Goal: Task Accomplishment & Management: Manage account settings

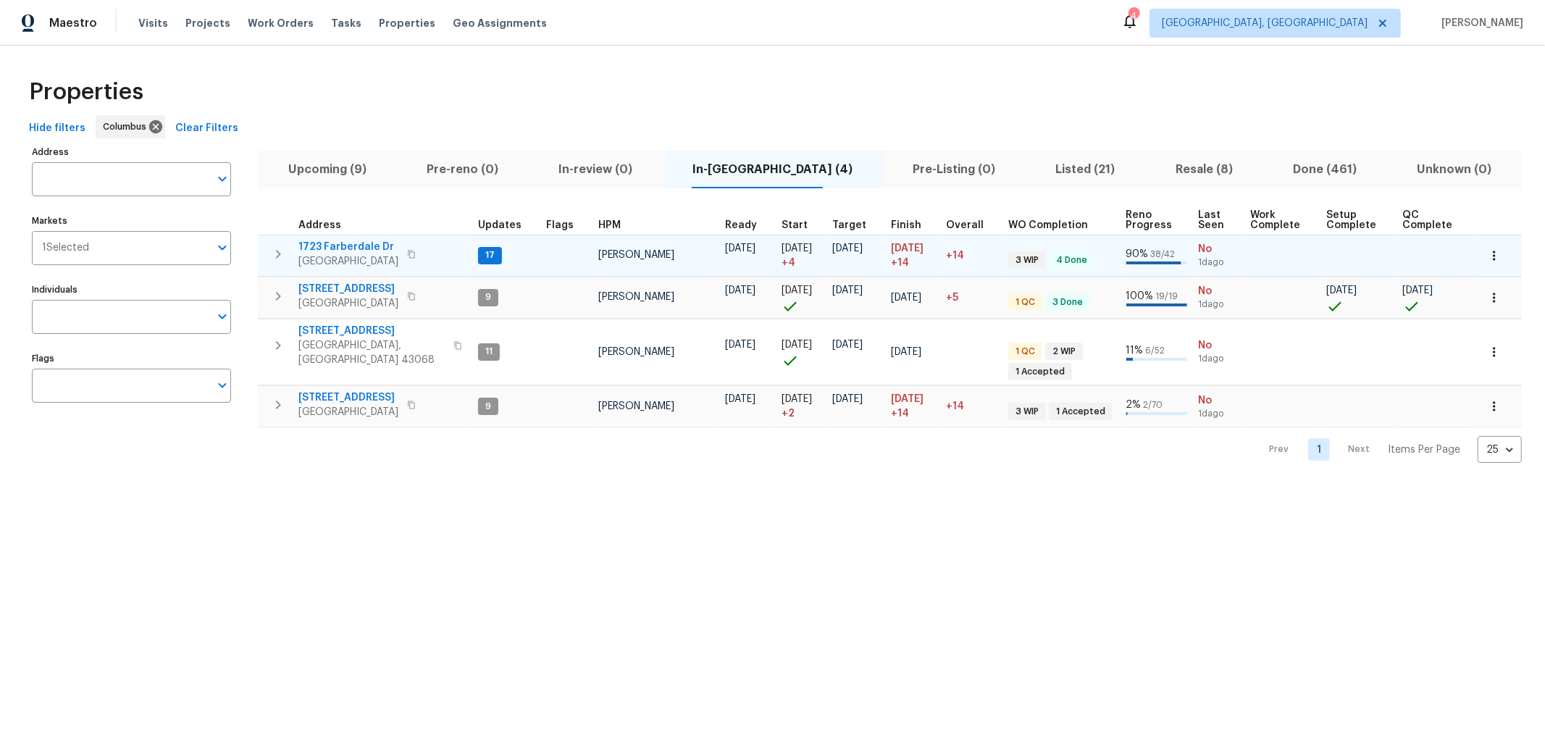
click at [359, 248] on span "1723 Farberdale Dr" at bounding box center [348, 247] width 100 height 14
click at [275, 249] on icon "button" at bounding box center [278, 254] width 17 height 17
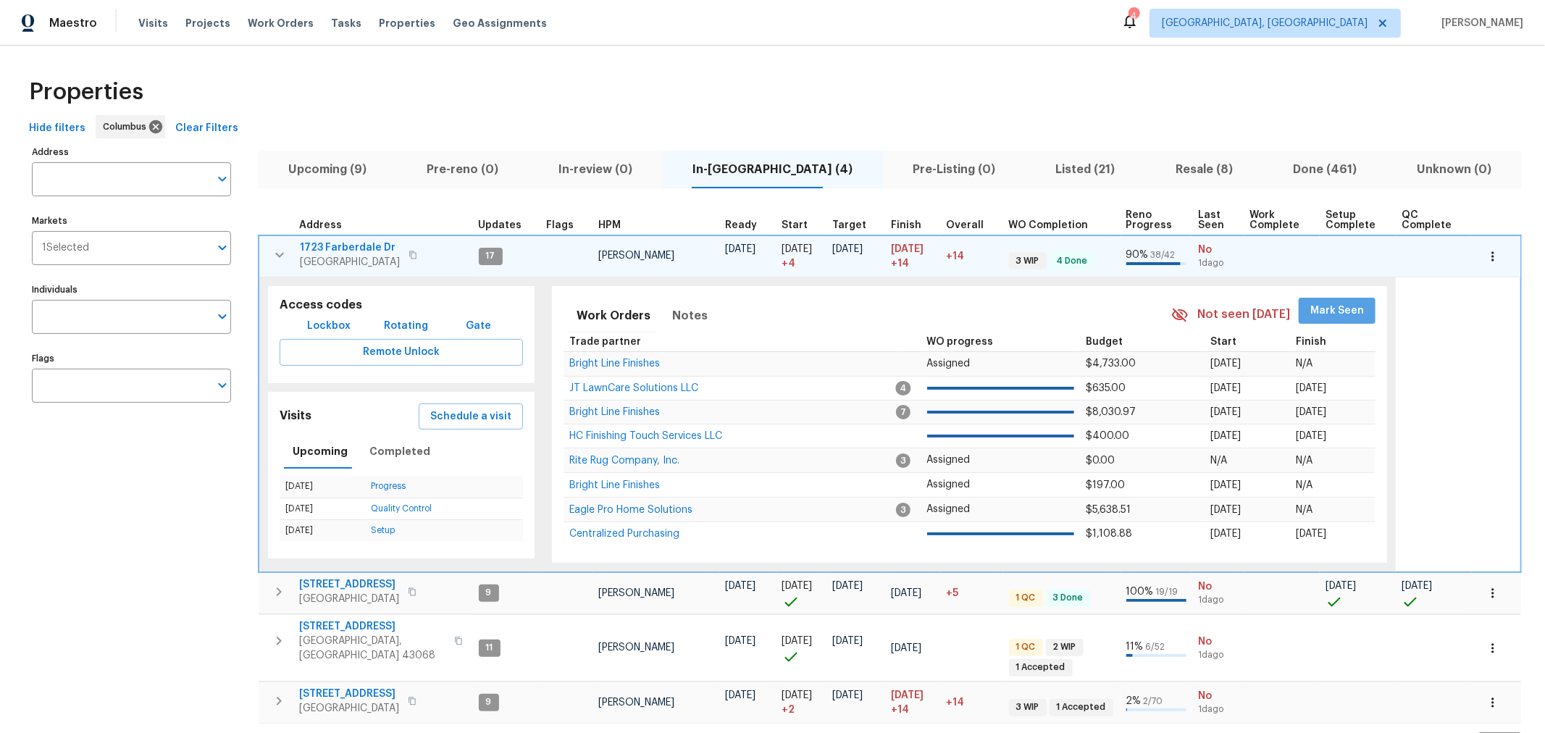
drag, startPoint x: 1335, startPoint y: 316, endPoint x: 538, endPoint y: 308, distance: 797.0
click at [1327, 317] on span "Mark Seen" at bounding box center [1338, 311] width 54 height 18
click at [281, 247] on icon "button" at bounding box center [279, 254] width 17 height 17
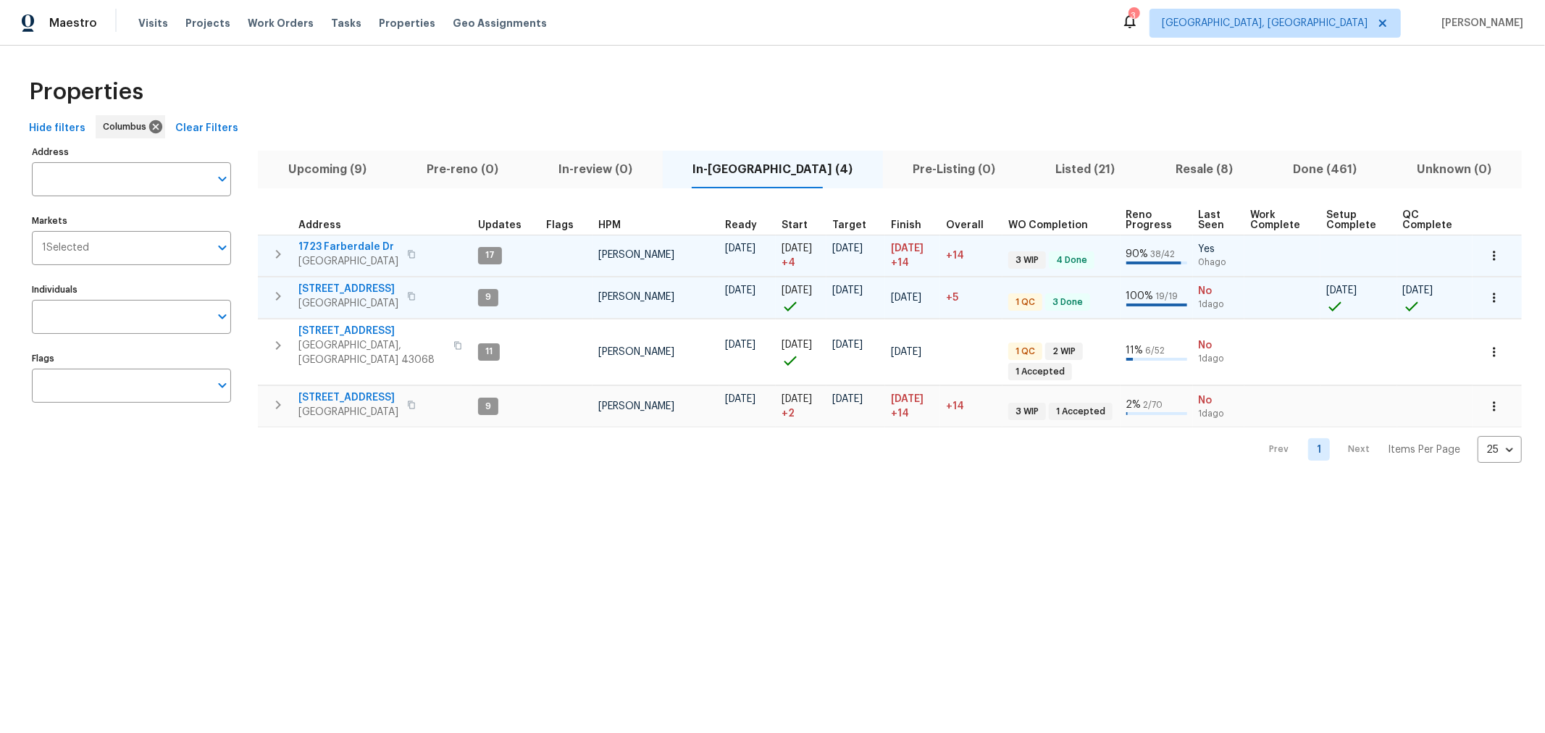
click at [281, 291] on icon "button" at bounding box center [278, 296] width 17 height 17
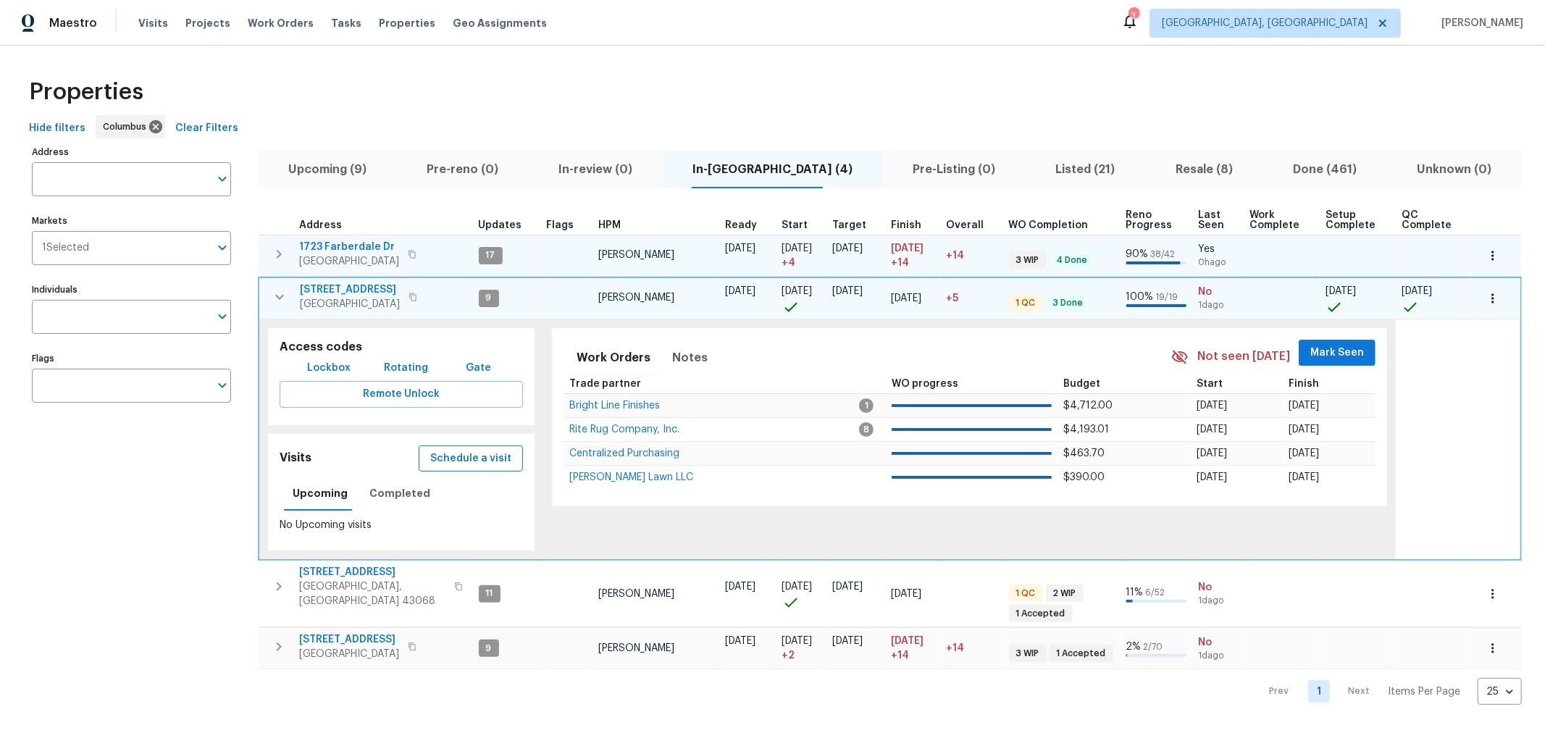
click at [444, 451] on span "Schedule a visit" at bounding box center [470, 459] width 81 height 18
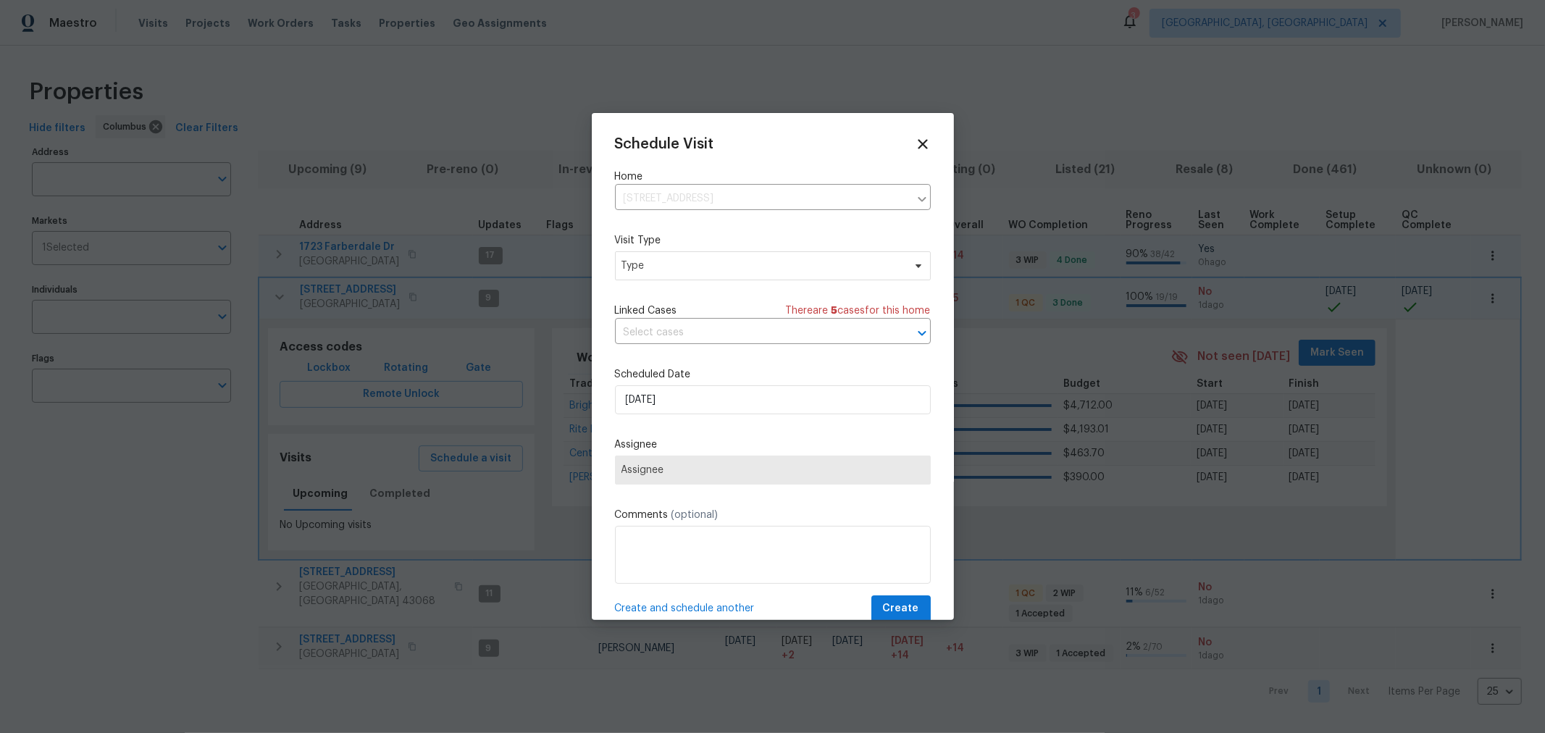
click at [740, 421] on div "Schedule Visit Home 3972 Bannen Trail Dr, Canal Winchester, OH 43110 ​ Visit Ty…" at bounding box center [773, 379] width 316 height 486
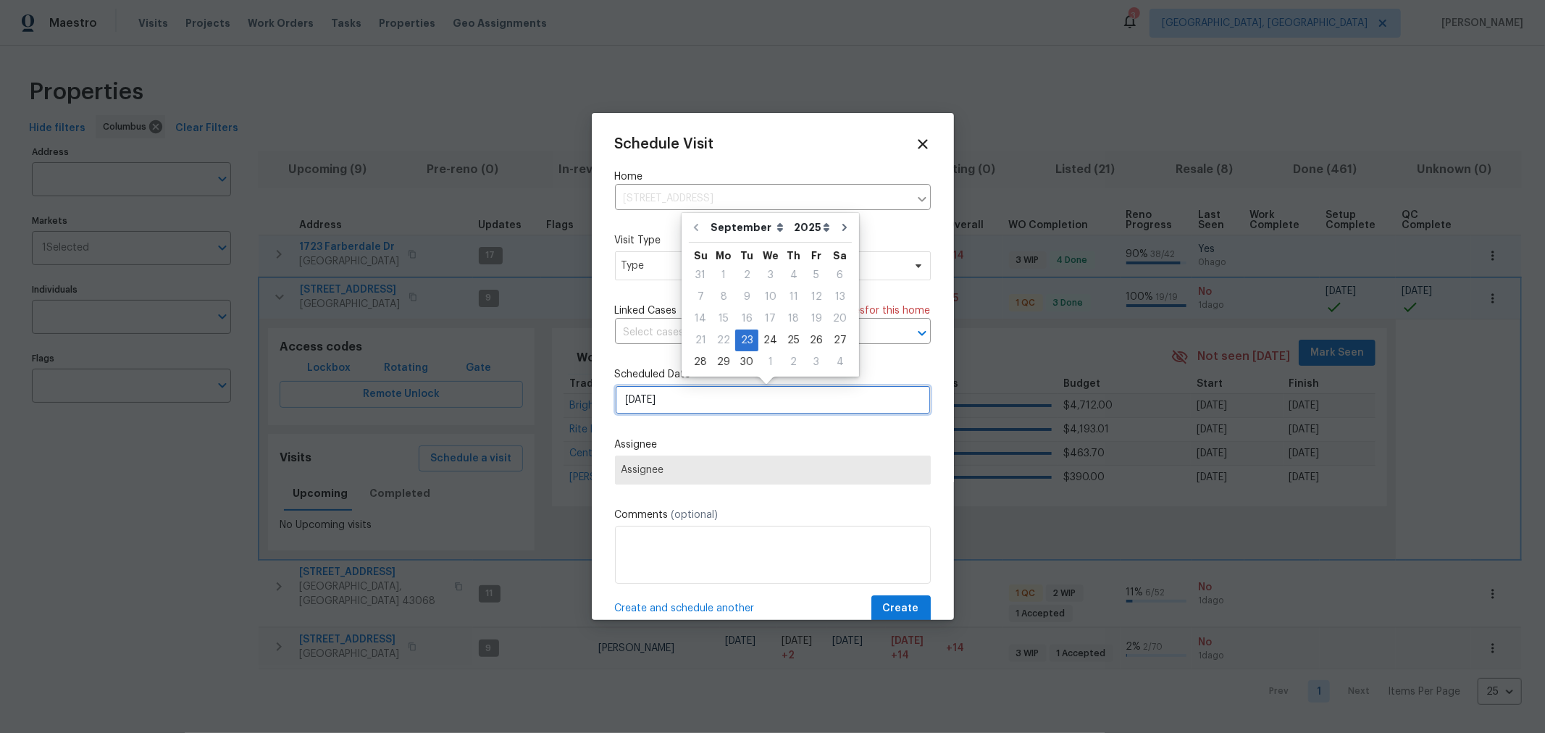
click at [730, 401] on input "[DATE]" at bounding box center [773, 399] width 316 height 29
click at [768, 336] on div "24" at bounding box center [771, 340] width 24 height 20
type input "9/24/2025"
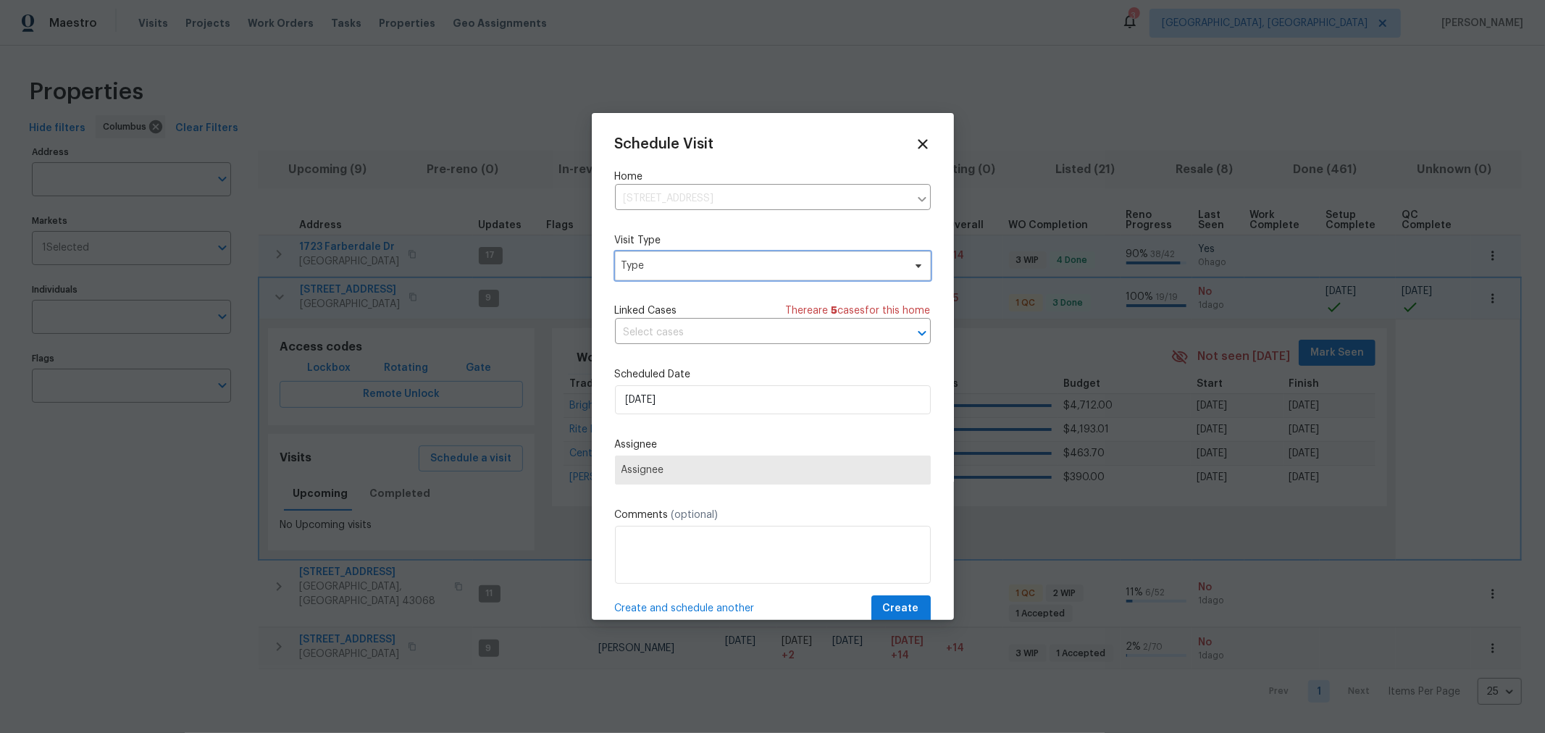
click at [713, 267] on span "Type" at bounding box center [763, 266] width 282 height 14
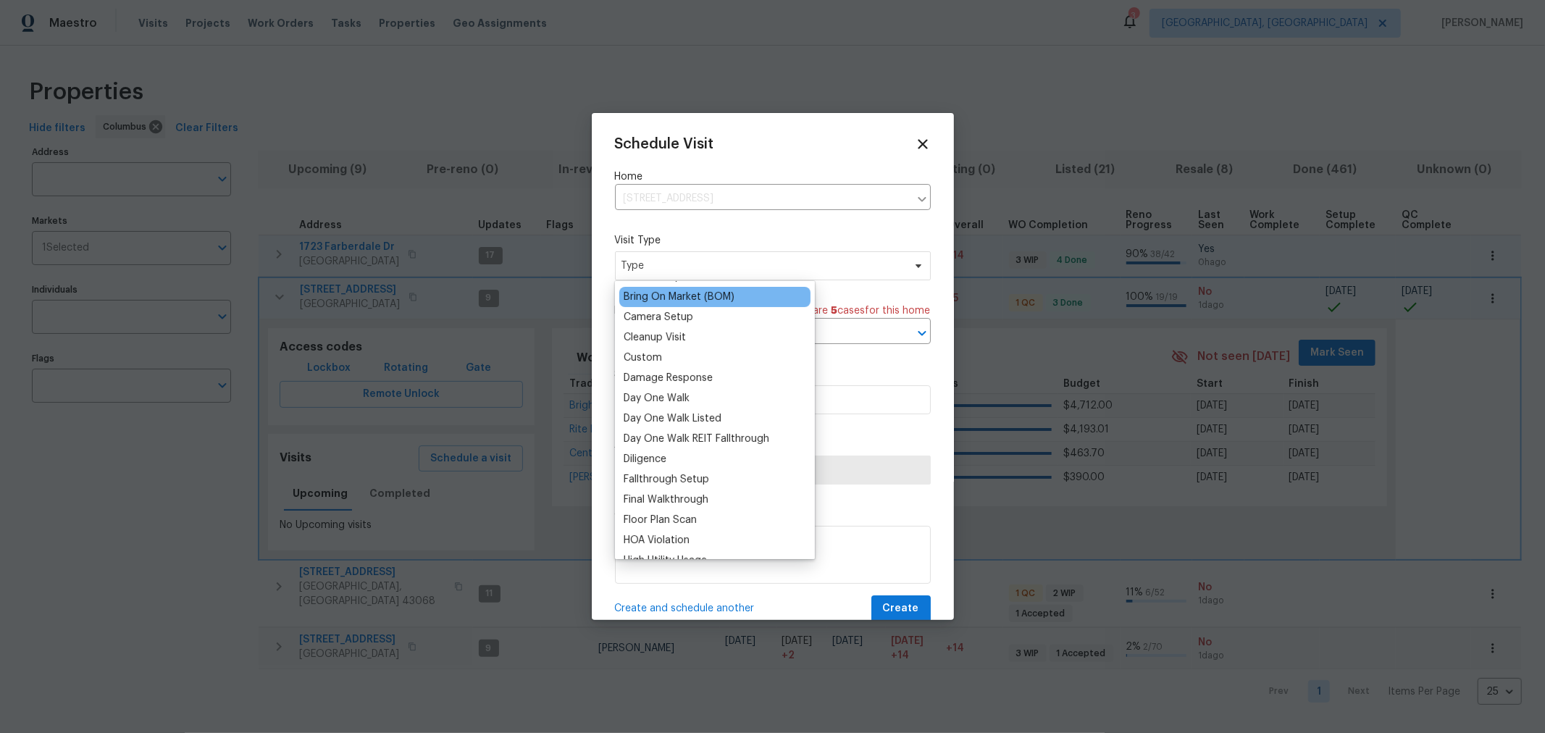
scroll to position [160, 0]
click at [1392, 389] on div at bounding box center [772, 366] width 1545 height 733
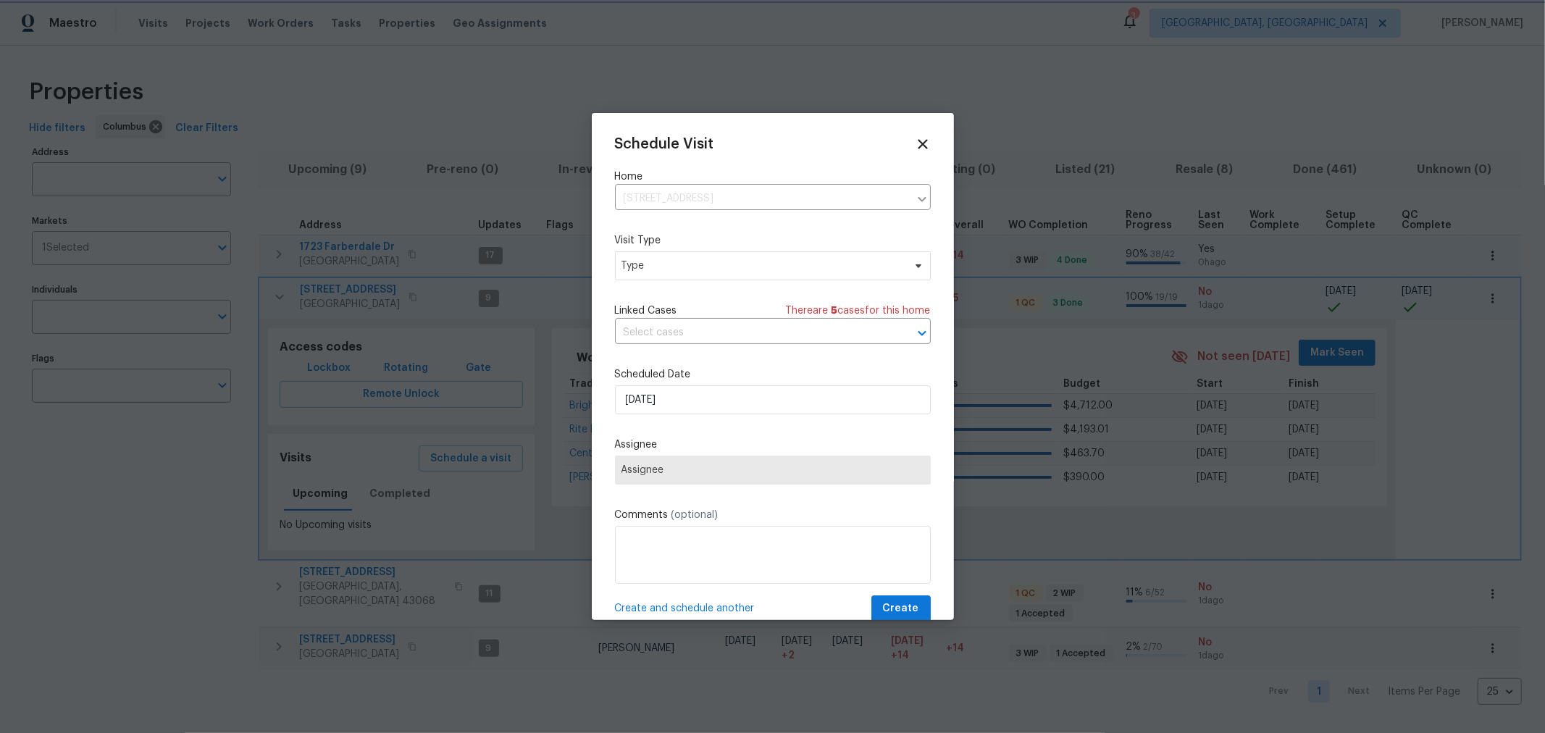
click at [1156, 64] on div at bounding box center [772, 366] width 1545 height 733
click at [914, 140] on icon at bounding box center [922, 143] width 17 height 17
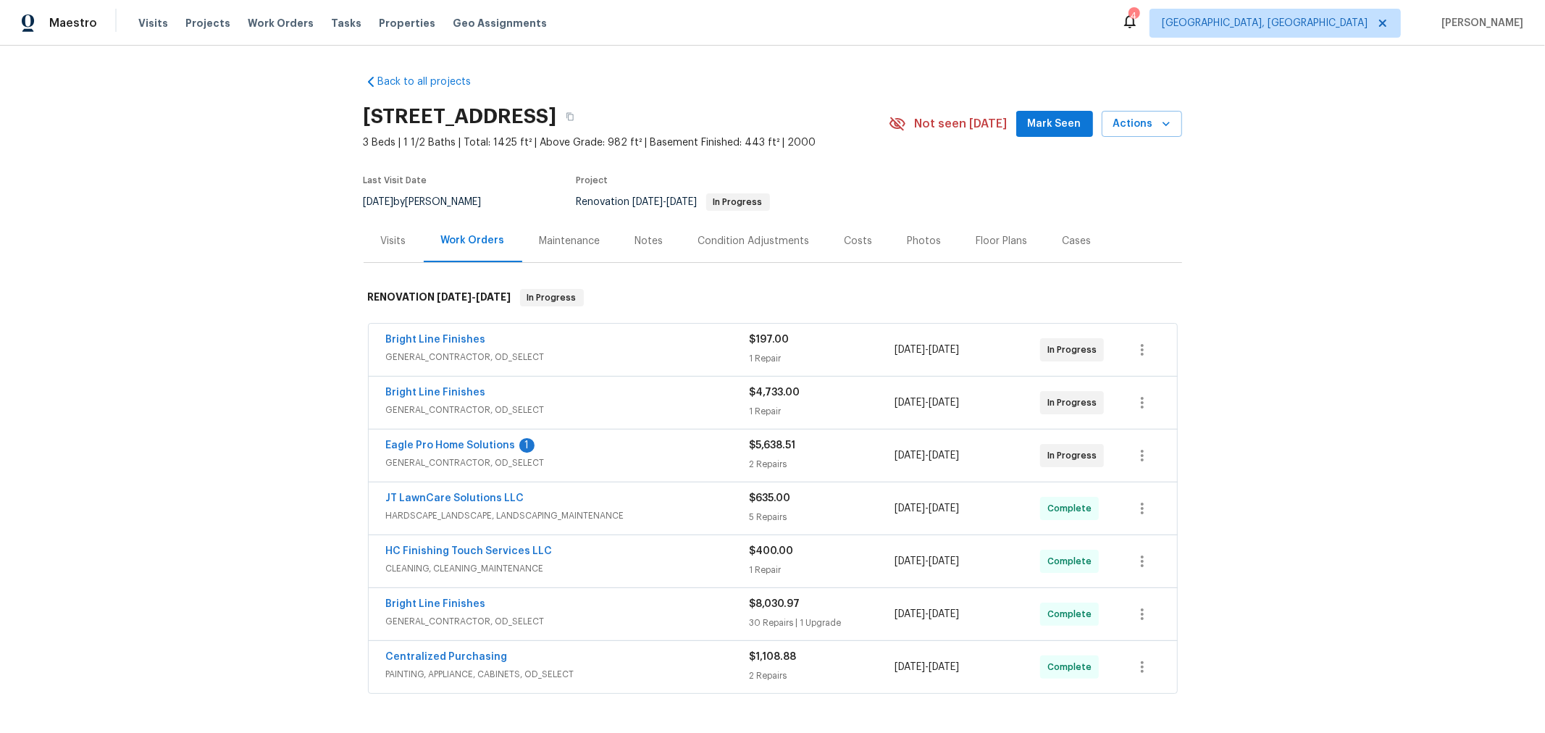
click at [464, 438] on span "Eagle Pro Home Solutions" at bounding box center [451, 445] width 130 height 14
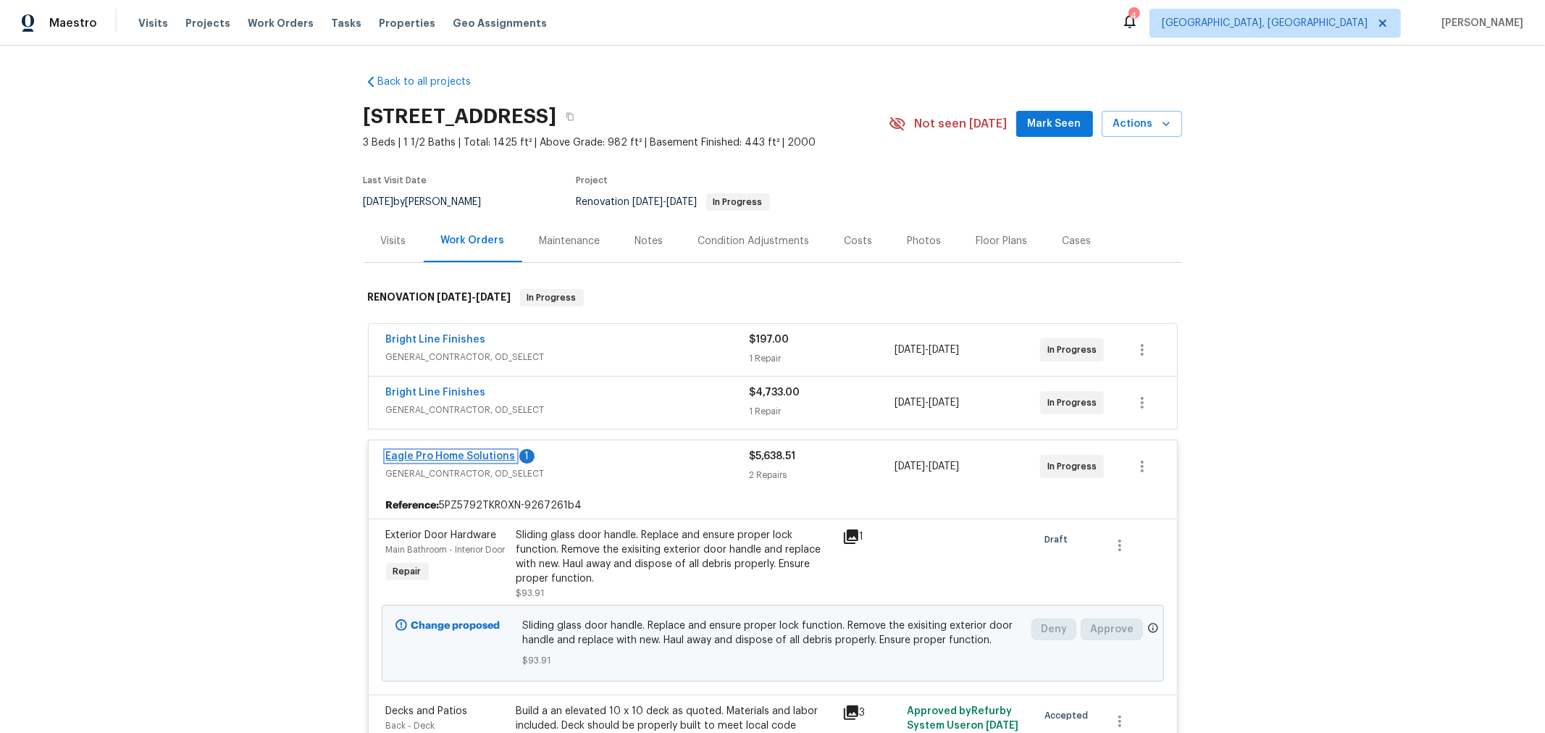
click at [464, 453] on link "Eagle Pro Home Solutions" at bounding box center [451, 456] width 130 height 10
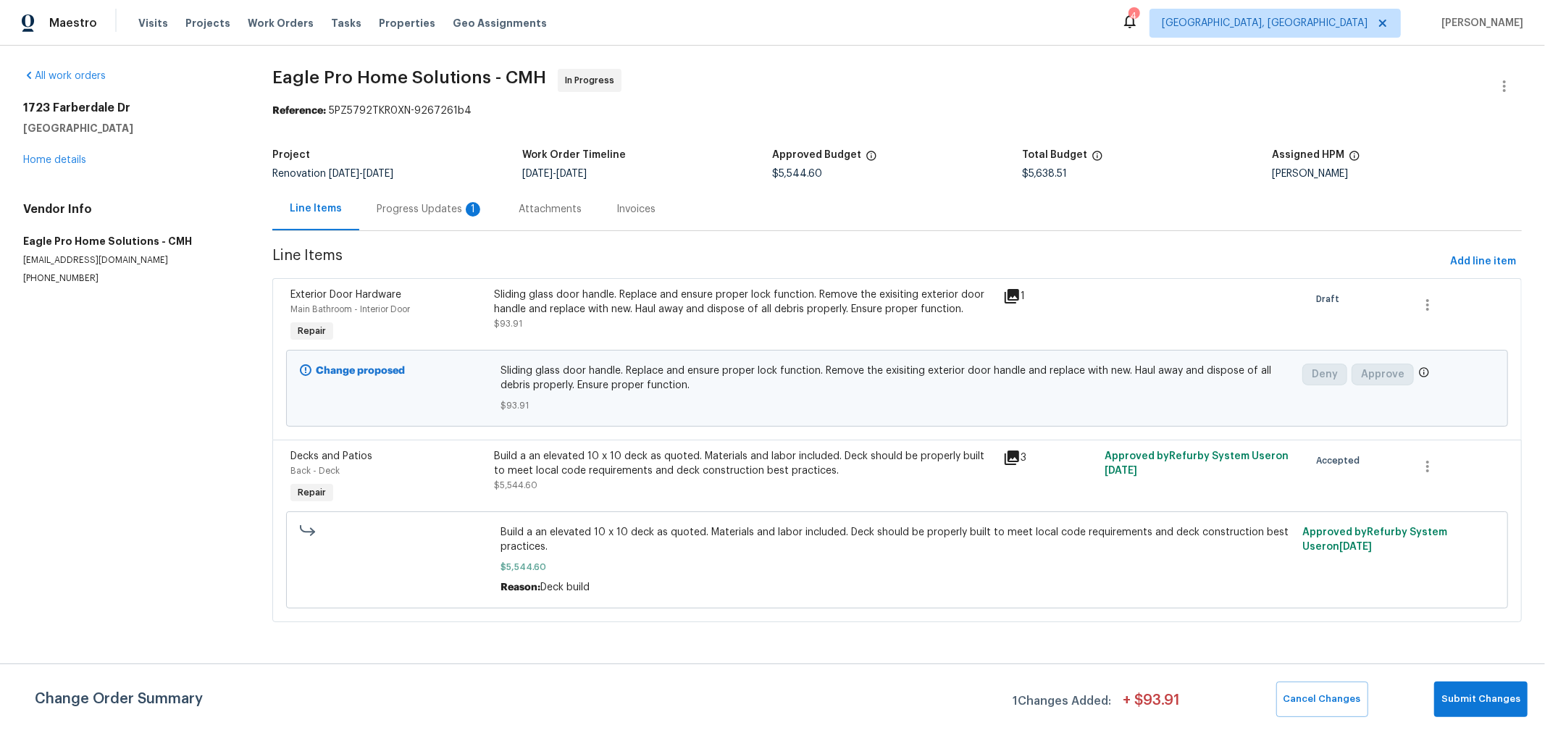
click at [451, 210] on div "Progress Updates 1" at bounding box center [430, 209] width 107 height 14
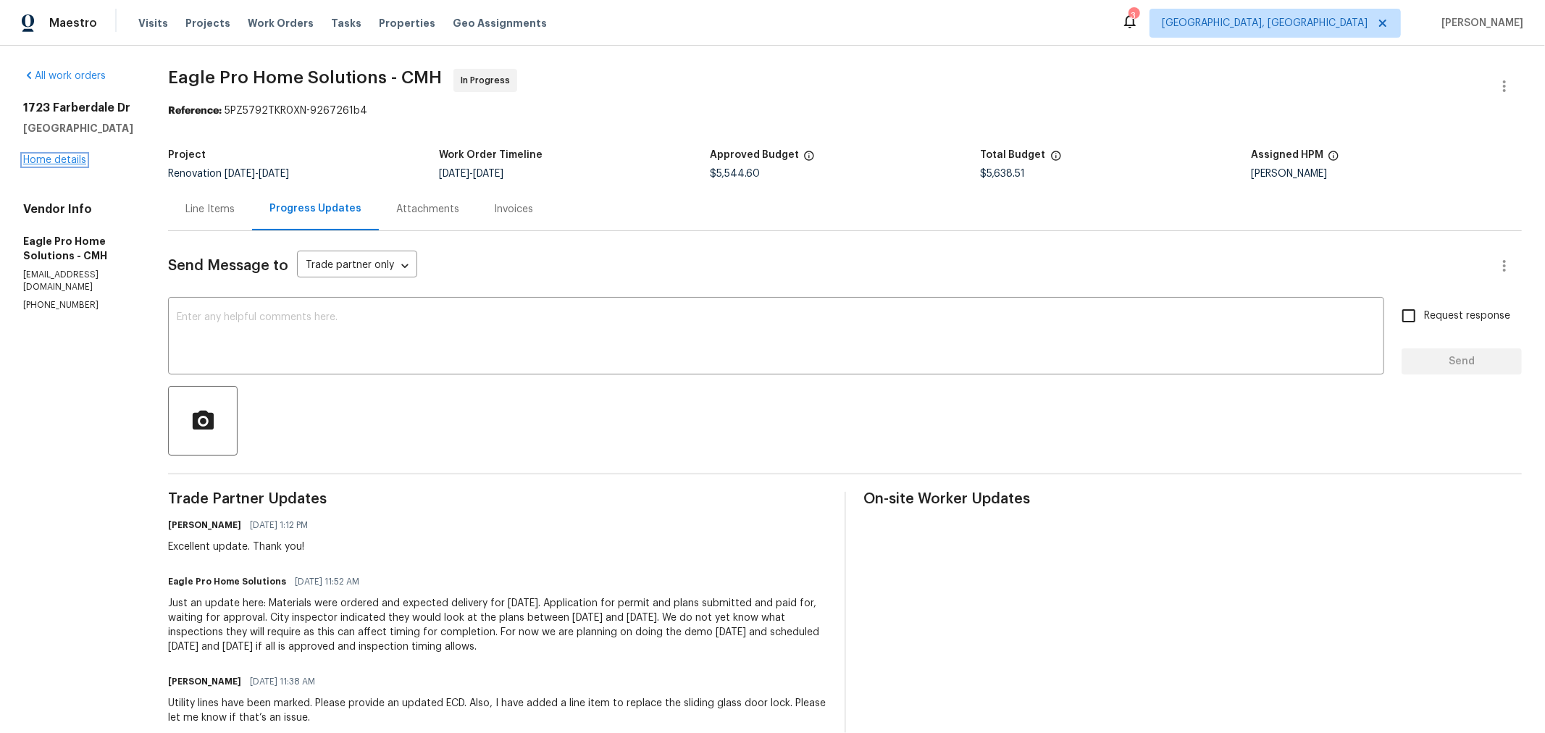
click at [49, 156] on link "Home details" at bounding box center [54, 160] width 63 height 10
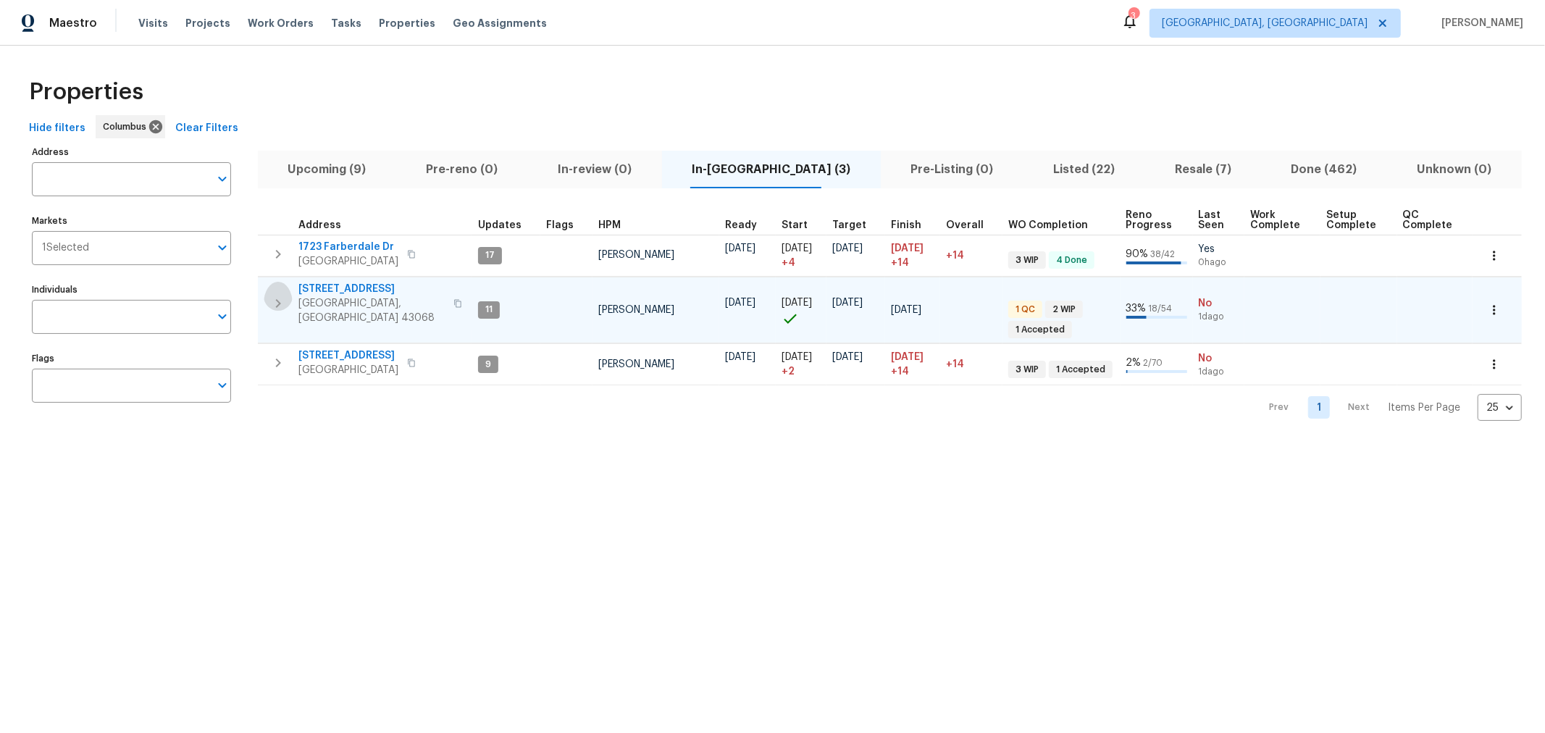
click at [271, 297] on icon "button" at bounding box center [278, 303] width 17 height 17
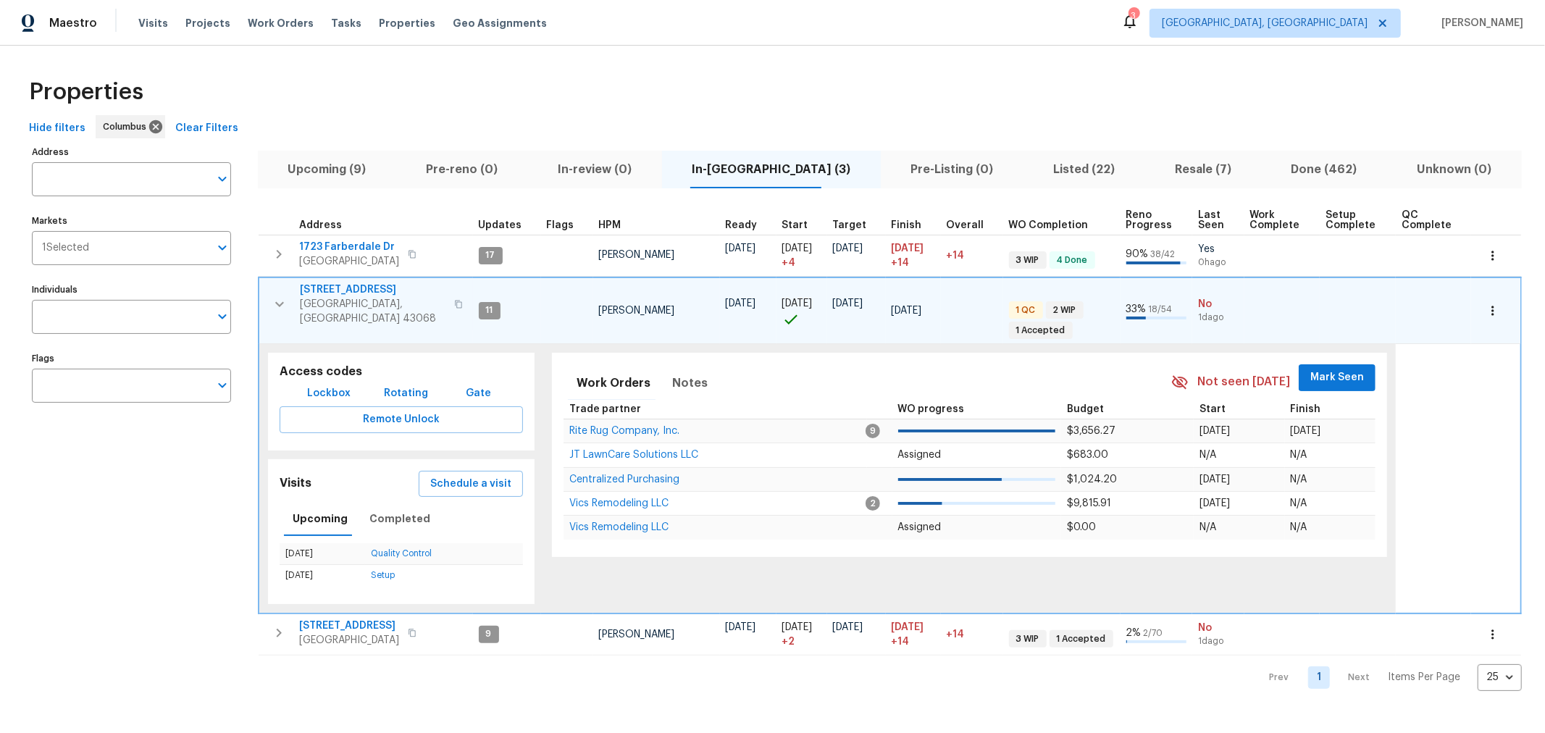
click at [271, 297] on icon "button" at bounding box center [279, 304] width 17 height 17
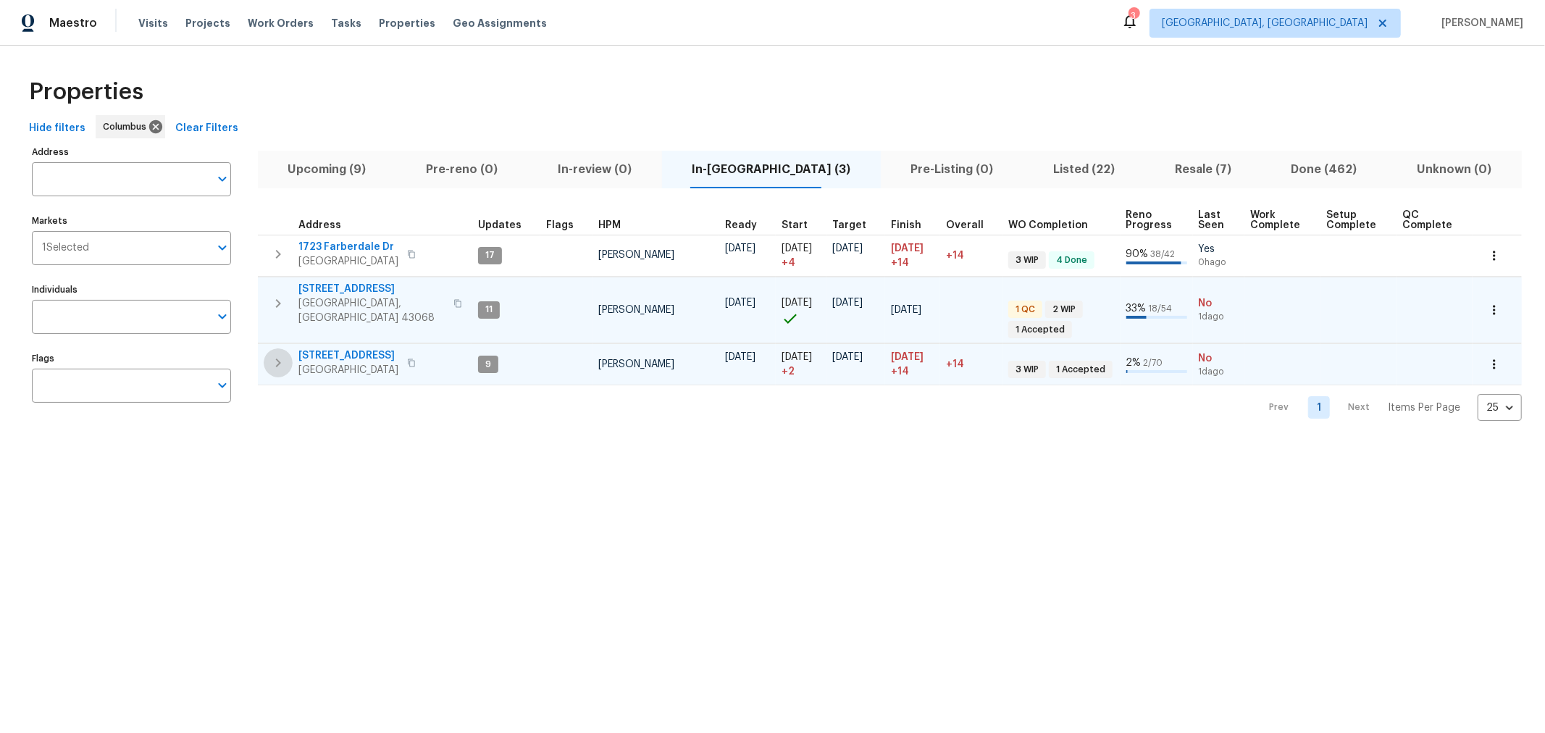
click at [274, 364] on button "button" at bounding box center [278, 362] width 29 height 29
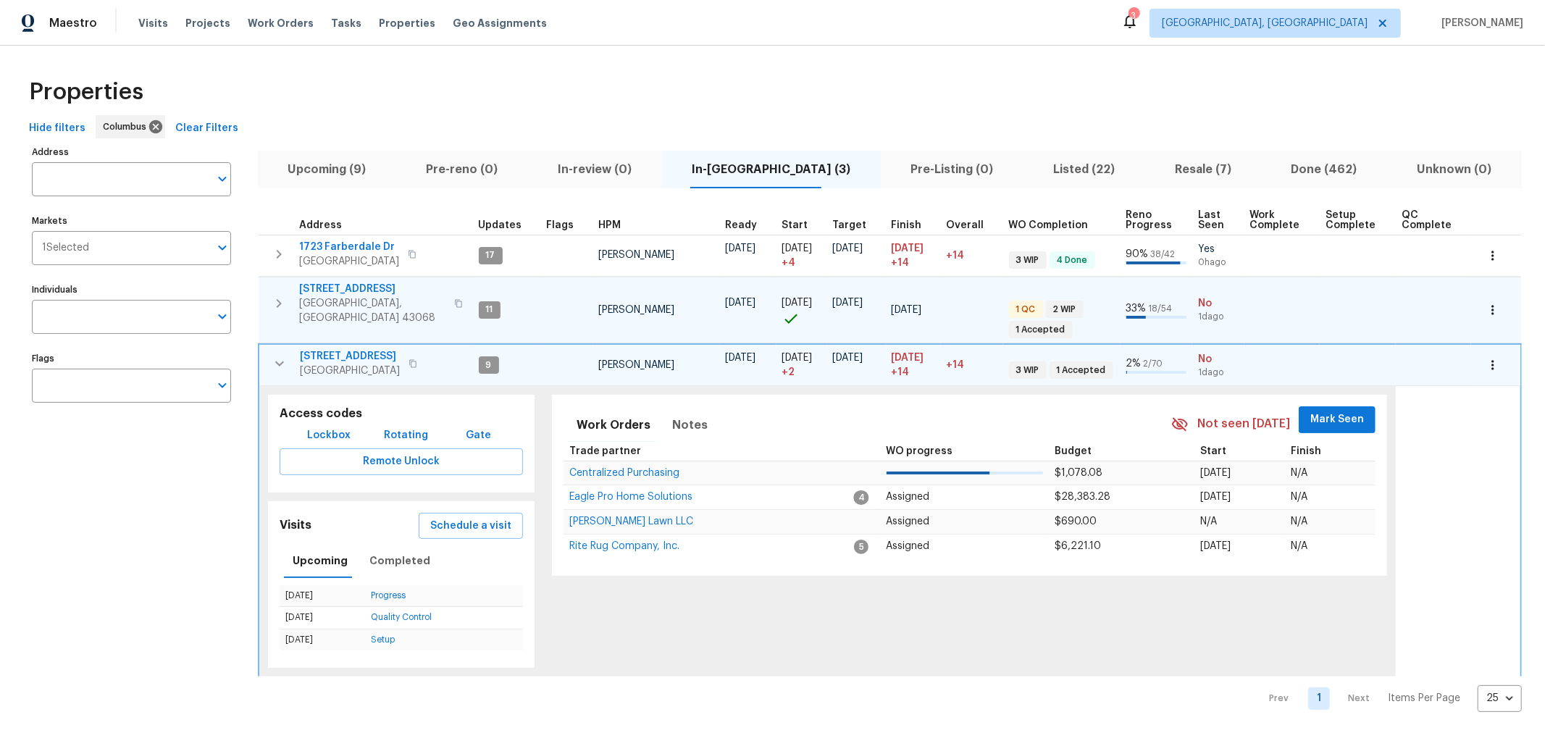
click at [274, 364] on button "button" at bounding box center [279, 363] width 29 height 29
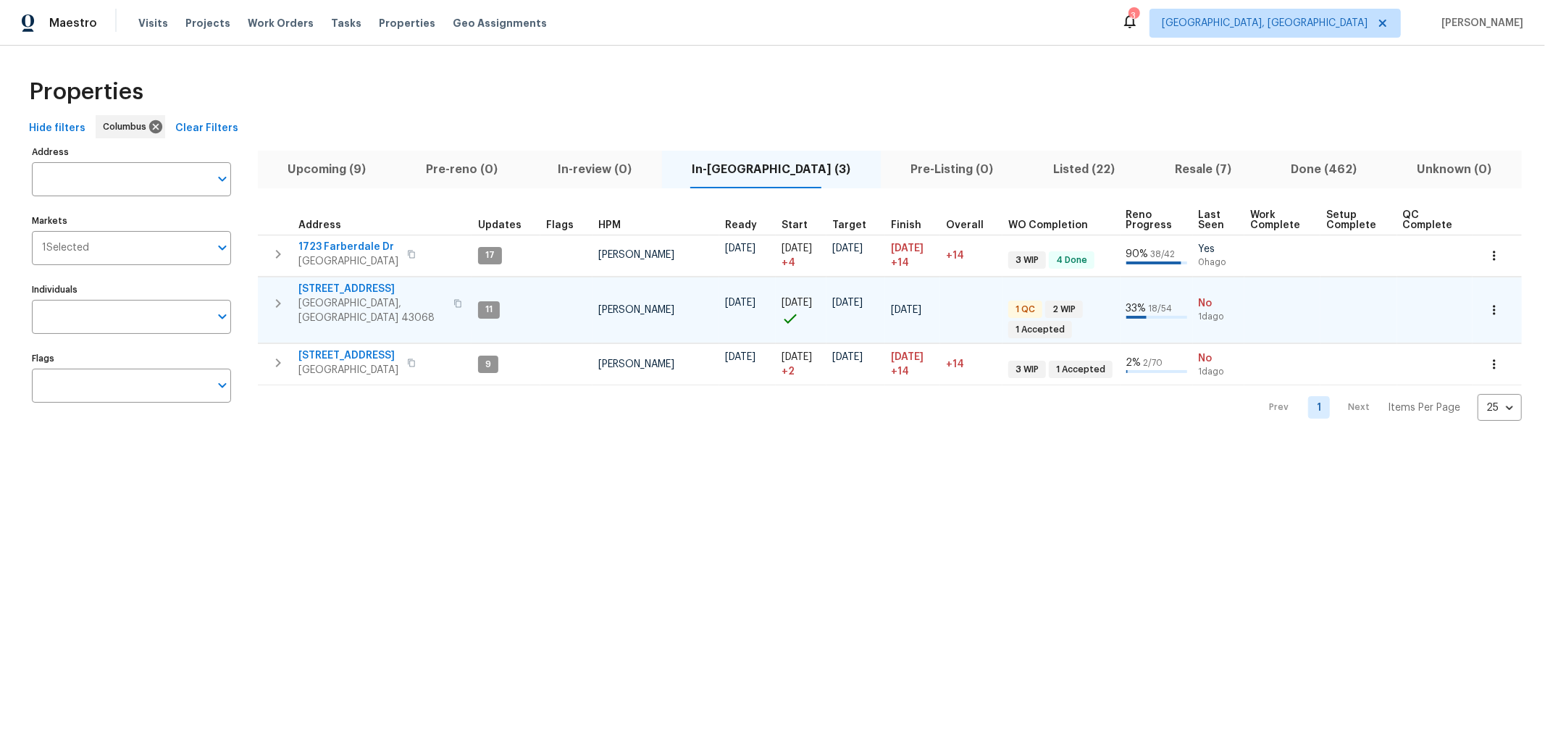
click at [277, 295] on icon "button" at bounding box center [278, 303] width 17 height 17
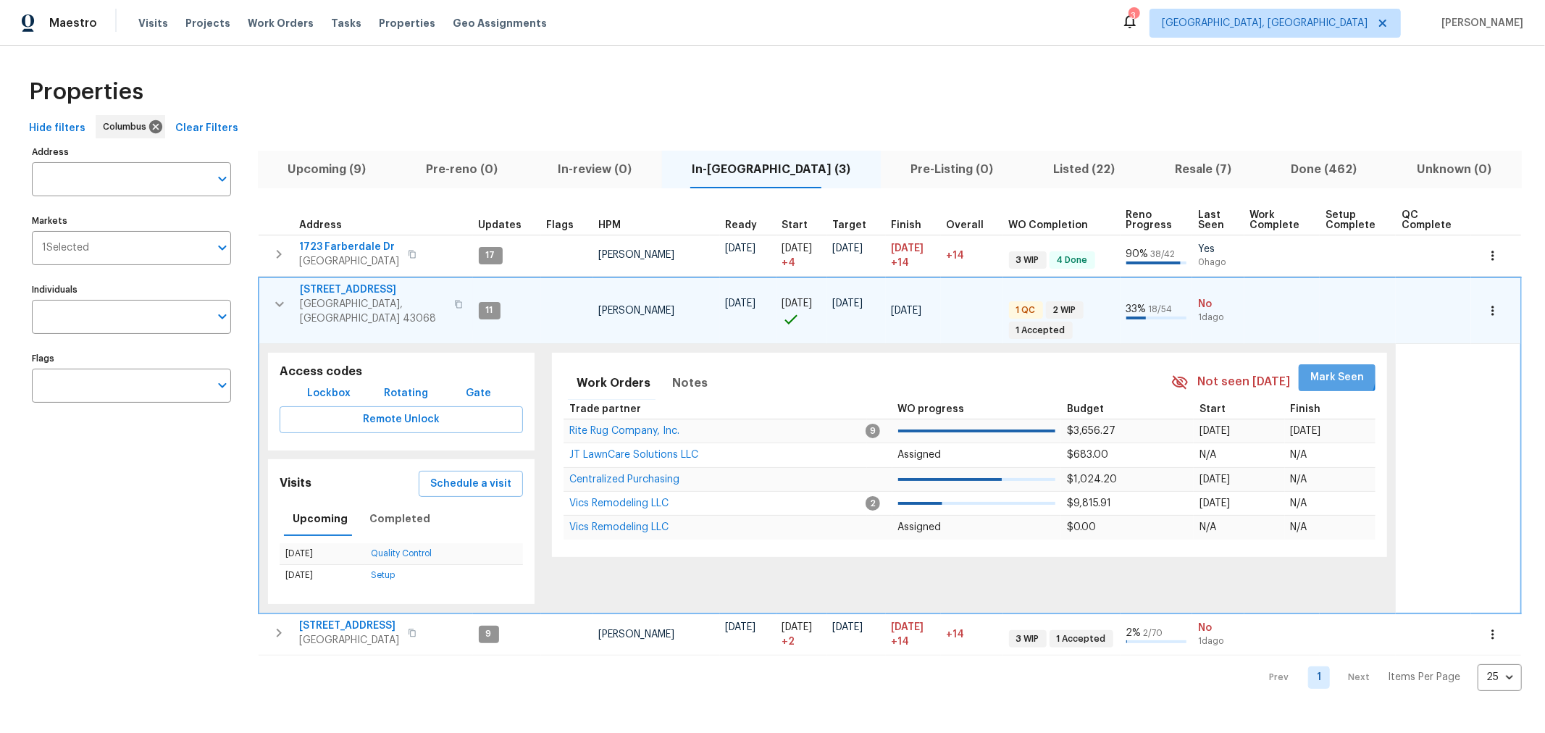
click at [1311, 369] on span "Mark Seen" at bounding box center [1338, 378] width 54 height 18
click at [275, 296] on icon "button" at bounding box center [279, 304] width 17 height 17
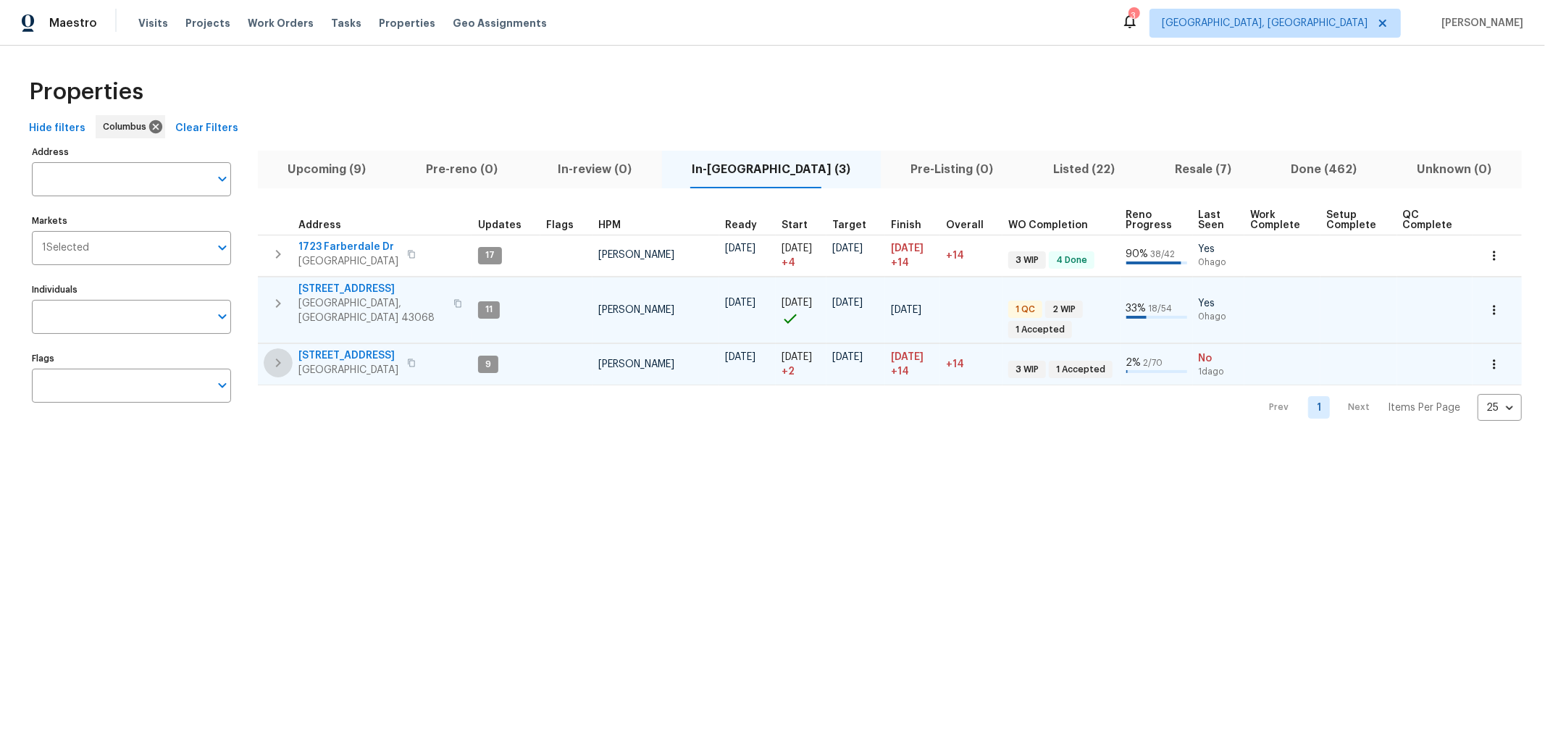
click at [279, 357] on icon "button" at bounding box center [278, 362] width 17 height 17
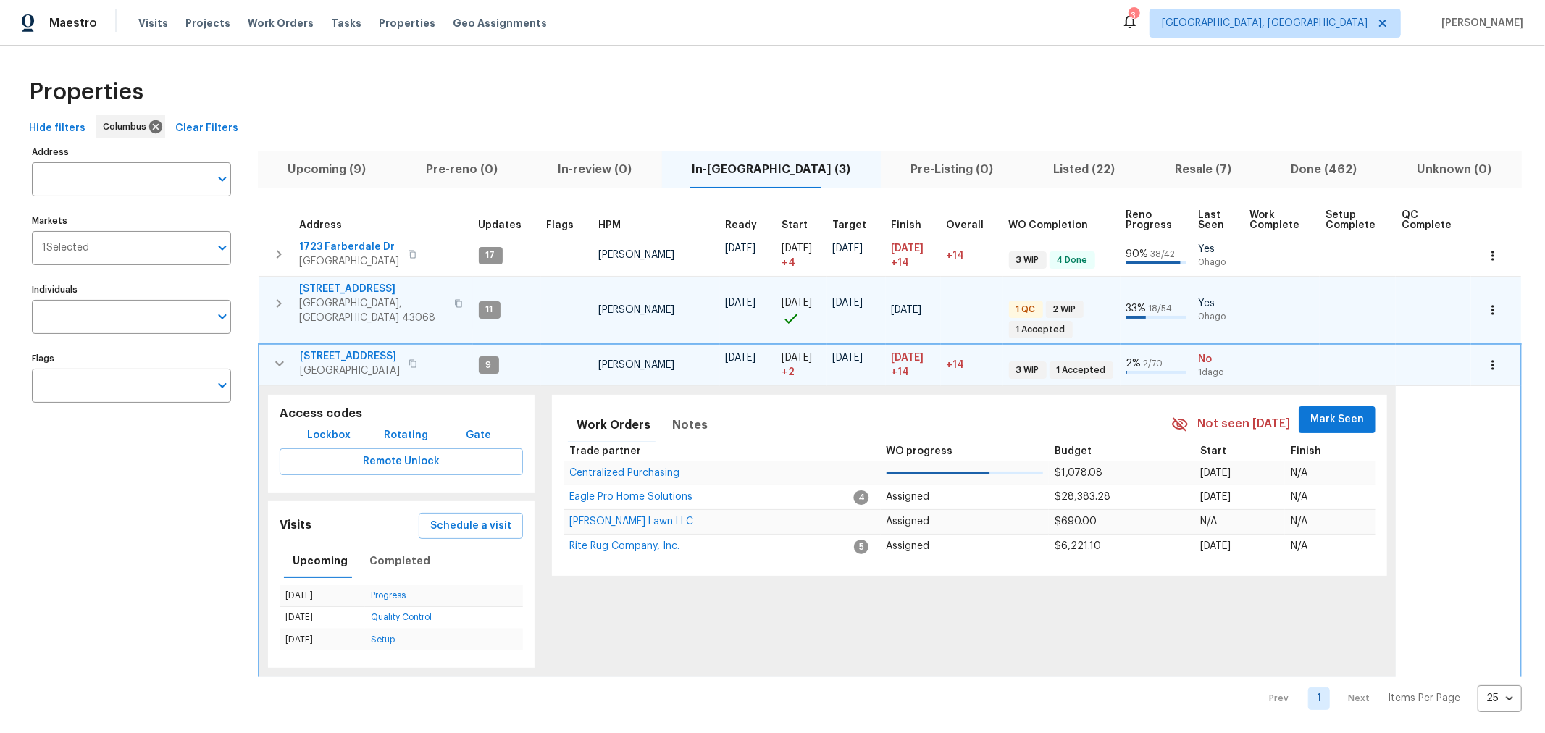
click at [1344, 411] on span "Mark Seen" at bounding box center [1338, 420] width 54 height 18
click at [280, 355] on icon "button" at bounding box center [279, 363] width 17 height 17
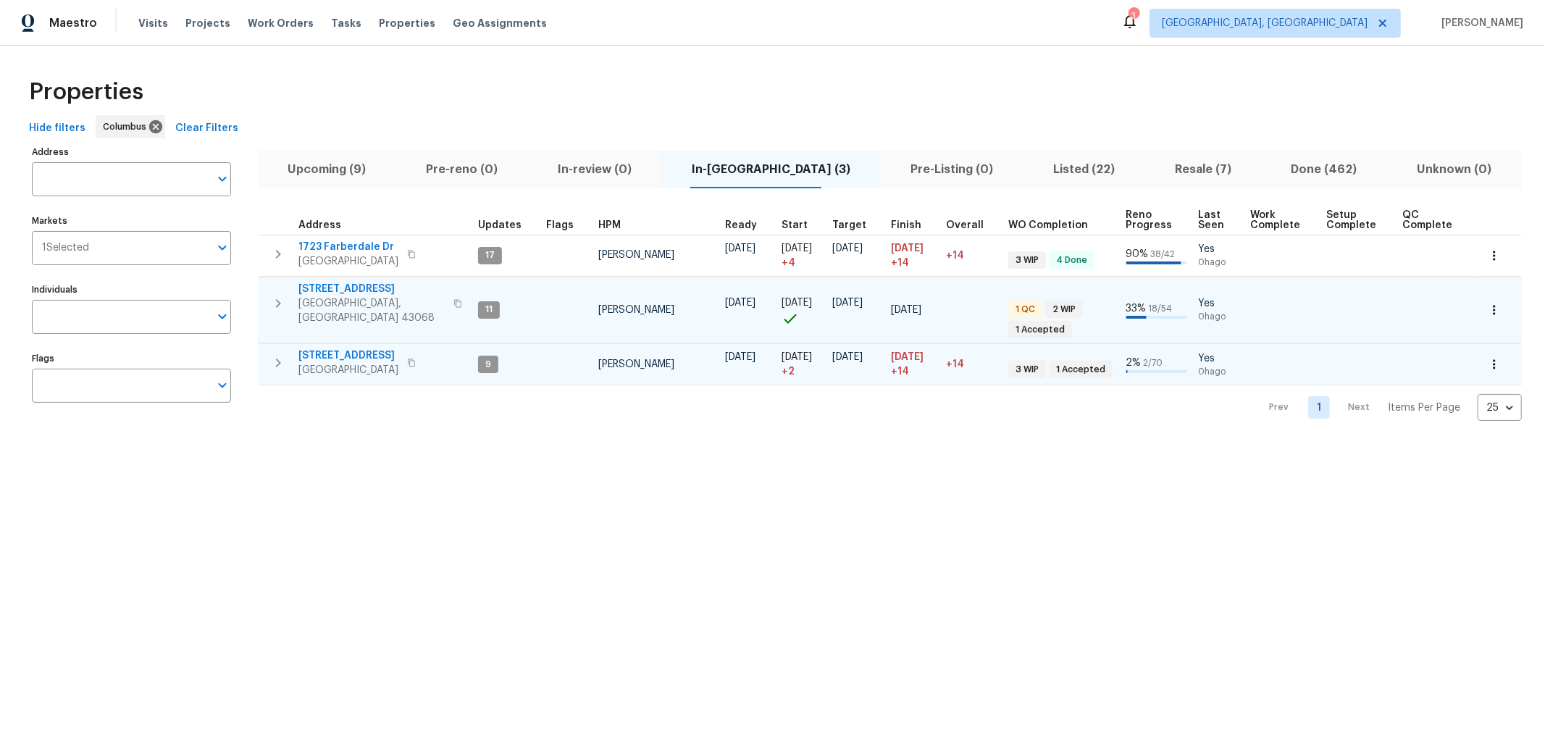
click at [352, 172] on span "Upcoming (9)" at bounding box center [327, 169] width 121 height 20
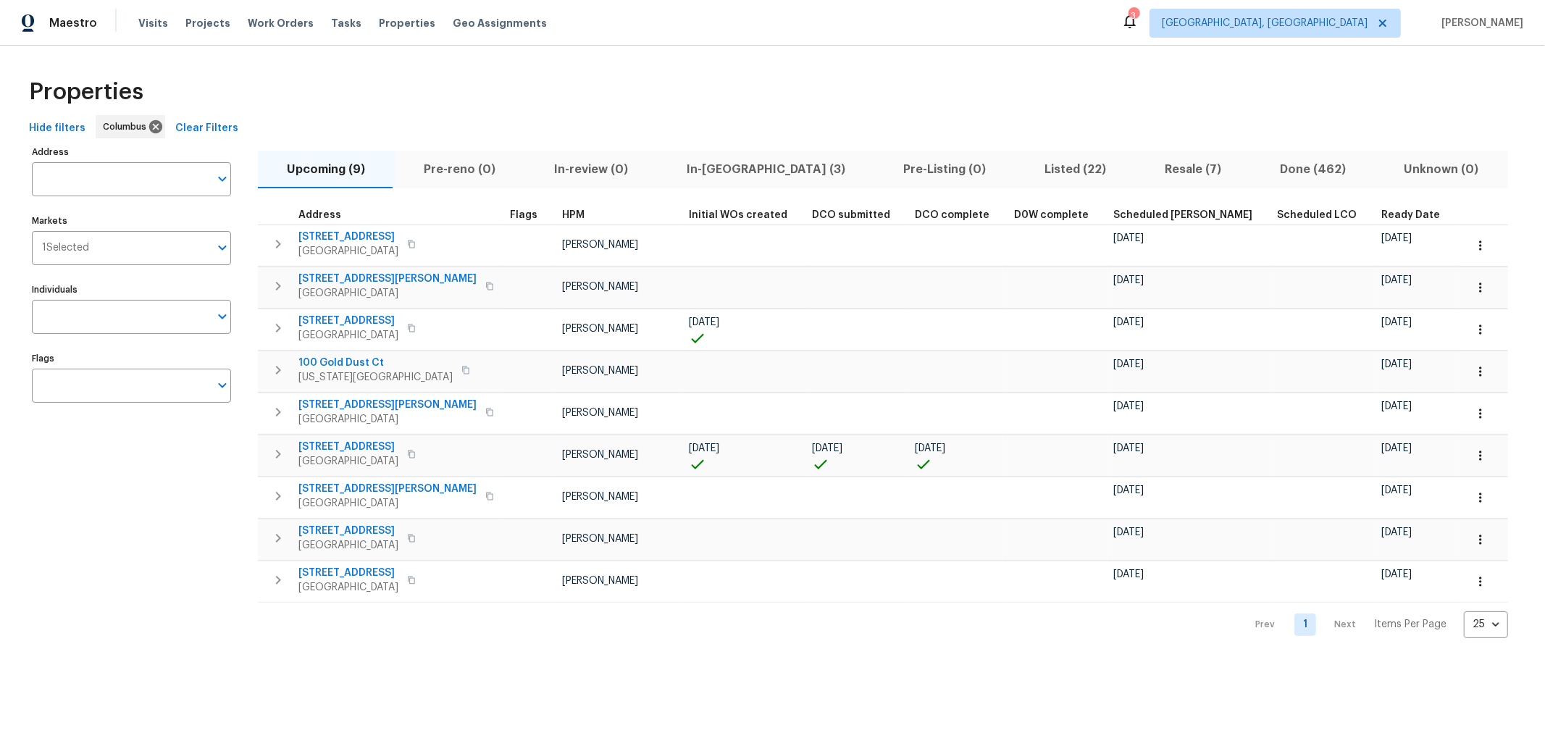
click at [1382, 214] on span "Ready Date" at bounding box center [1411, 215] width 59 height 10
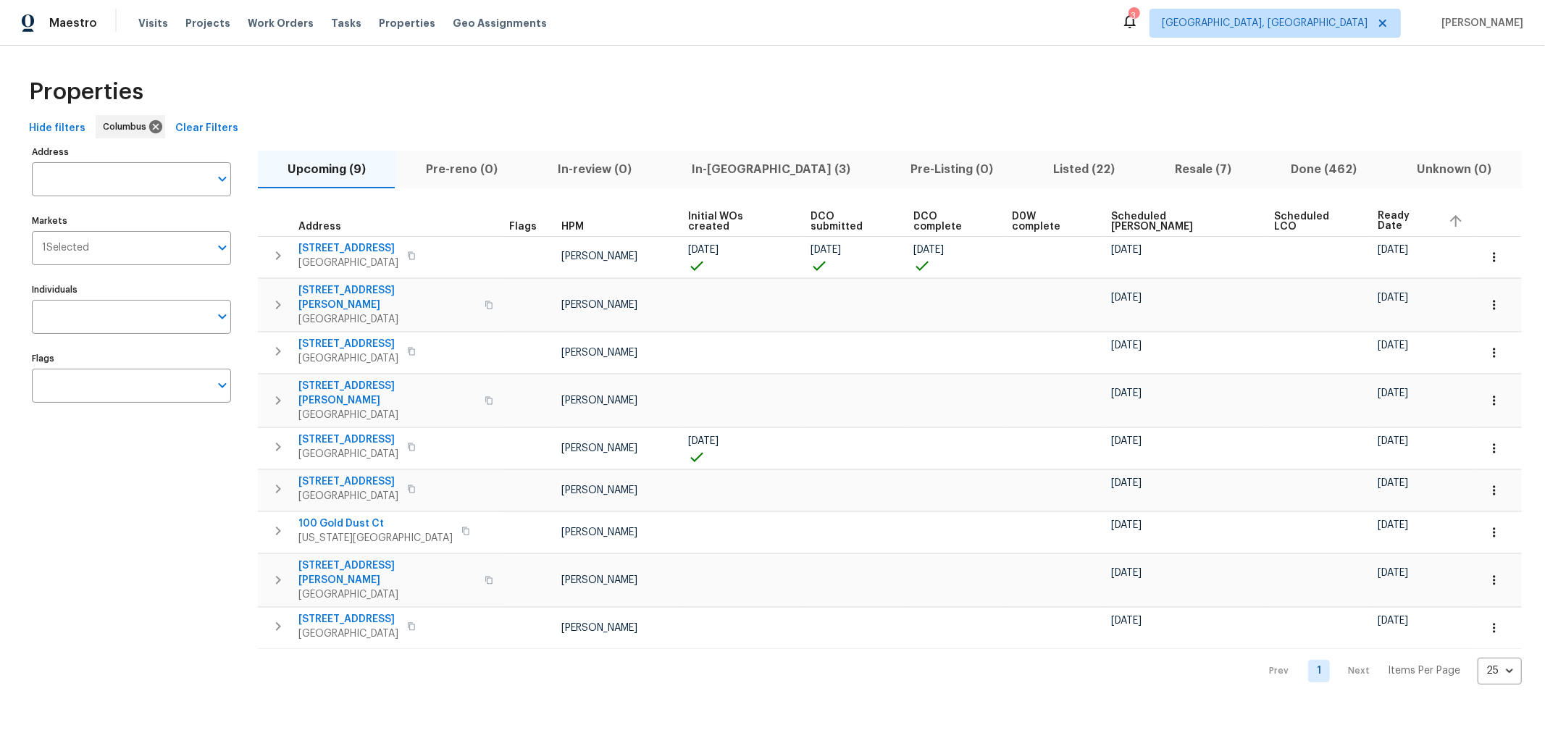
click at [1465, 169] on div "Address Address Markets 1 Selected Markets Individuals Individuals Flags Flags …" at bounding box center [772, 413] width 1499 height 543
click at [852, 124] on div "Hide filters Columbus Clear Filters" at bounding box center [772, 128] width 1499 height 27
click at [138, 26] on span "Visits" at bounding box center [153, 23] width 30 height 14
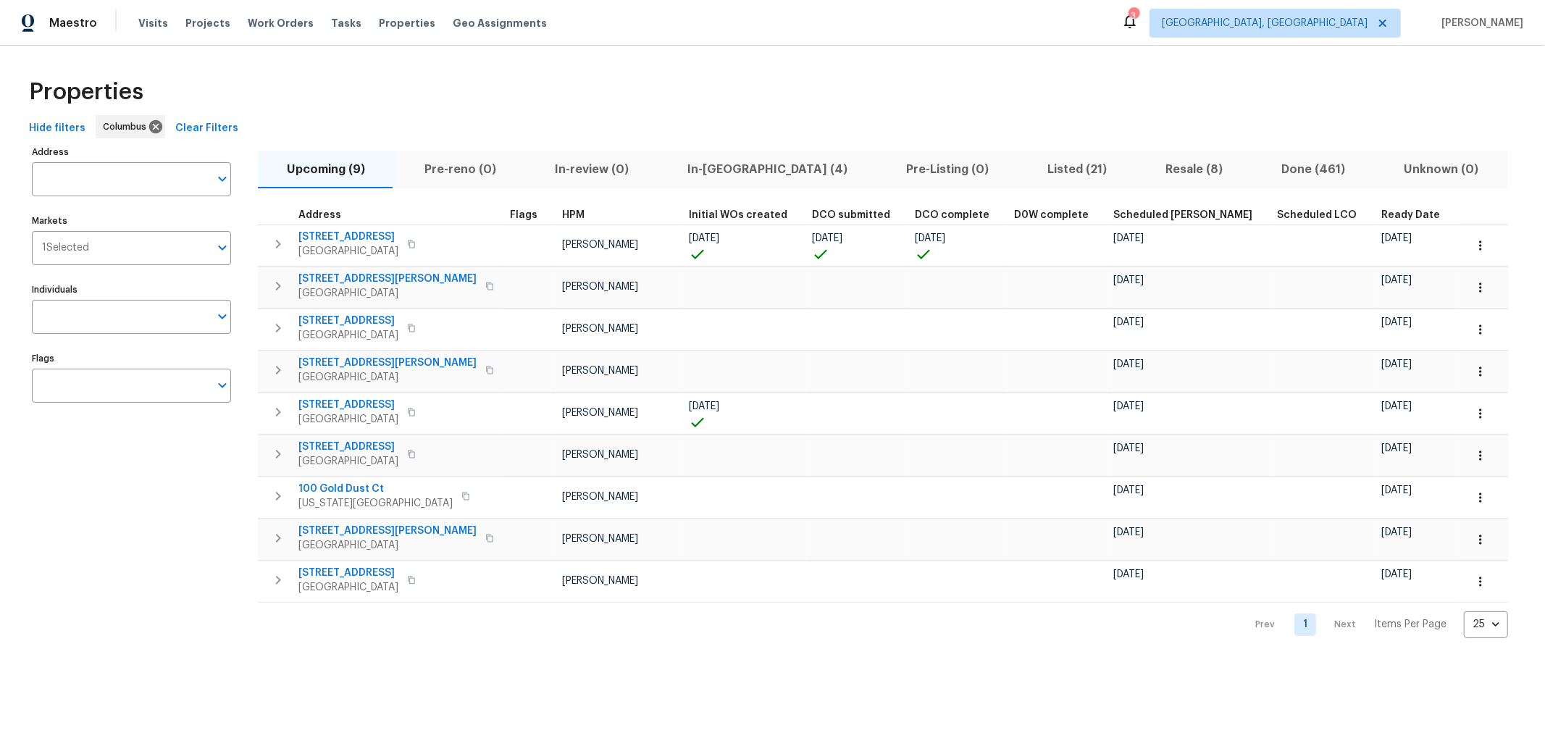
click at [743, 169] on span "In-reno (4)" at bounding box center [767, 169] width 201 height 20
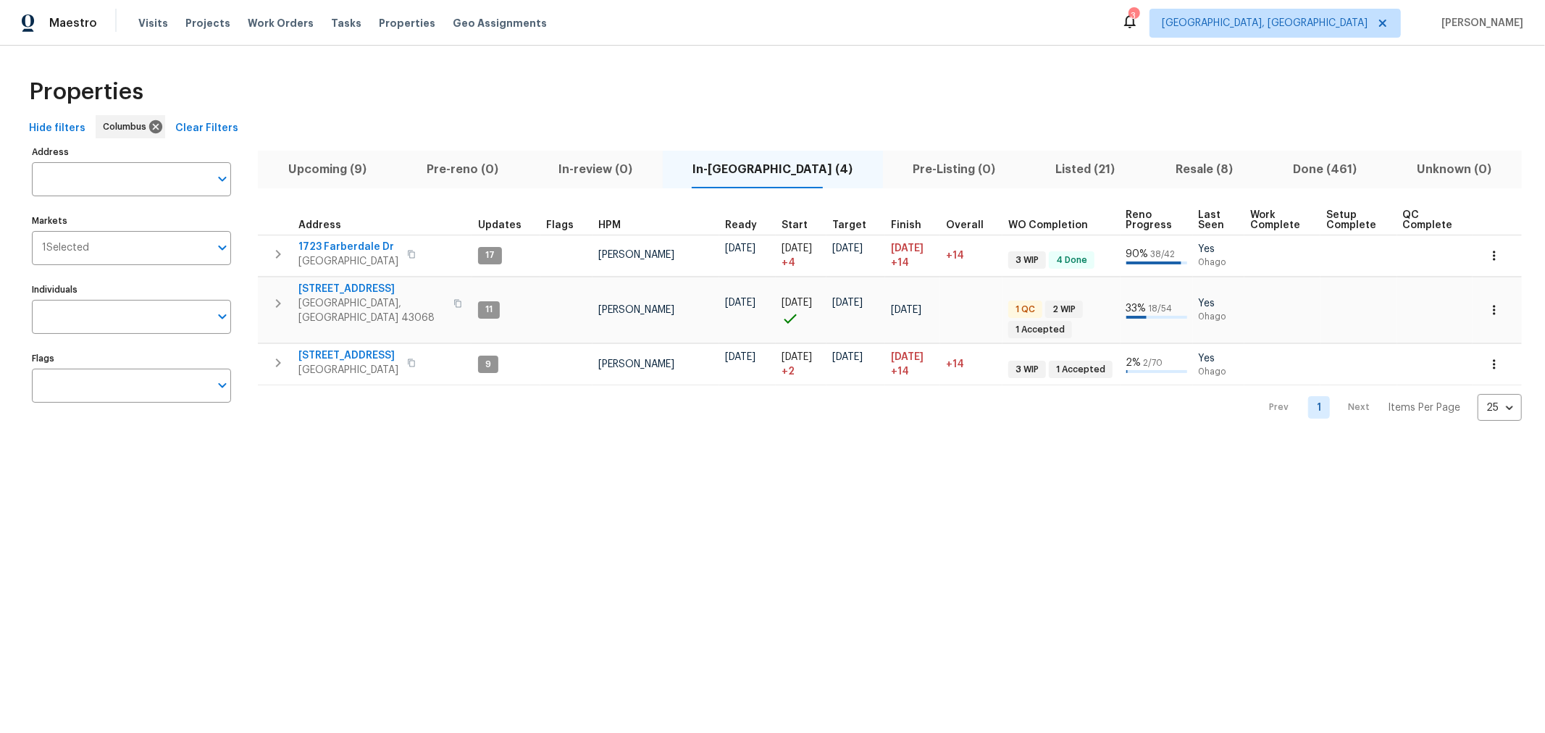
click at [330, 172] on span "Upcoming (9)" at bounding box center [327, 169] width 121 height 20
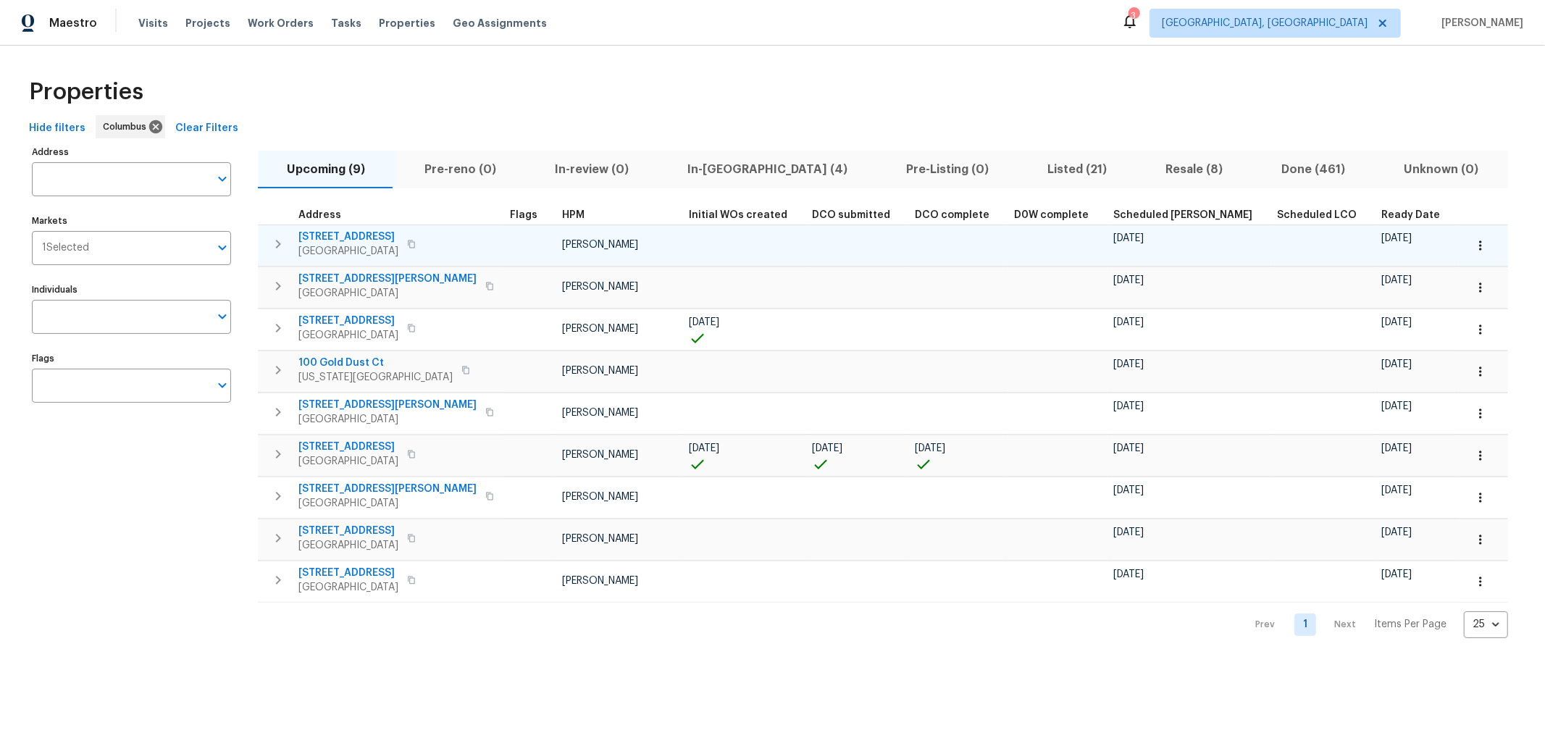
click at [1474, 246] on icon "button" at bounding box center [1481, 245] width 14 height 14
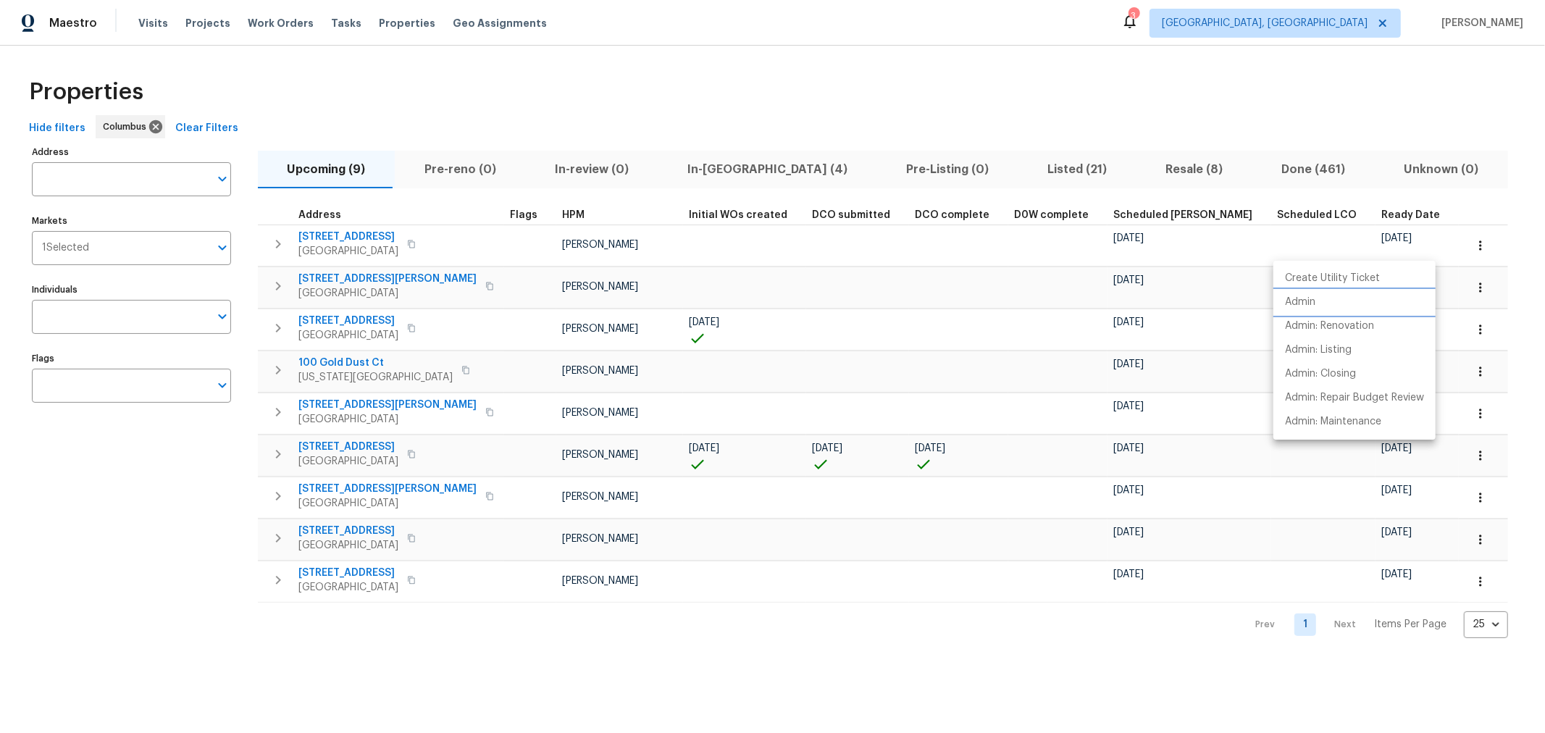
click at [1308, 306] on p "Admin" at bounding box center [1300, 302] width 30 height 15
click at [747, 70] on div at bounding box center [772, 366] width 1545 height 733
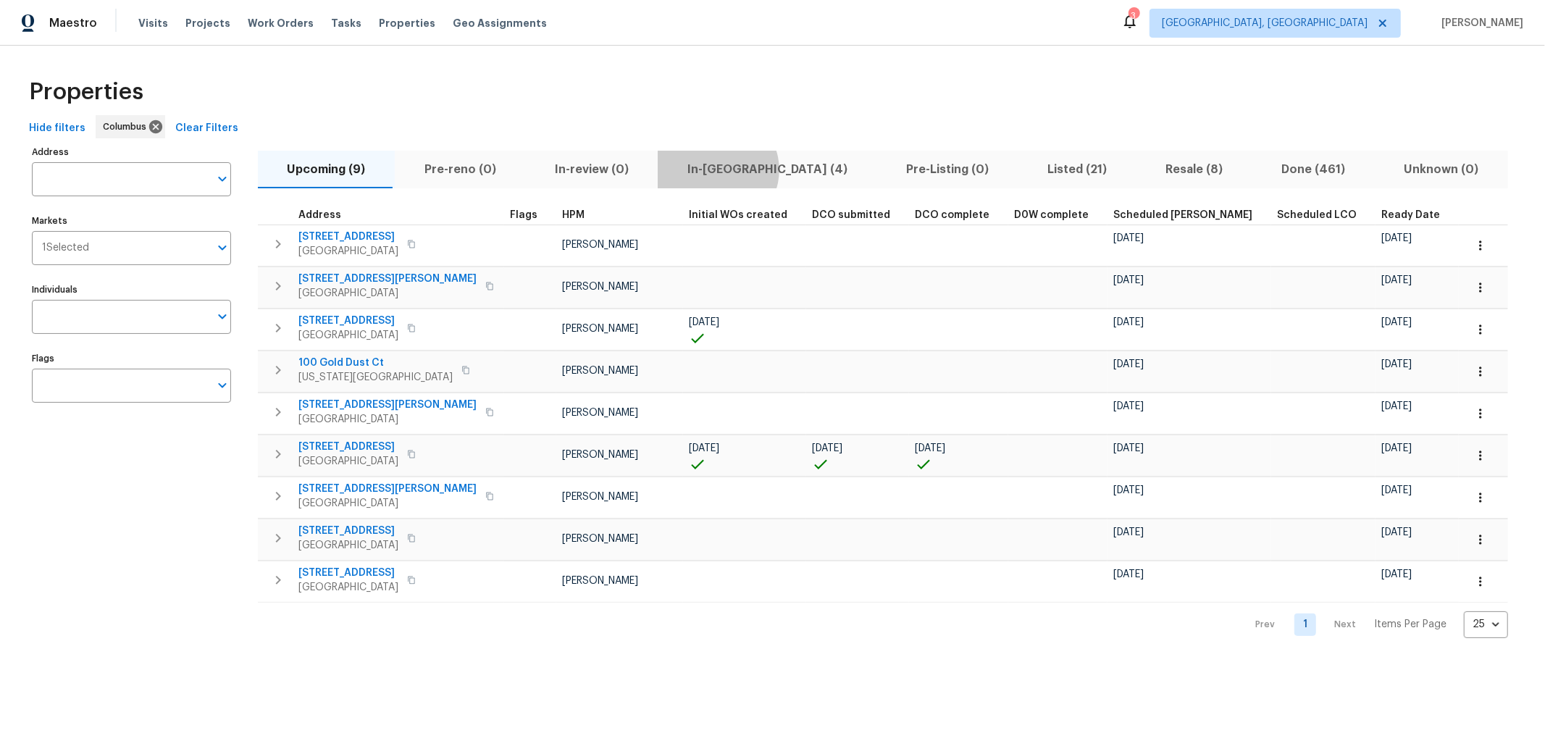
click at [706, 170] on span "In-reno (4)" at bounding box center [767, 169] width 201 height 20
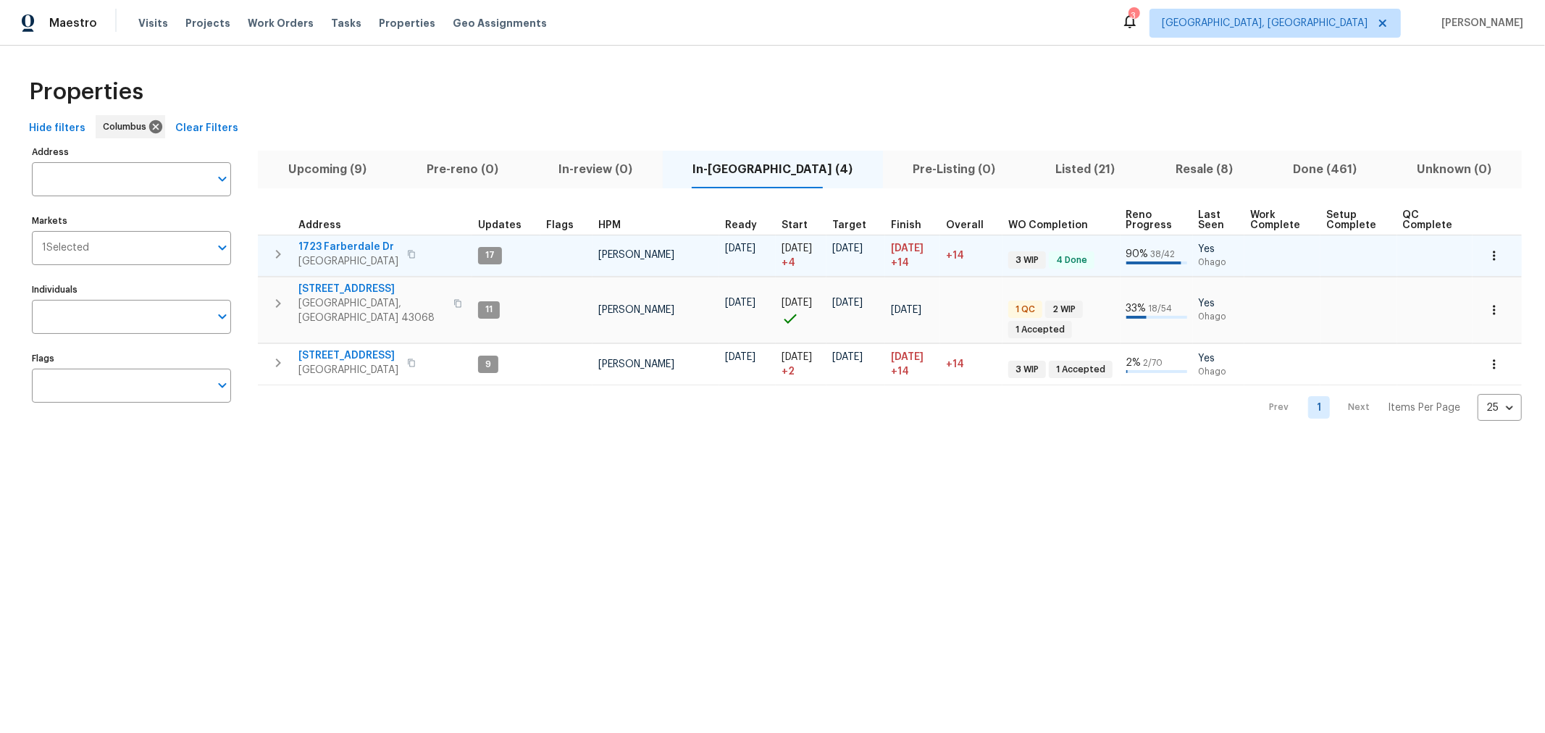
click at [277, 251] on icon "button" at bounding box center [278, 254] width 5 height 9
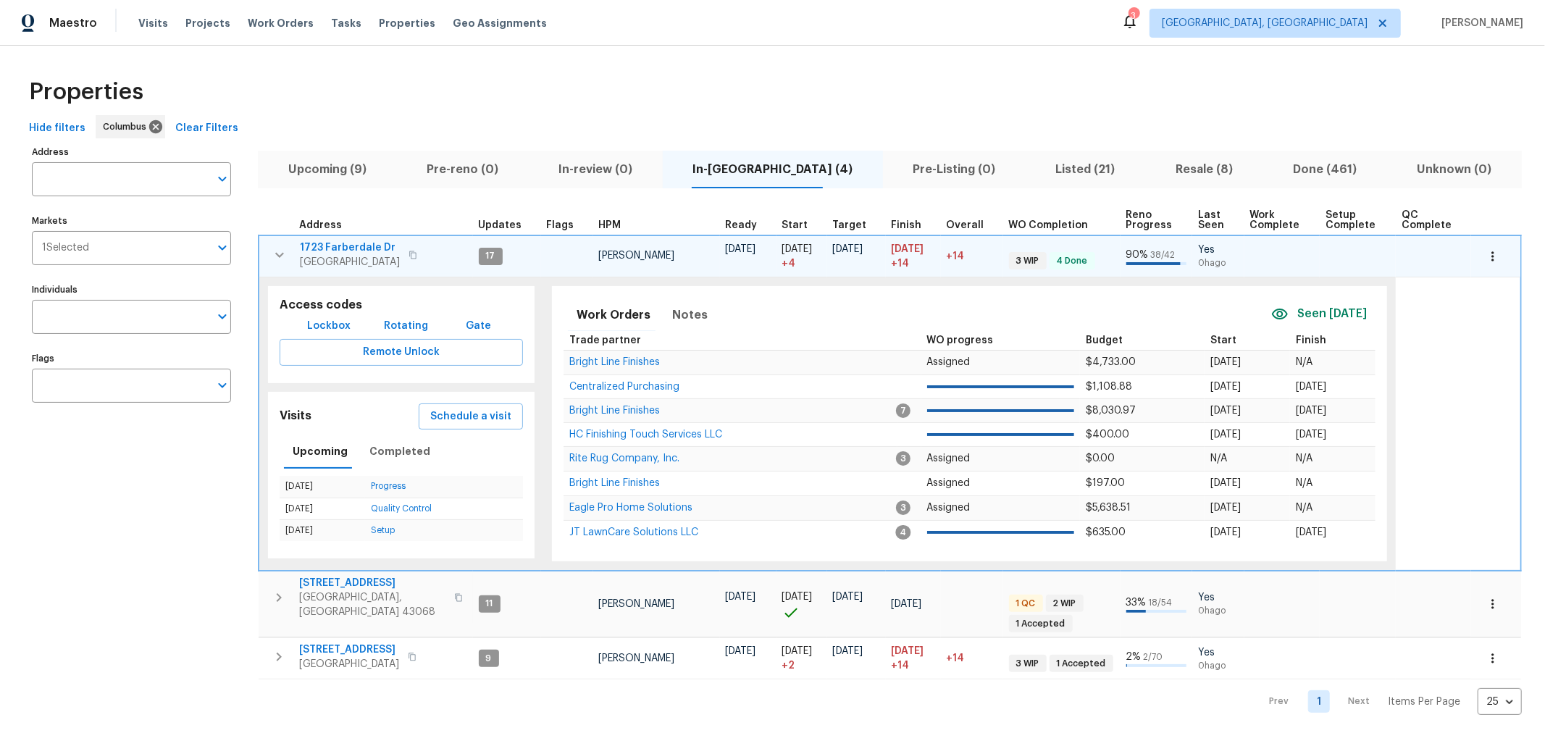
click at [277, 251] on icon "button" at bounding box center [279, 254] width 17 height 17
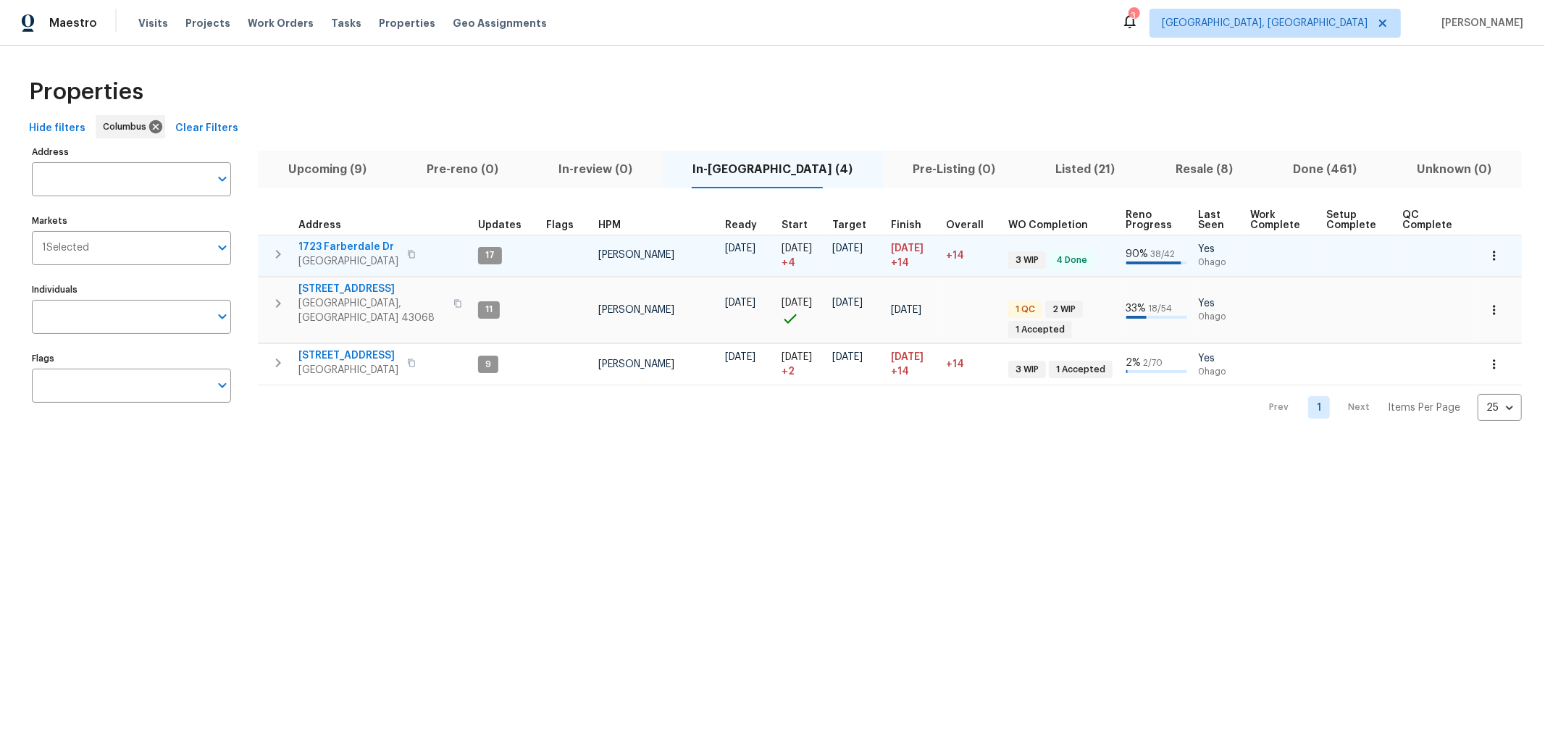
click at [283, 246] on icon "button" at bounding box center [278, 254] width 17 height 17
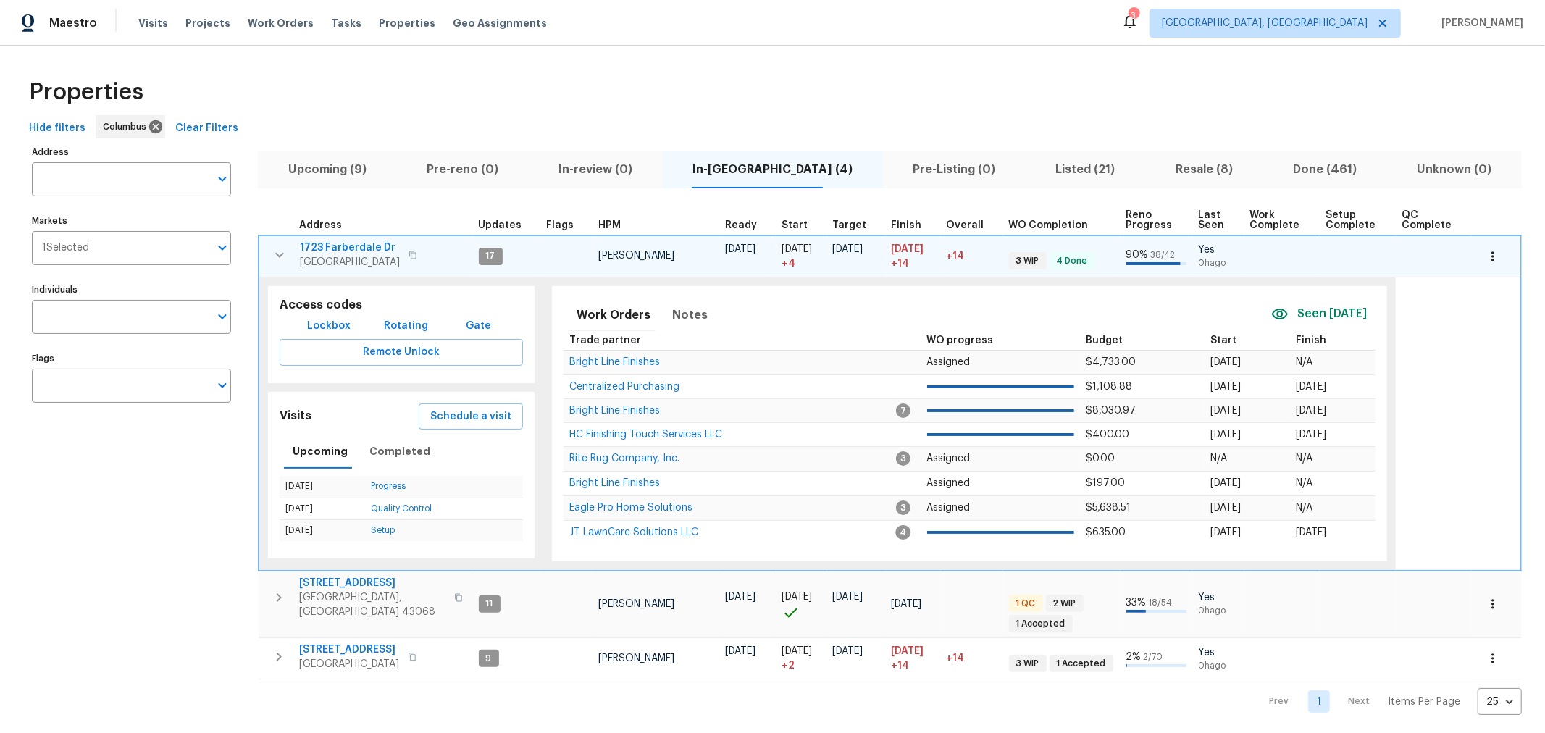
click at [312, 241] on span "1723 Farberdale Dr" at bounding box center [350, 248] width 100 height 14
click at [280, 258] on icon "button" at bounding box center [279, 254] width 17 height 17
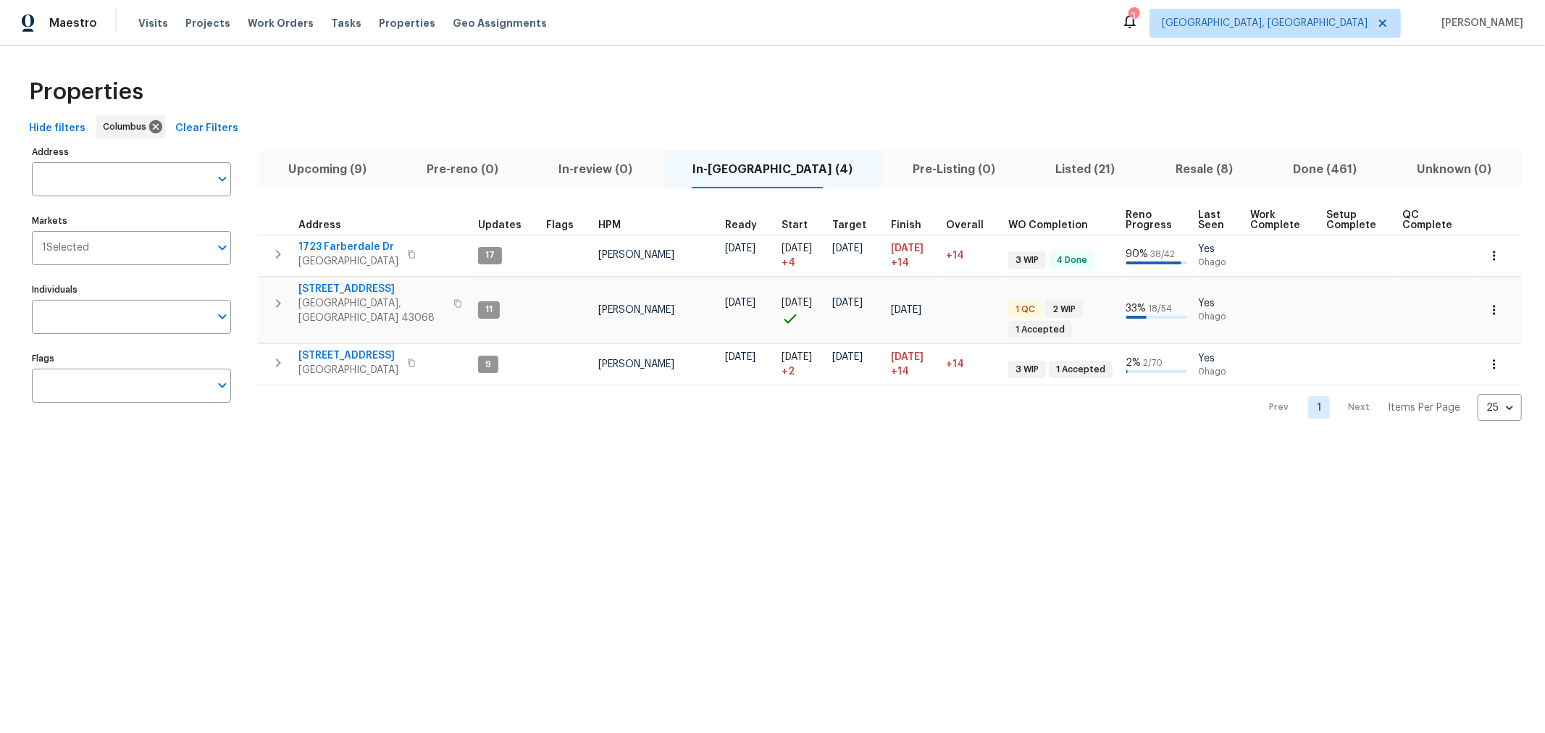
click at [20, 444] on html "Maestro Visits Projects Work Orders Tasks Properties Geo Assignments 3 Columbus…" at bounding box center [772, 222] width 1545 height 444
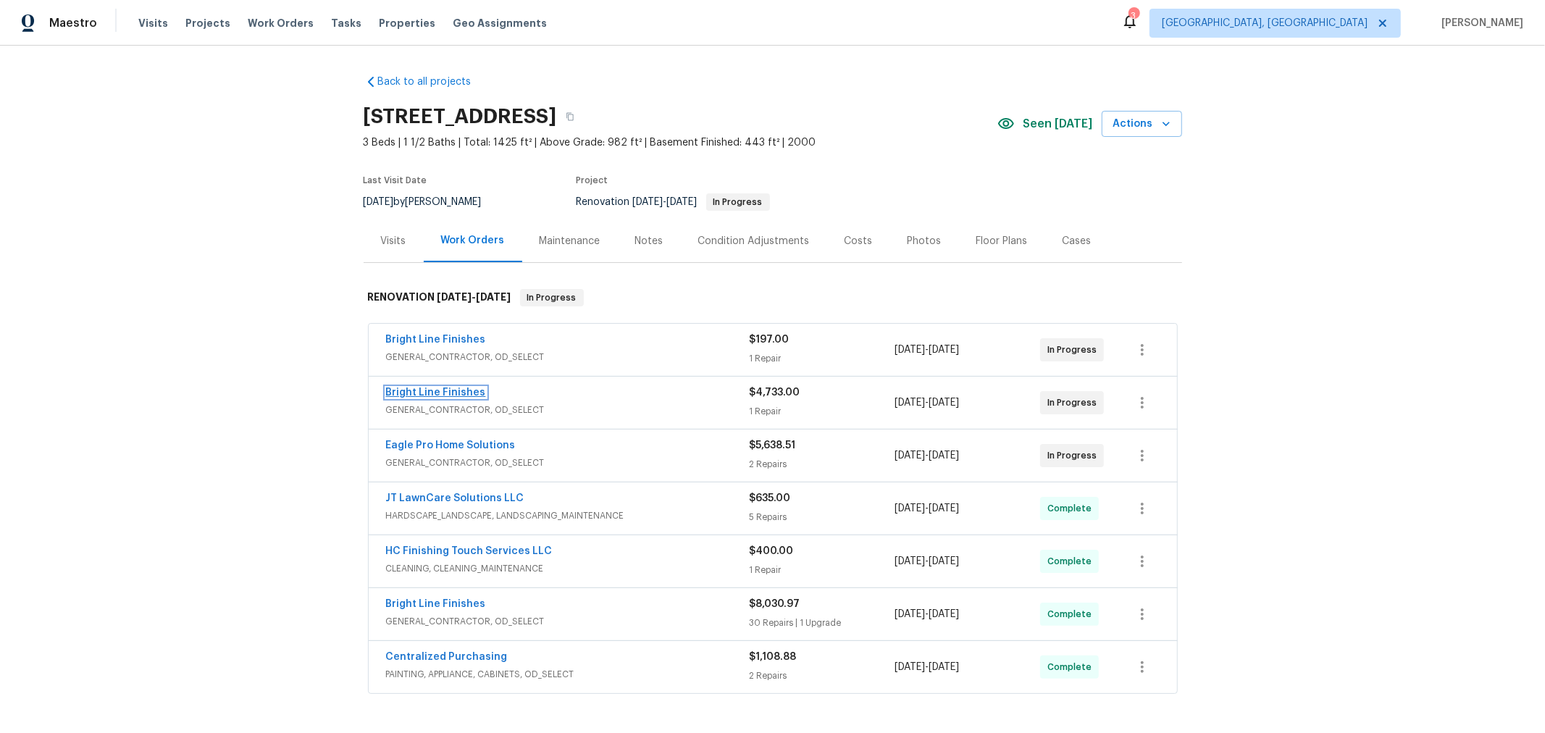
click at [456, 393] on link "Bright Line Finishes" at bounding box center [436, 393] width 100 height 10
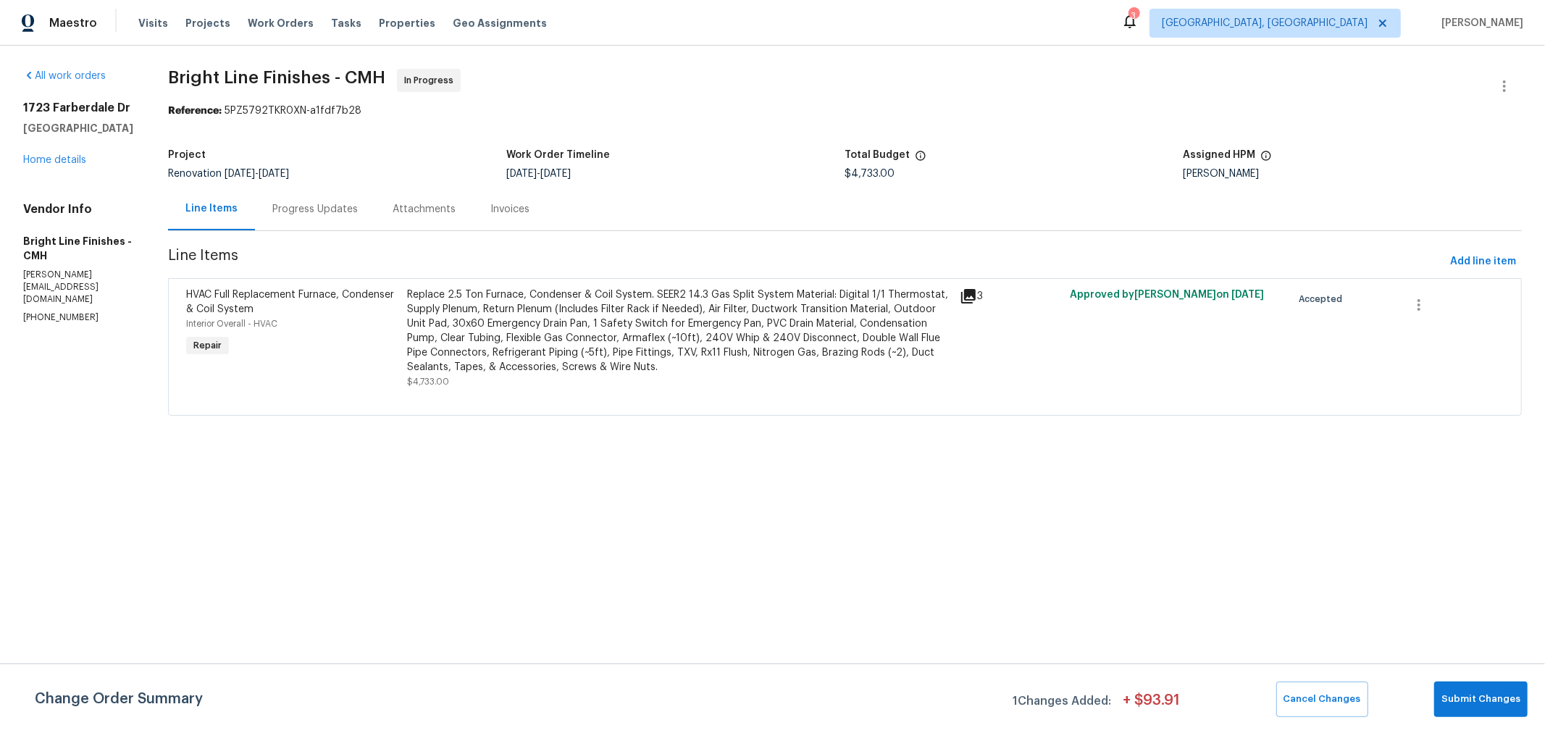
click at [291, 212] on div "Progress Updates" at bounding box center [314, 209] width 85 height 14
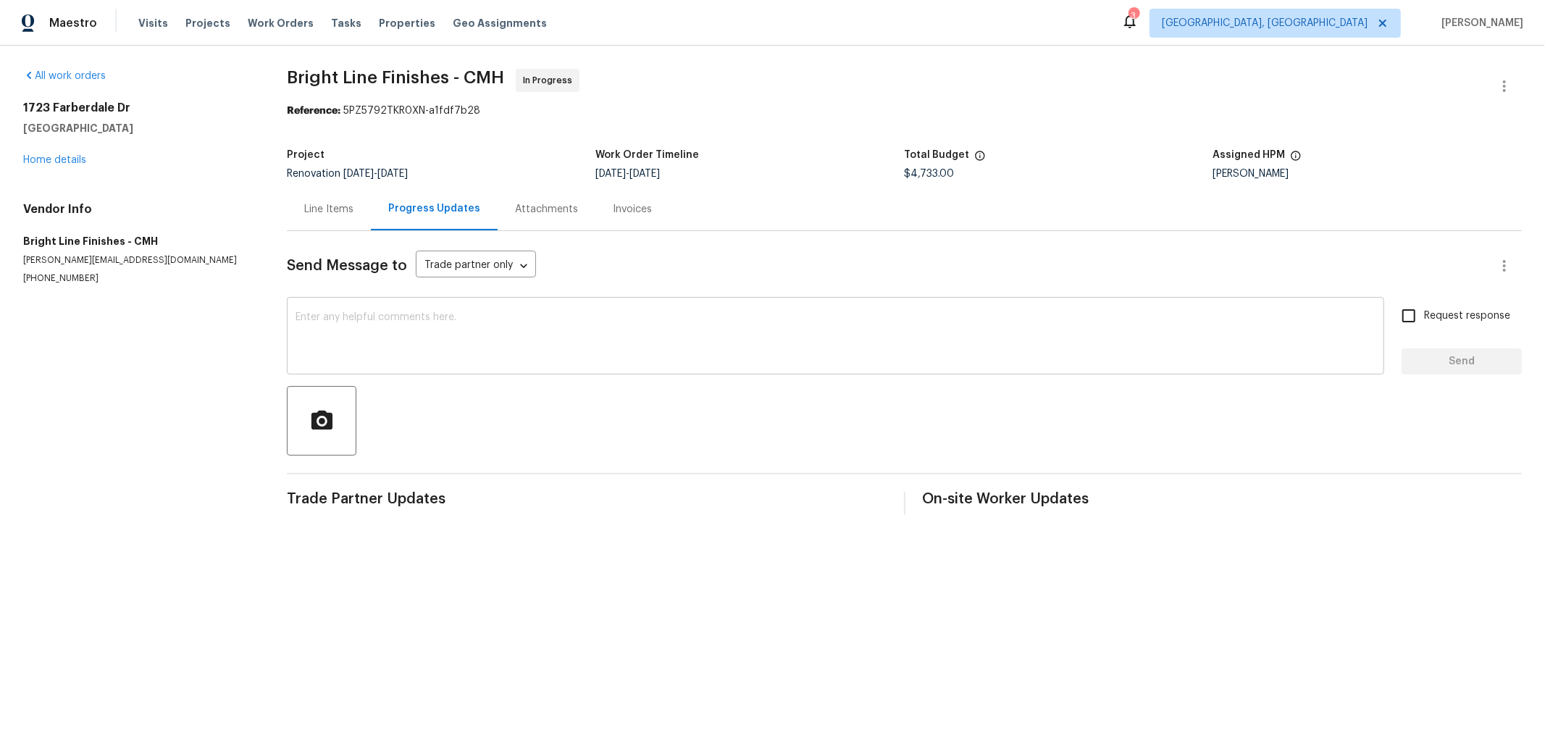
click at [435, 312] on div "x ​" at bounding box center [836, 338] width 1098 height 74
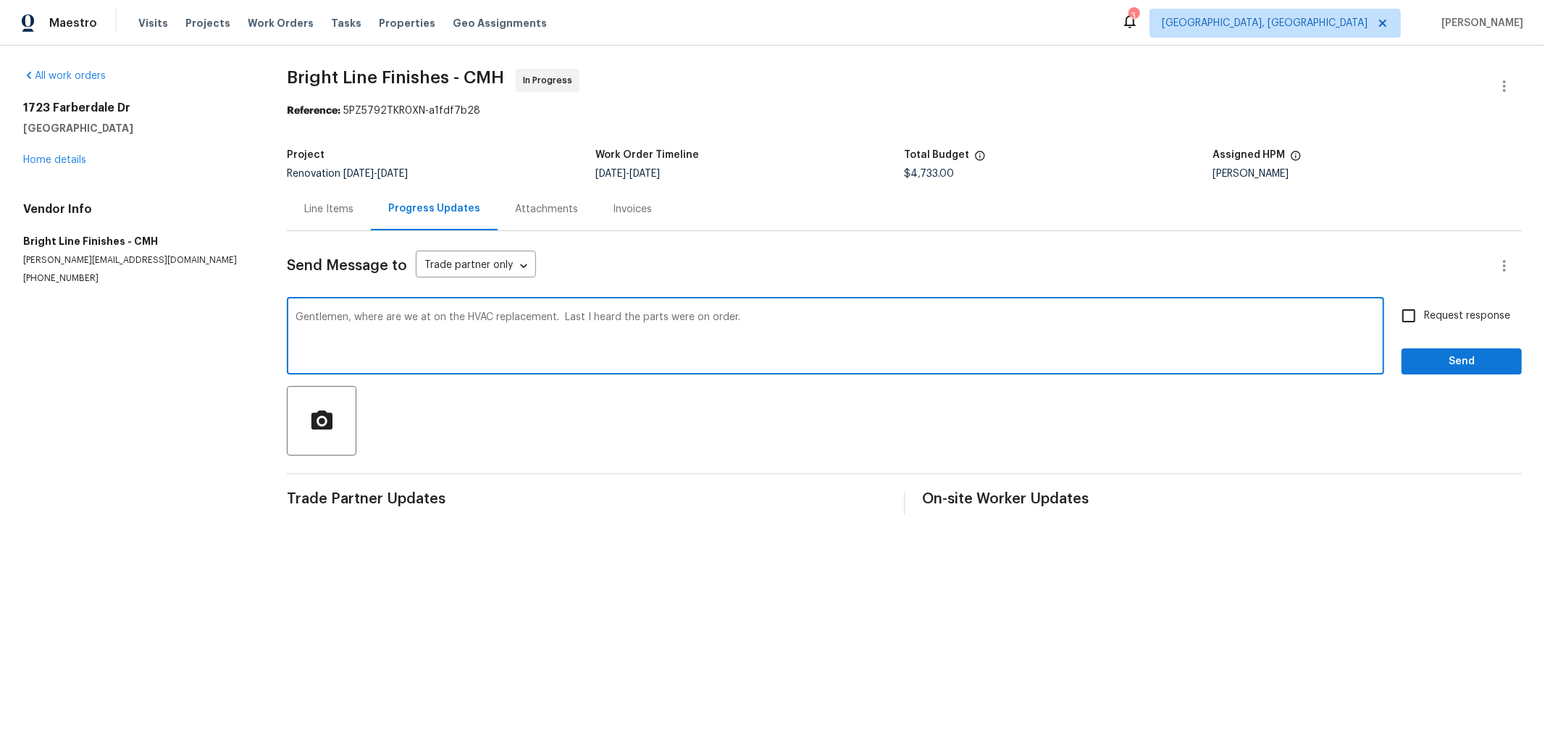
type textarea "Gentlemen, where are we at on the HVAC replacement. Last I heard the parts were…"
click at [1438, 310] on span "Request response" at bounding box center [1467, 316] width 86 height 15
click at [1424, 310] on input "Request response" at bounding box center [1409, 316] width 30 height 30
checkbox input "true"
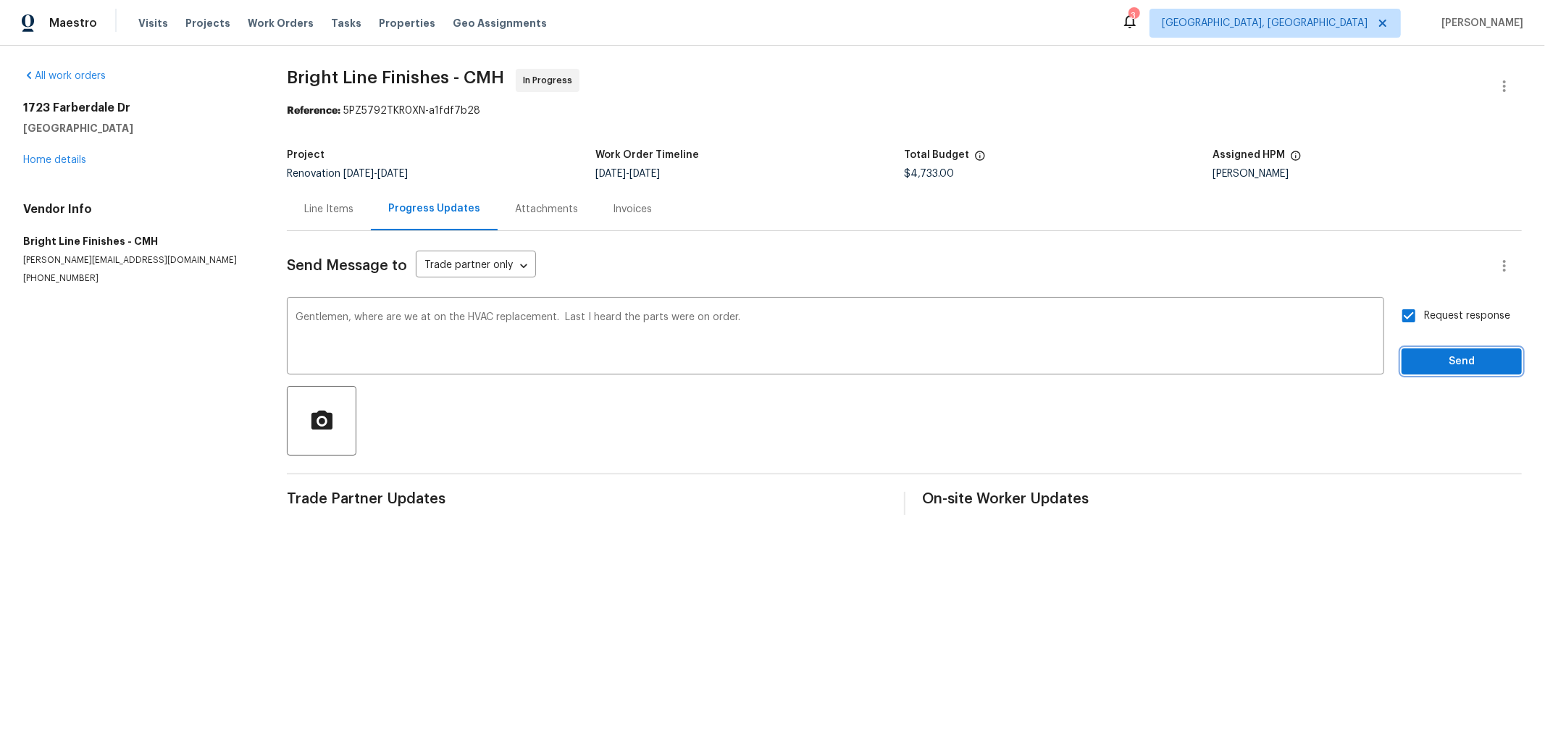
click at [1431, 354] on span "Send" at bounding box center [1461, 362] width 97 height 18
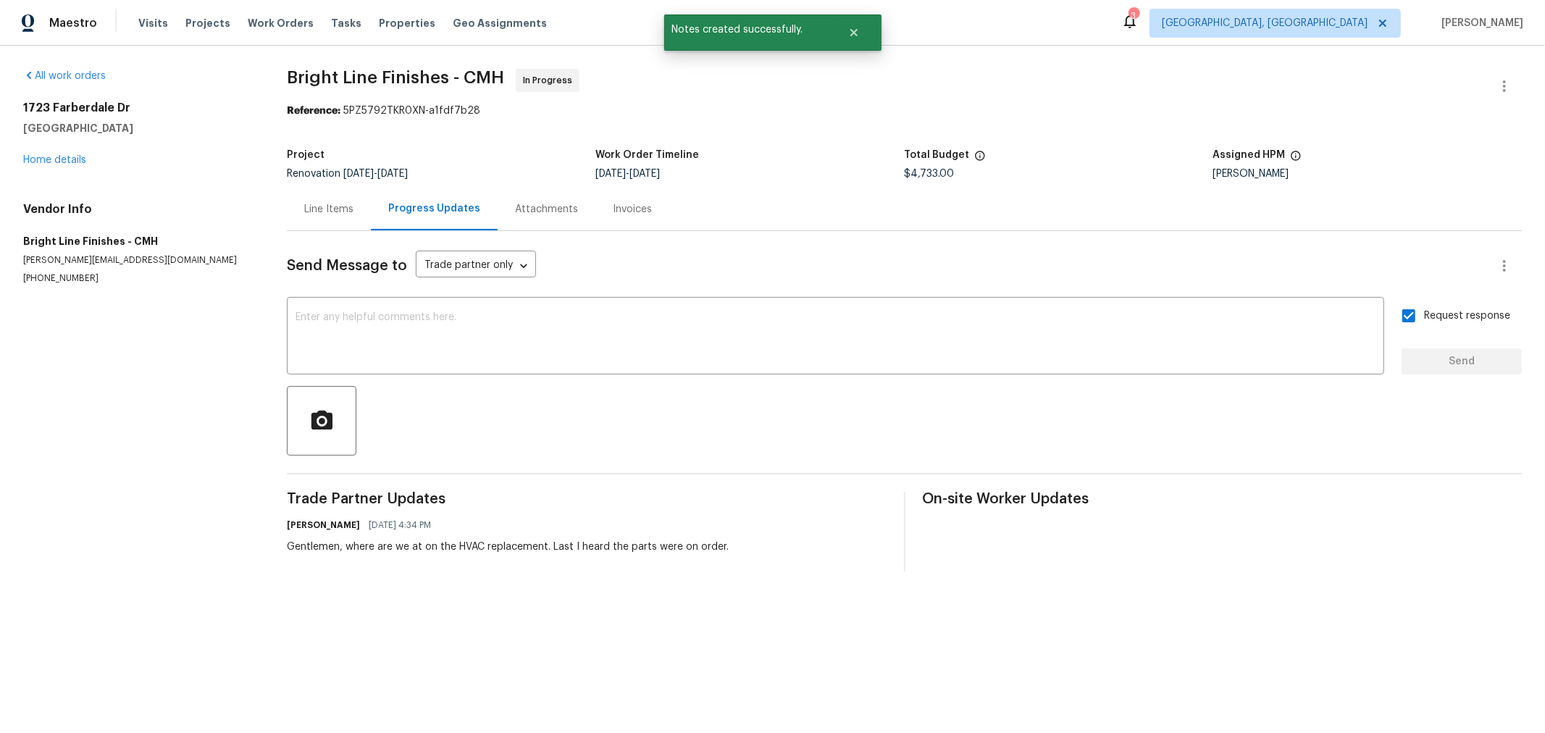
click at [67, 167] on div "All work orders 1723 Farberdale Dr Columbus, OH 43223 Home details Vendor Info …" at bounding box center [137, 177] width 229 height 216
click at [67, 162] on link "Home details" at bounding box center [54, 160] width 63 height 10
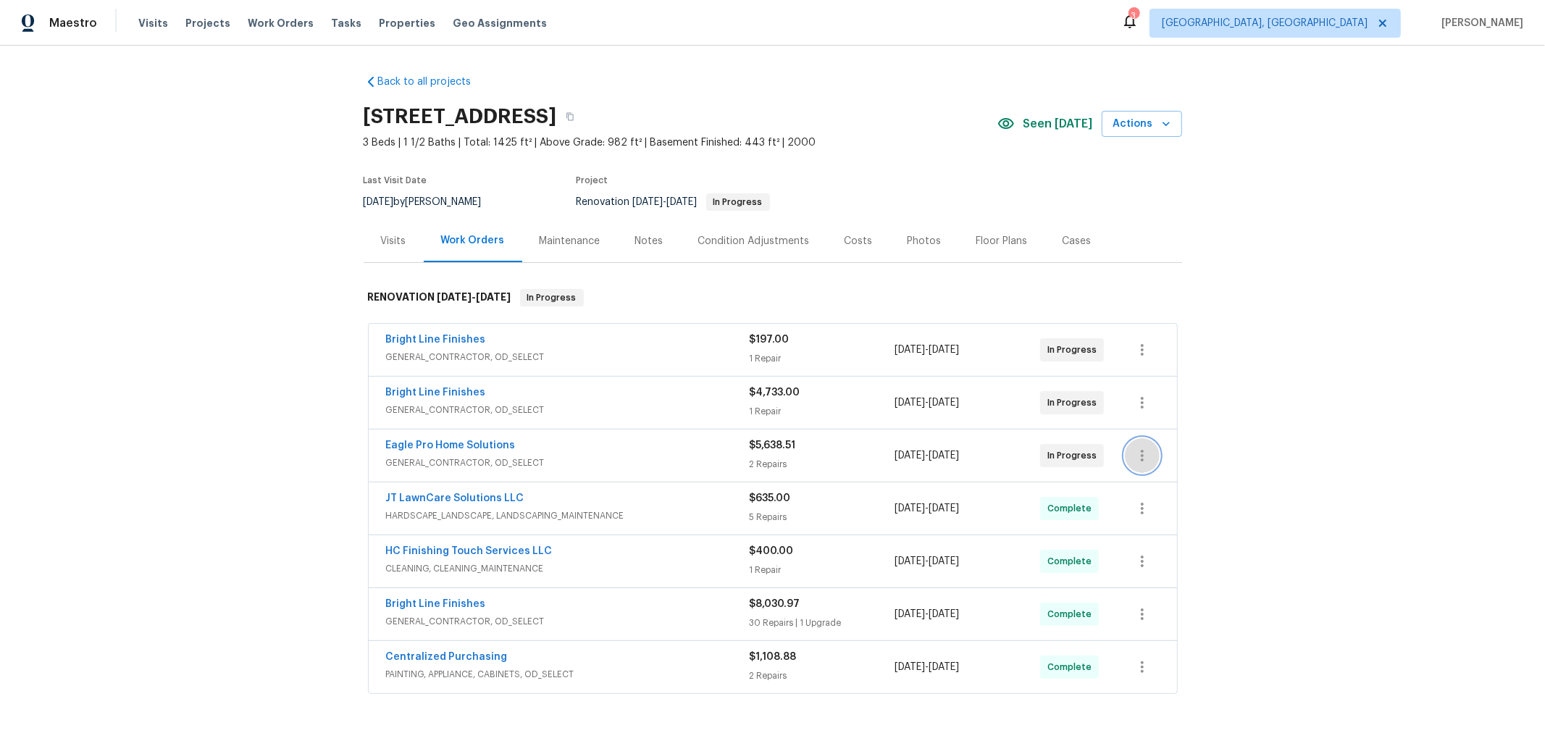
click at [1134, 453] on icon "button" at bounding box center [1142, 455] width 17 height 17
click at [1135, 458] on li "Edit" at bounding box center [1197, 454] width 156 height 24
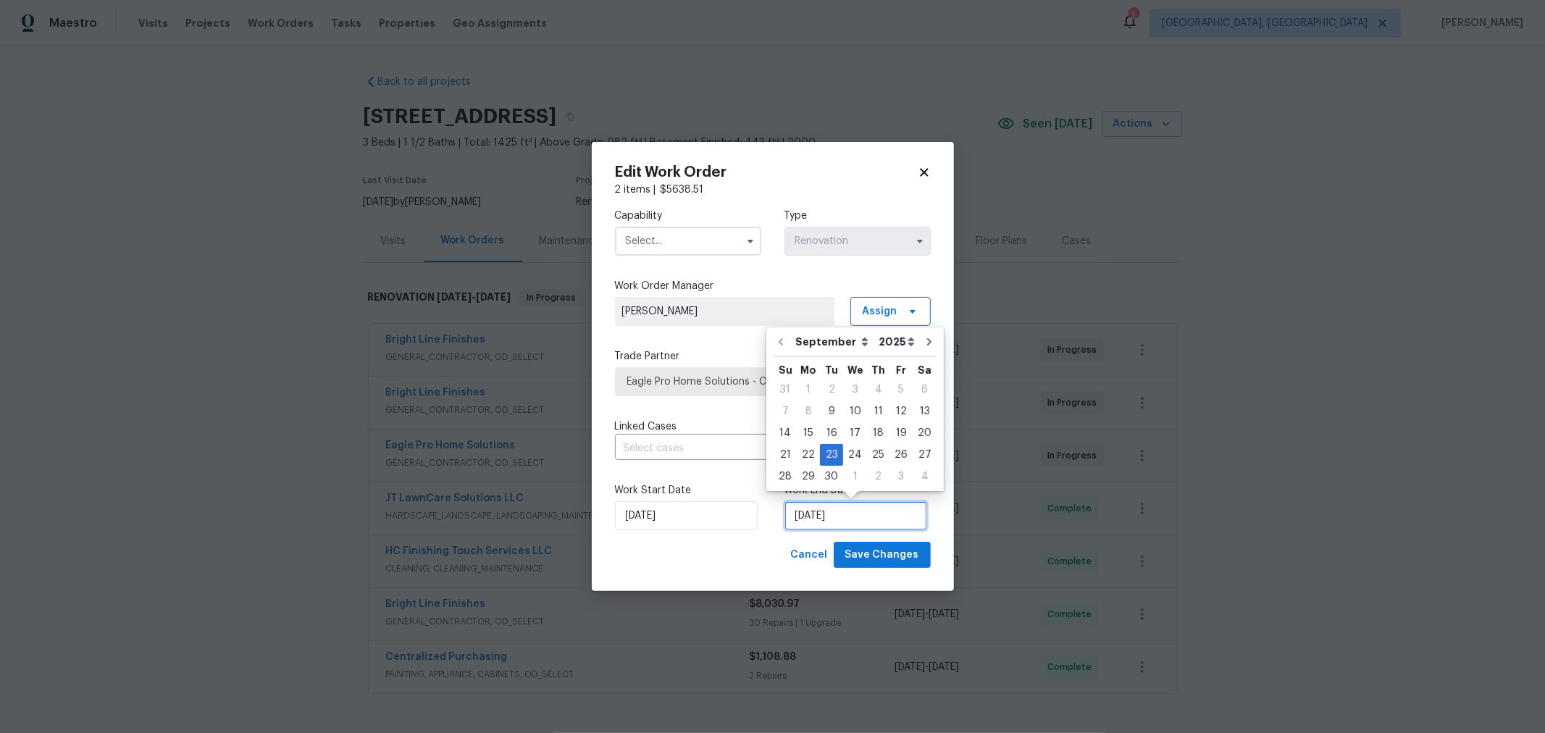
click at [890, 518] on input "9/23/2025" at bounding box center [856, 515] width 143 height 29
click at [890, 477] on div "3" at bounding box center [901, 477] width 23 height 20
type input "10/3/2025"
select select "9"
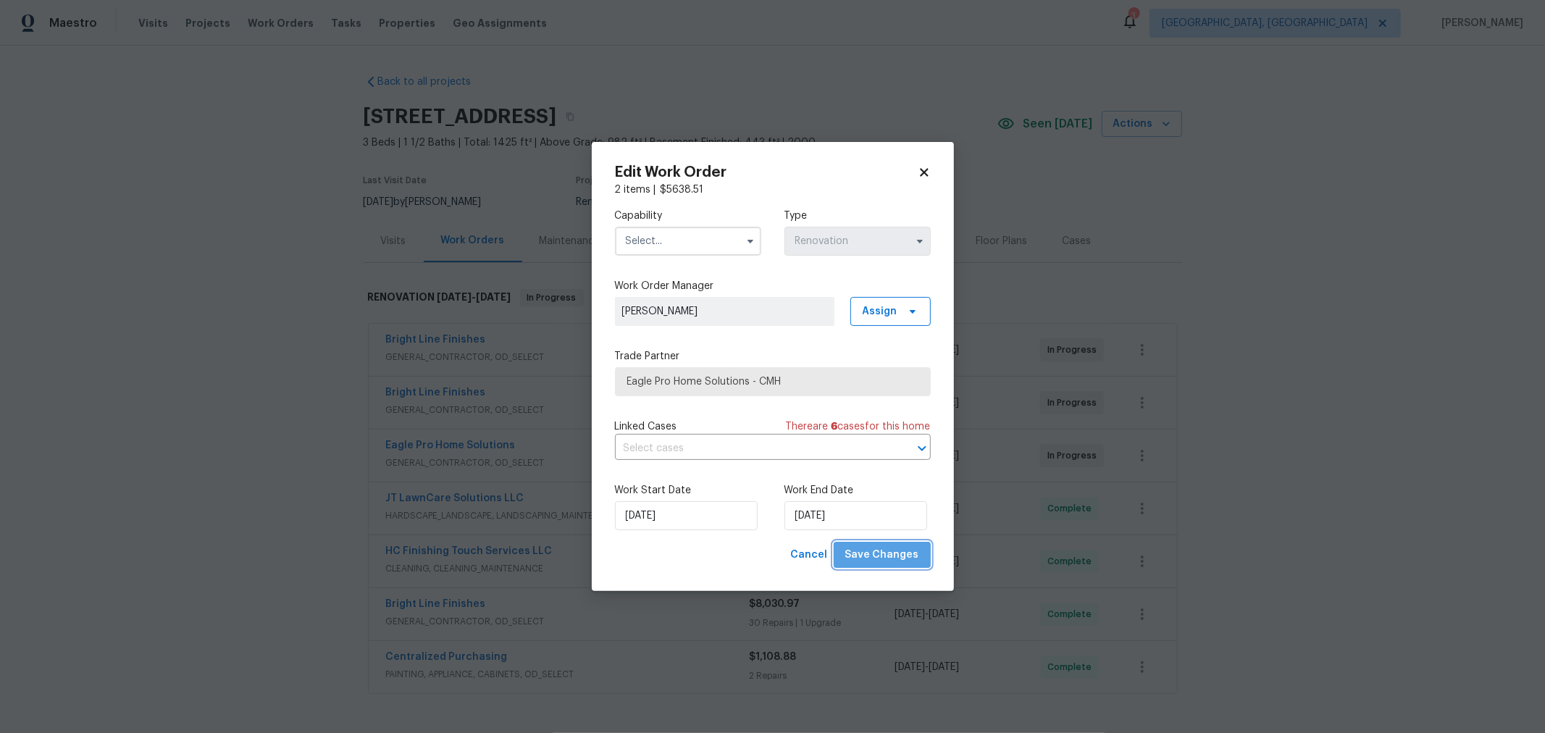
click at [891, 558] on span "Save Changes" at bounding box center [882, 555] width 74 height 18
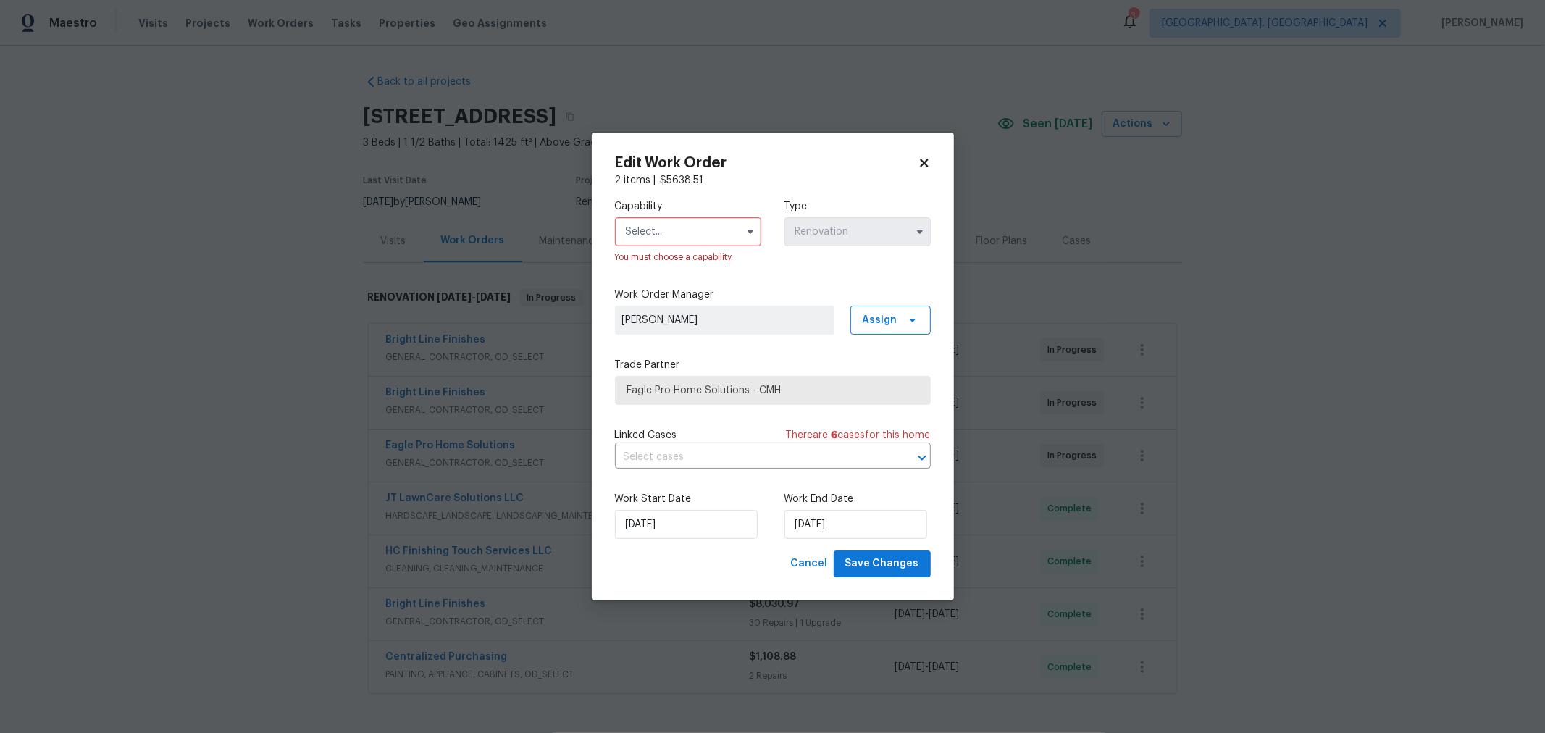
click at [678, 243] on input "text" at bounding box center [688, 231] width 146 height 29
click at [698, 317] on span "General Contractor" at bounding box center [676, 312] width 93 height 10
type input "General Contractor"
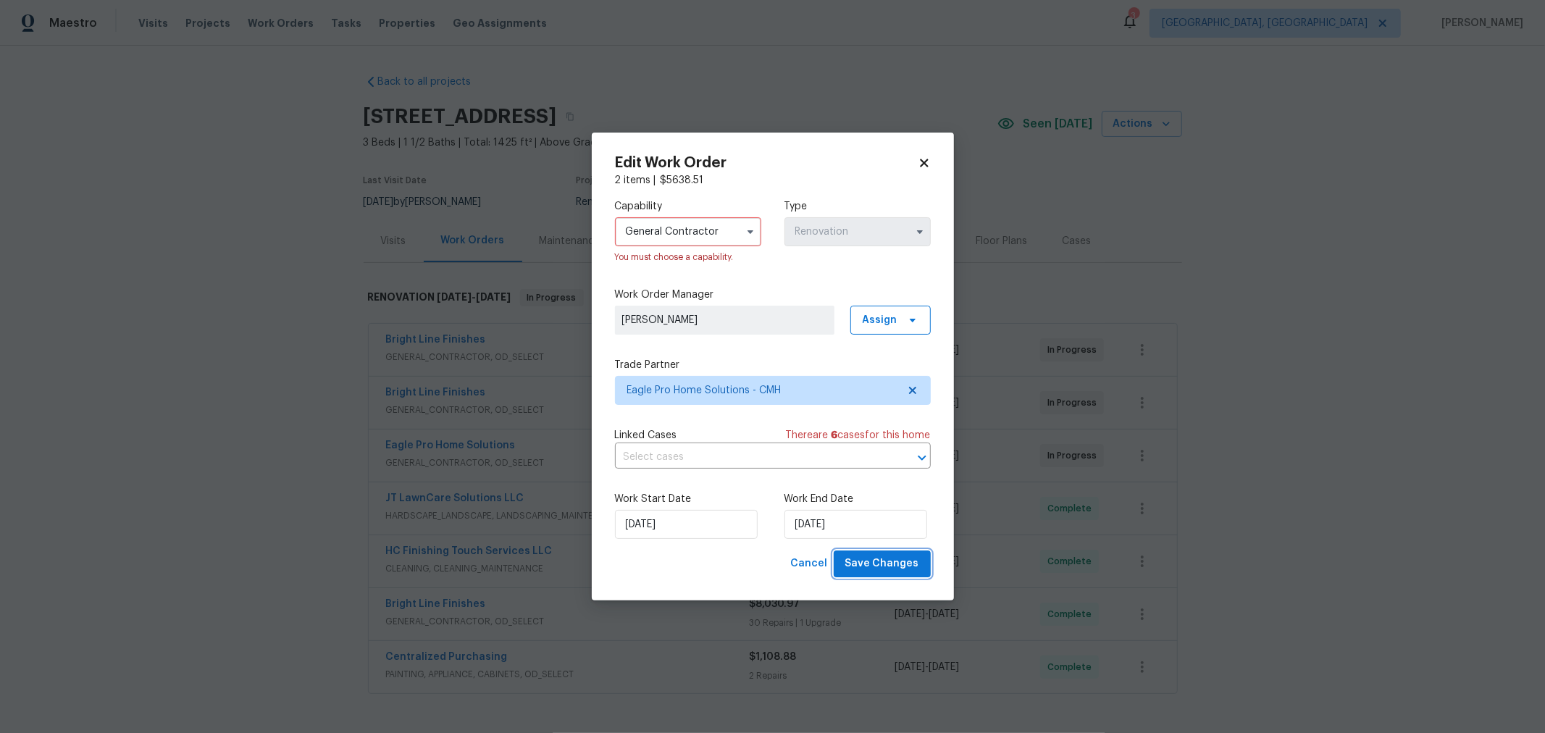
click at [906, 562] on span "Save Changes" at bounding box center [882, 564] width 74 height 18
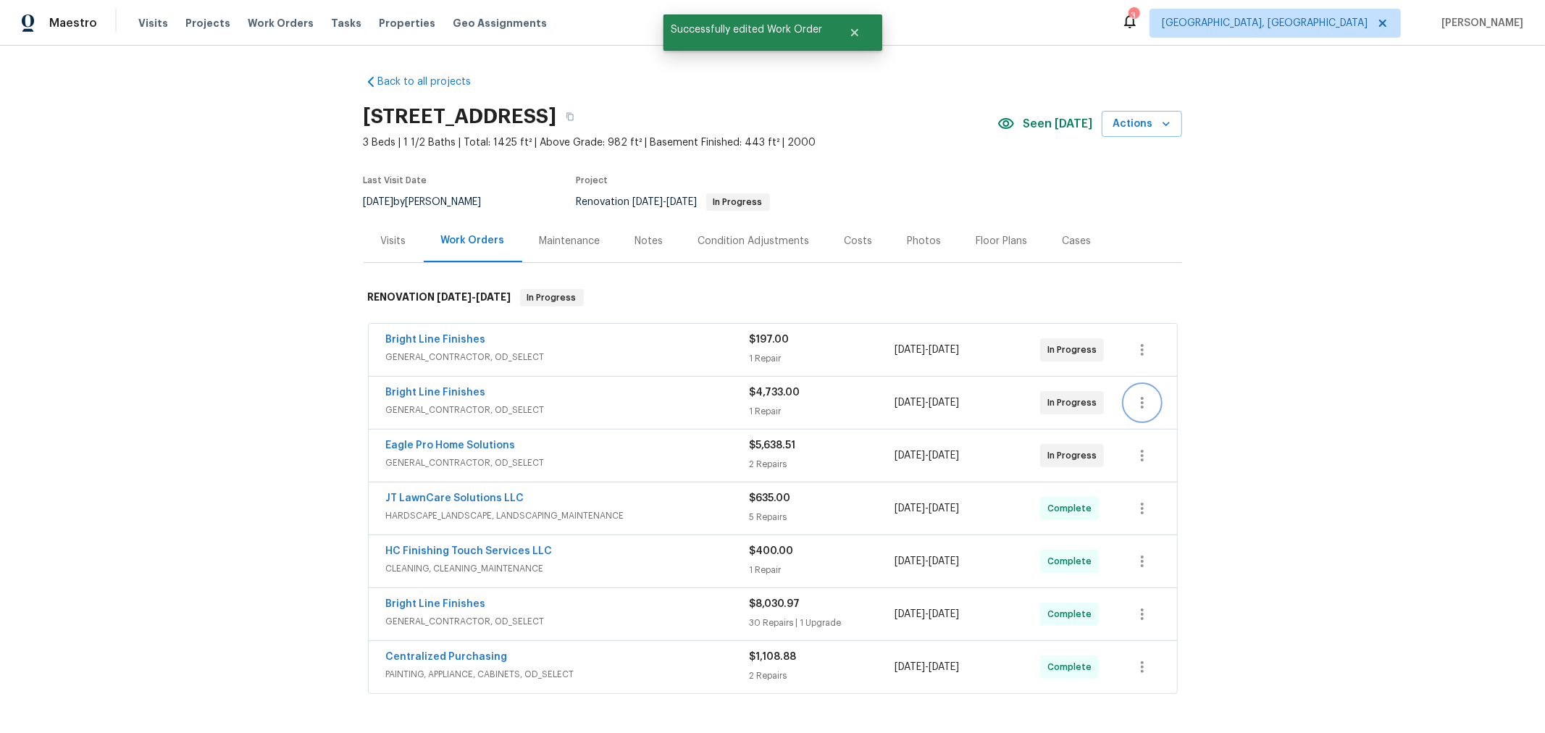
click at [1134, 400] on icon "button" at bounding box center [1142, 402] width 17 height 17
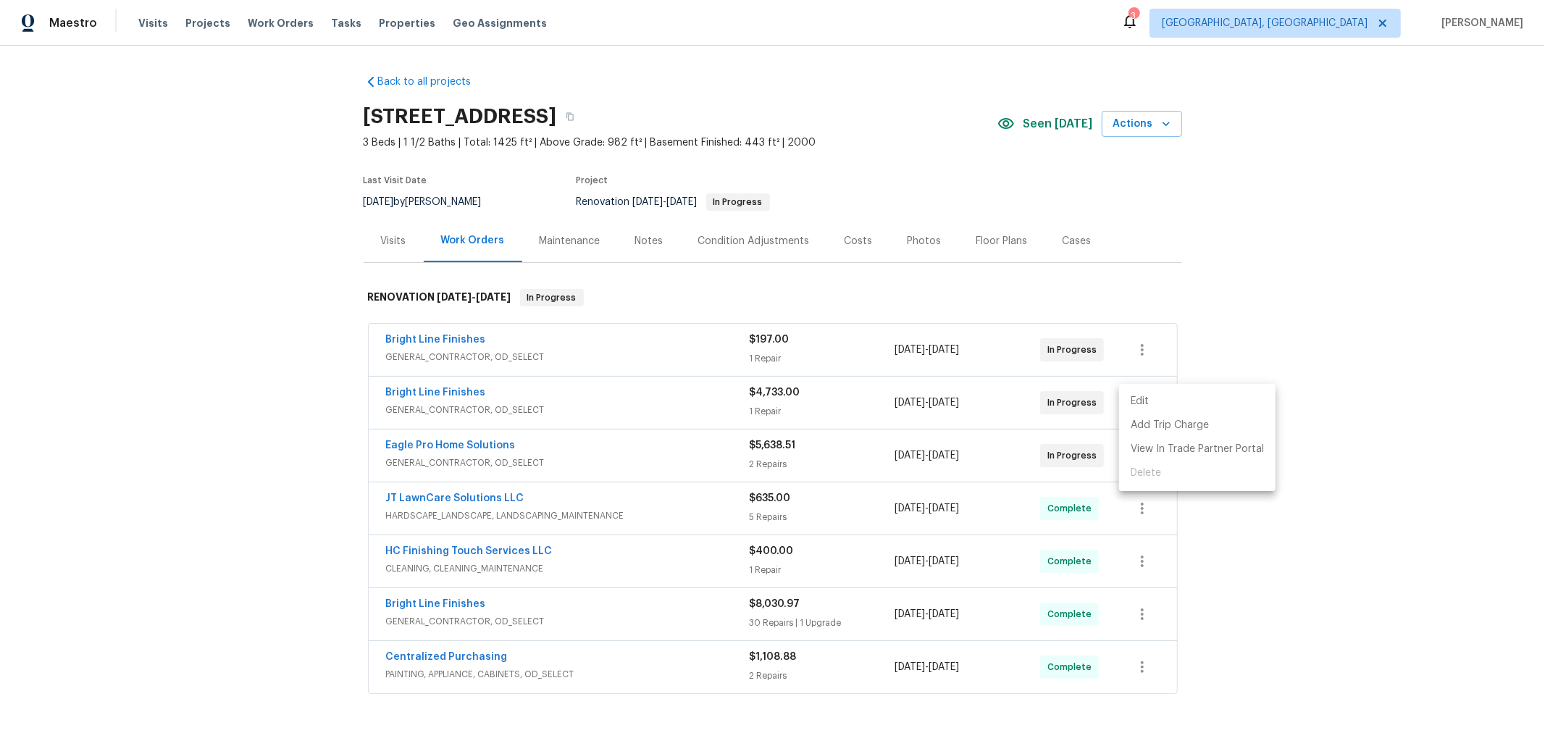
click at [1129, 406] on li "Edit" at bounding box center [1197, 402] width 156 height 24
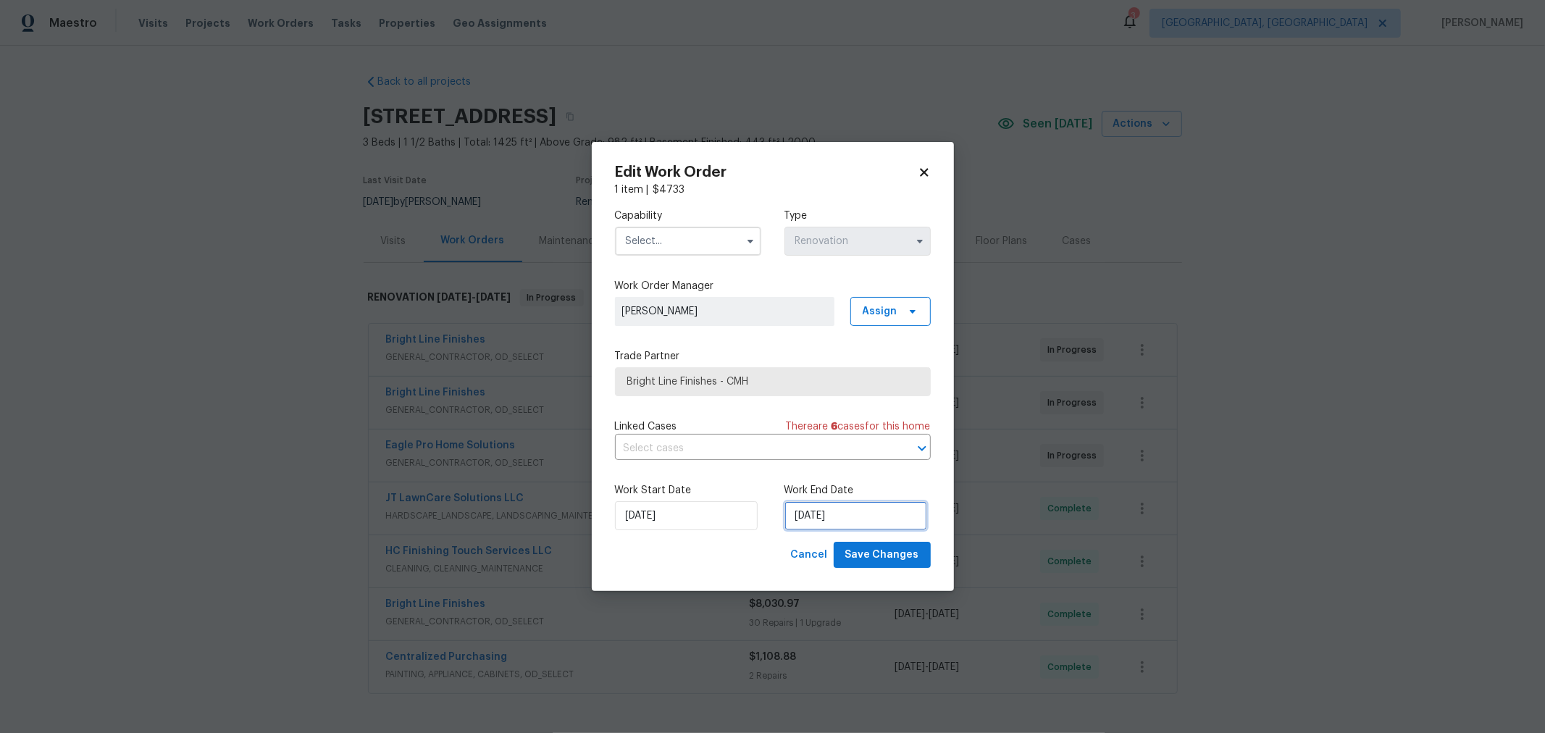
click at [859, 522] on input "9/11/2025" at bounding box center [856, 515] width 143 height 29
select select "8"
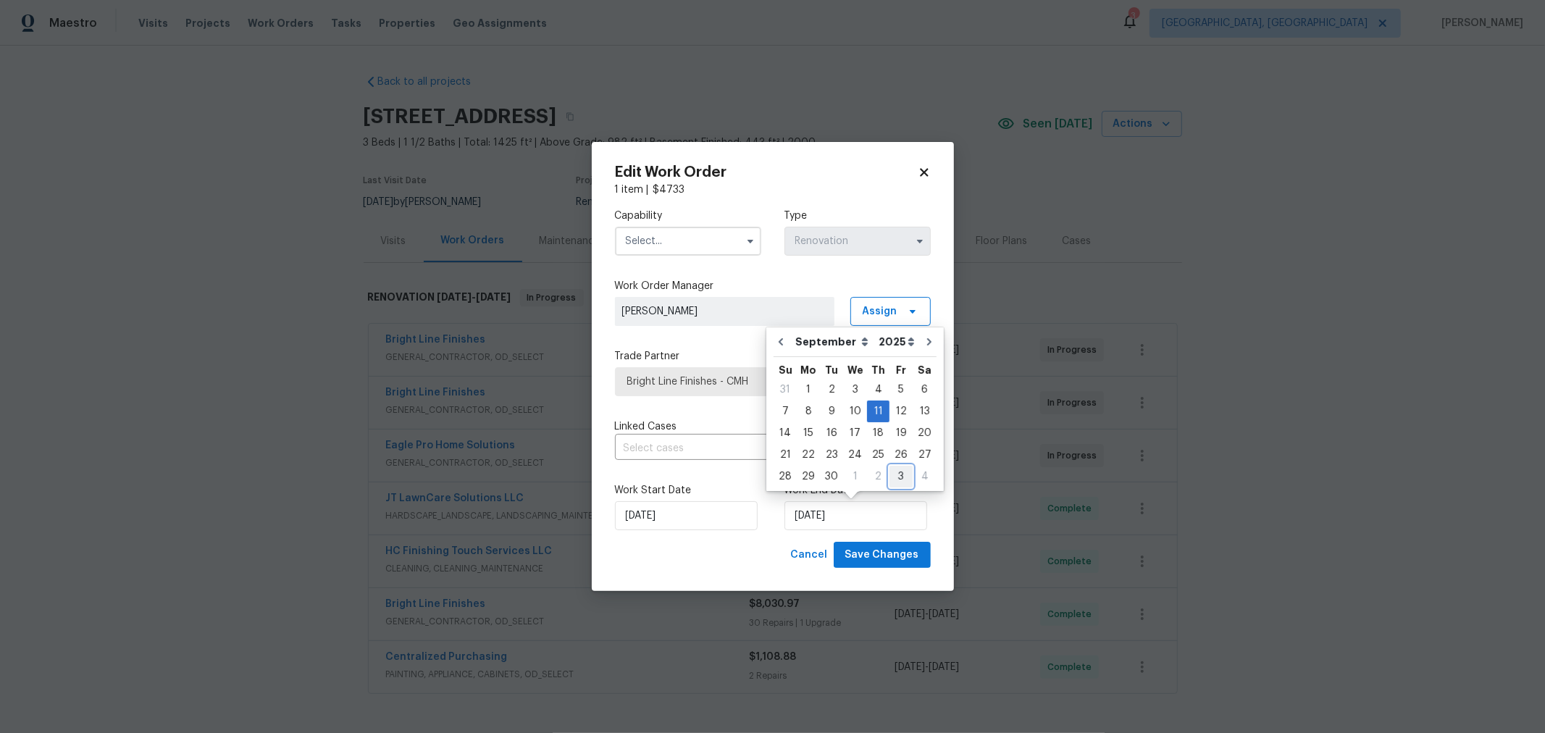
click at [896, 479] on div "3" at bounding box center [901, 477] width 23 height 20
type input "10/3/2025"
select select "9"
click at [743, 541] on div "Edit Work Order 1 item | $ 4733 Capability Type Renovation Work Order Manager K…" at bounding box center [773, 367] width 316 height 404
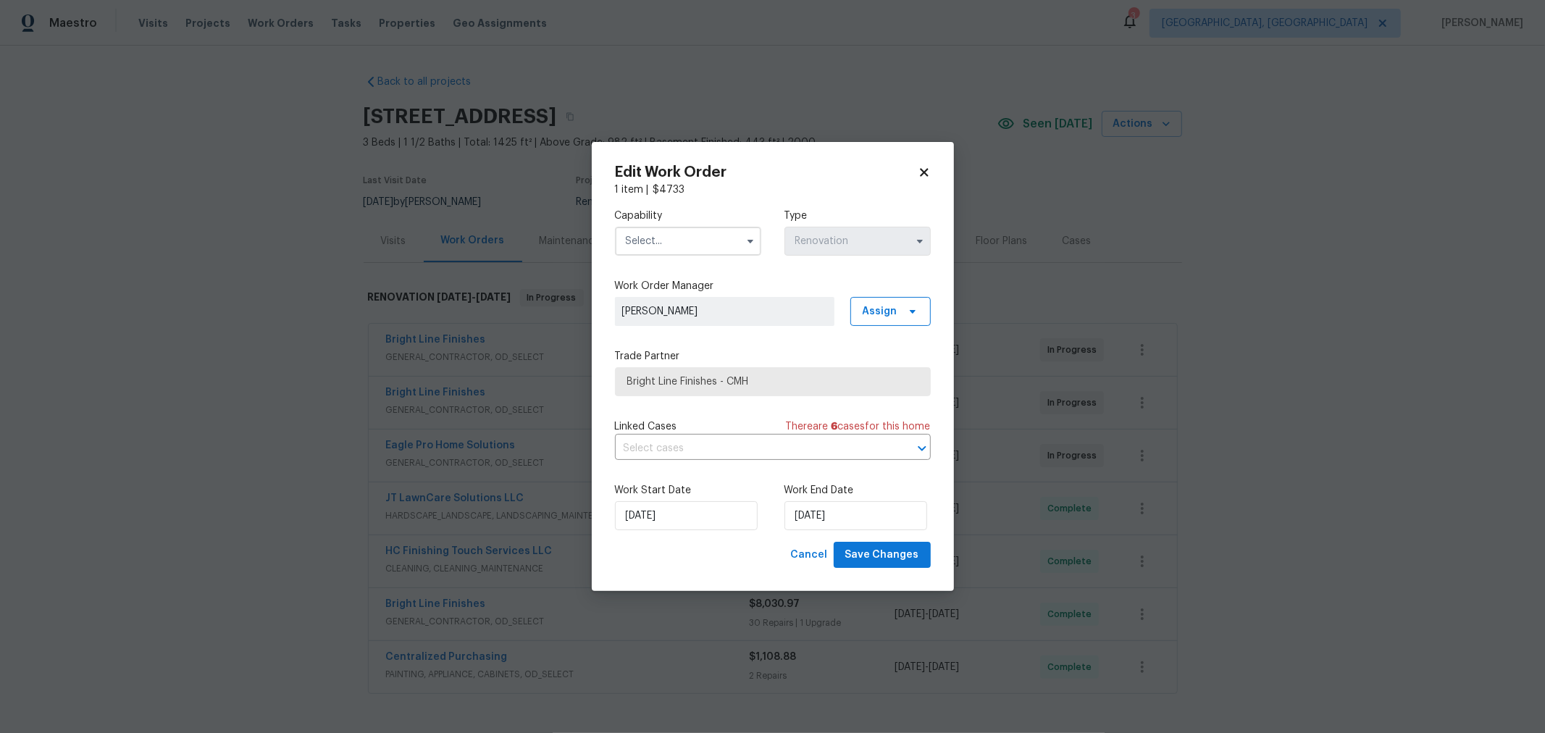
click at [670, 229] on input "text" at bounding box center [688, 241] width 146 height 29
click at [709, 327] on span "General Contractor" at bounding box center [676, 322] width 93 height 10
type input "General Contractor"
click at [882, 552] on span "Save Changes" at bounding box center [882, 555] width 74 height 18
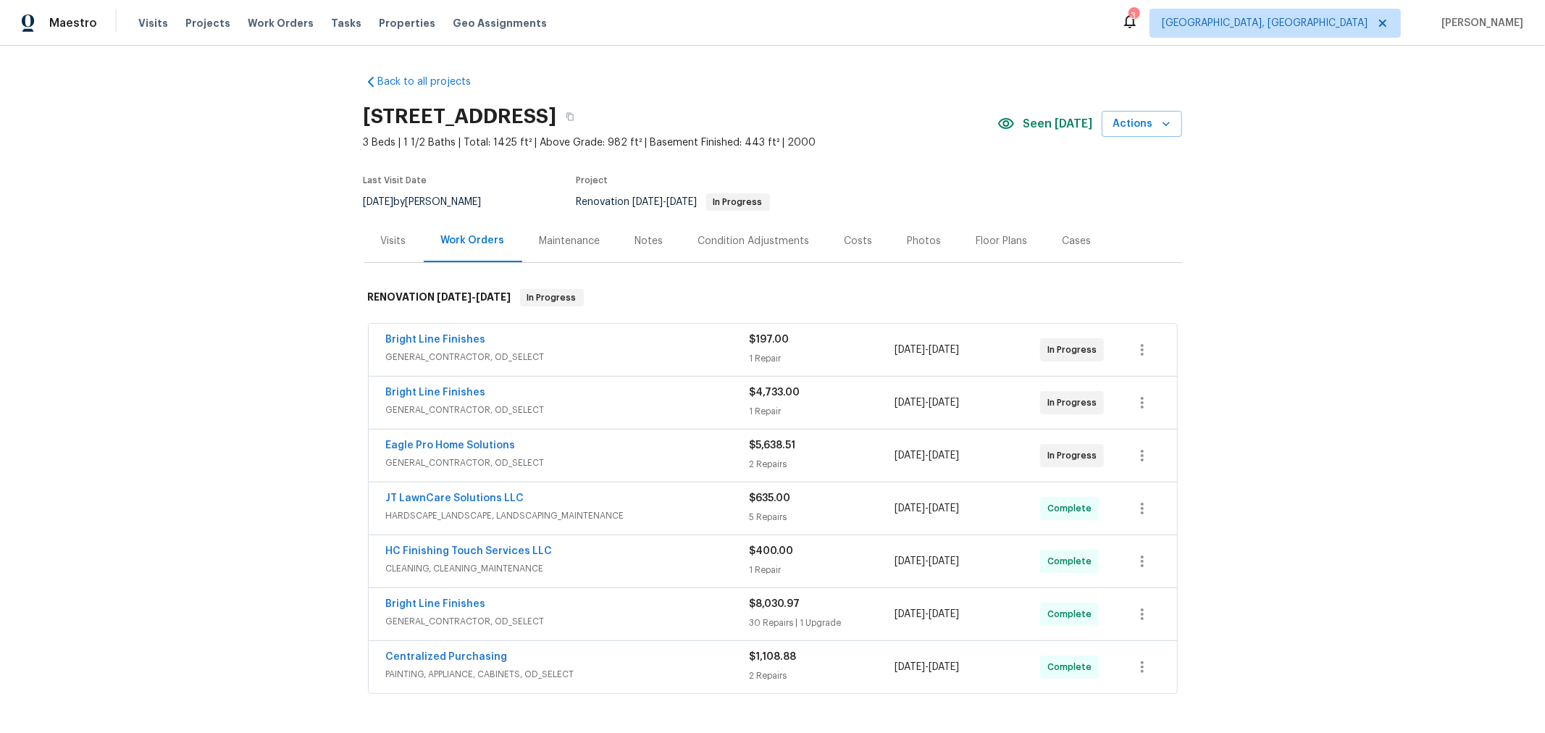
click at [635, 247] on div "Notes" at bounding box center [649, 241] width 28 height 14
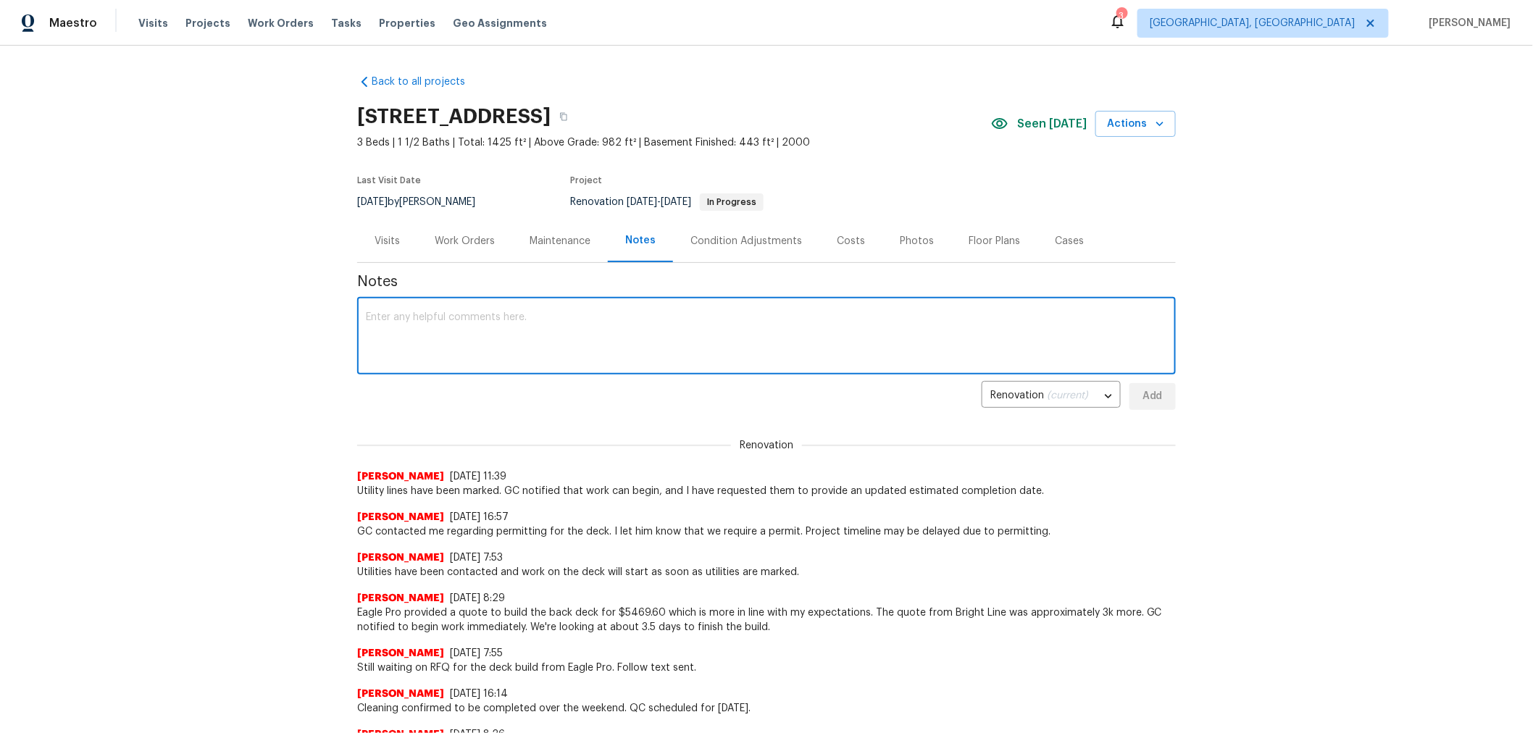
click at [583, 327] on textarea at bounding box center [766, 337] width 801 height 51
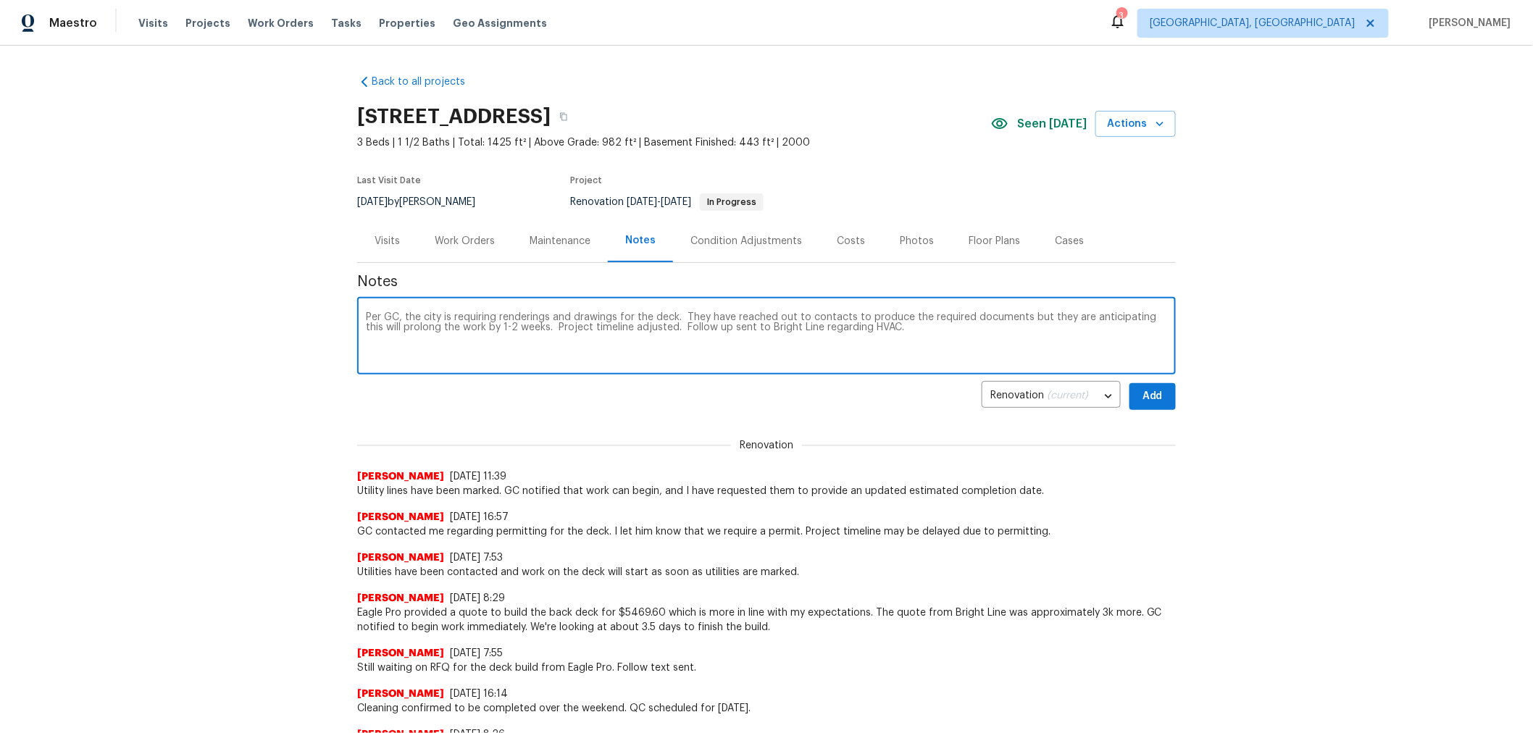
type textarea "Per GC, the city is requiring renderings and drawings for the deck. They have r…"
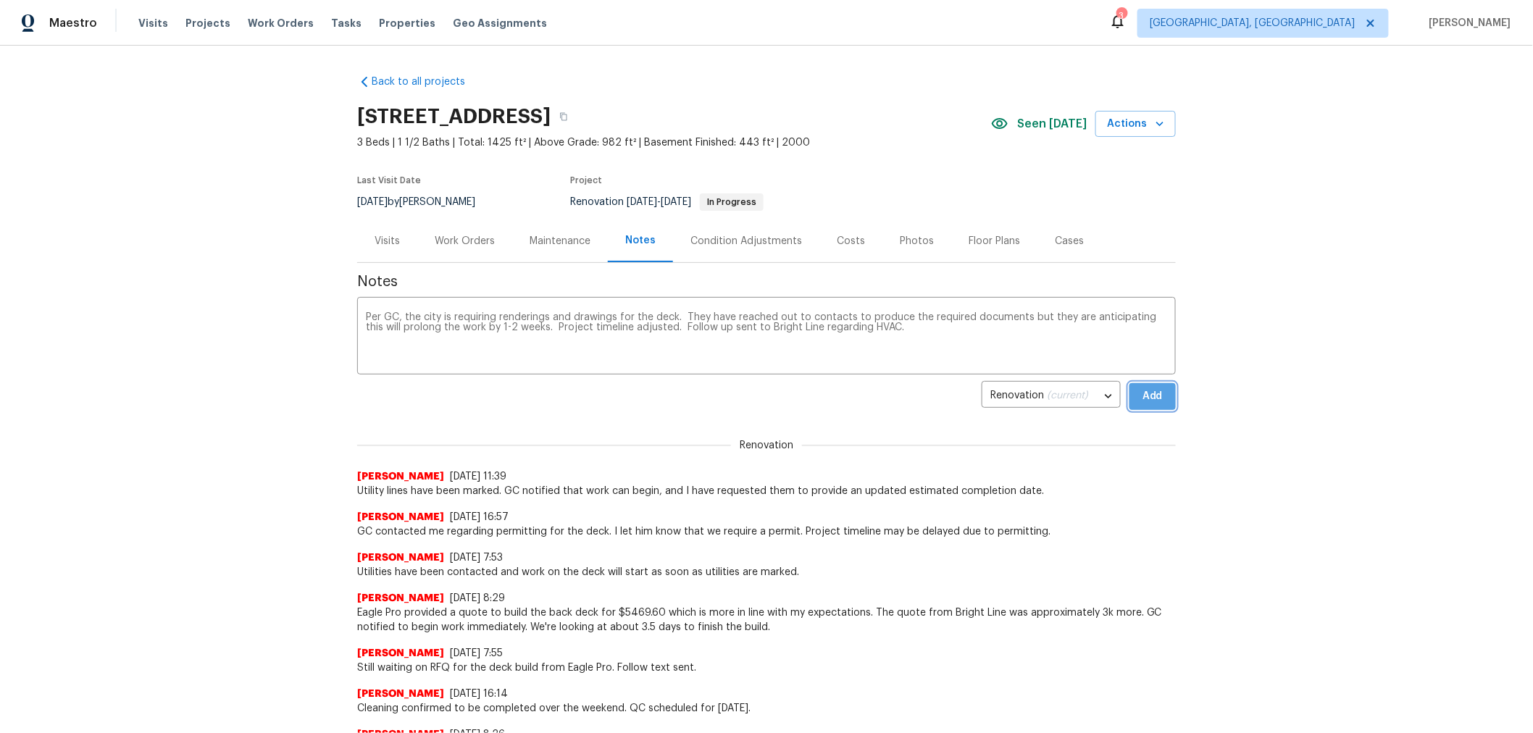
click at [1156, 396] on span "Add" at bounding box center [1152, 397] width 23 height 18
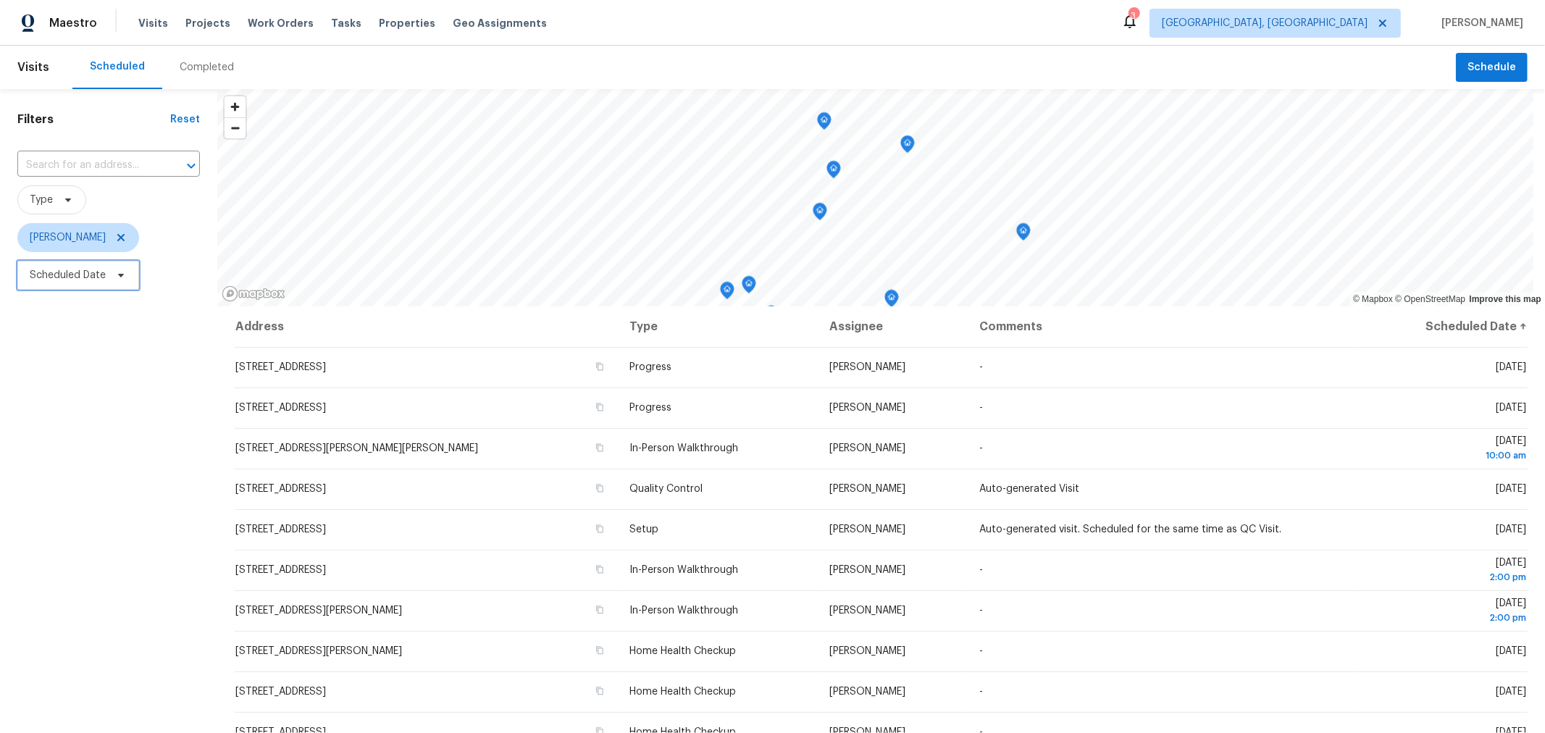
click at [111, 270] on span at bounding box center [119, 276] width 16 height 12
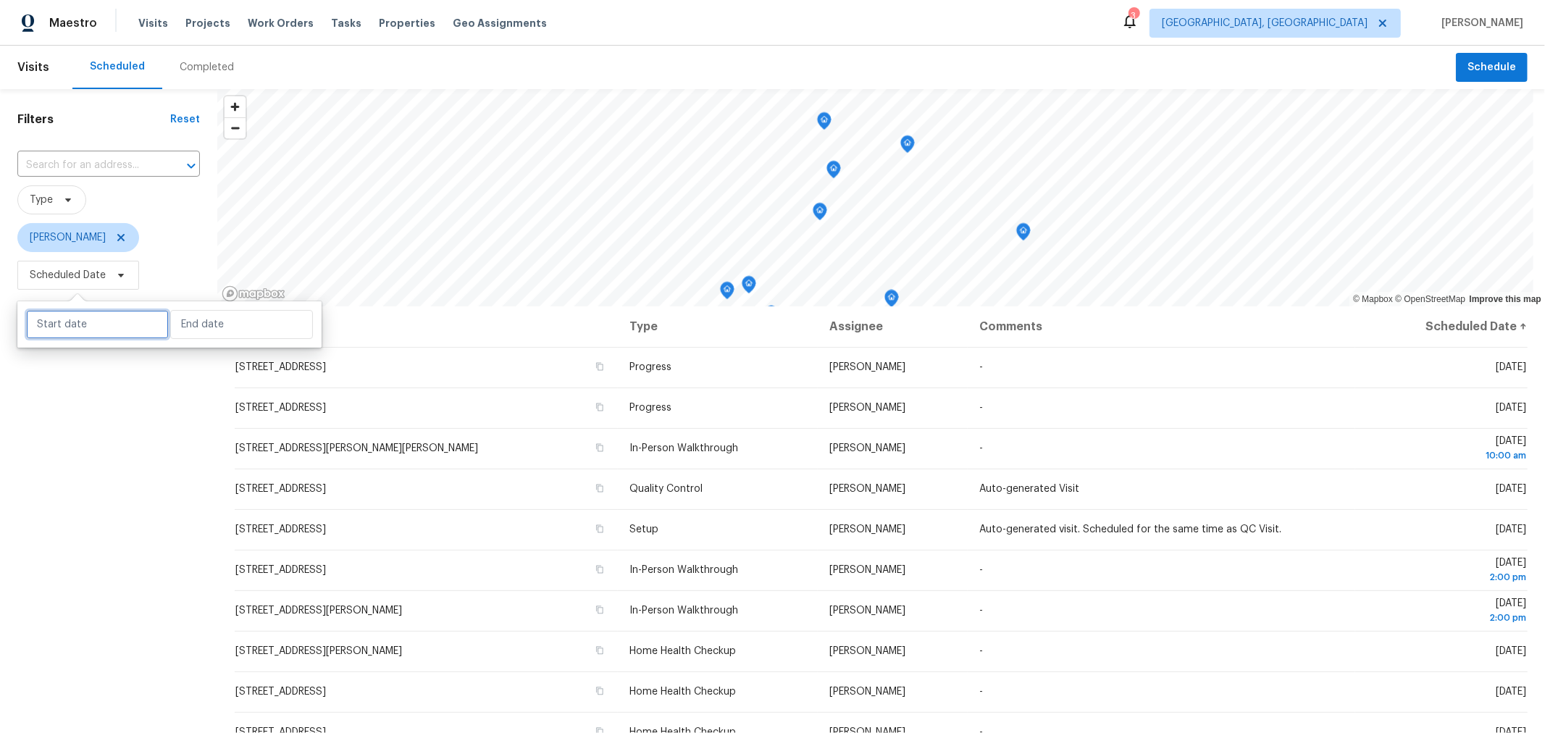
click at [98, 314] on input "text" at bounding box center [97, 324] width 143 height 29
select select "8"
select select "2025"
select select "9"
select select "2025"
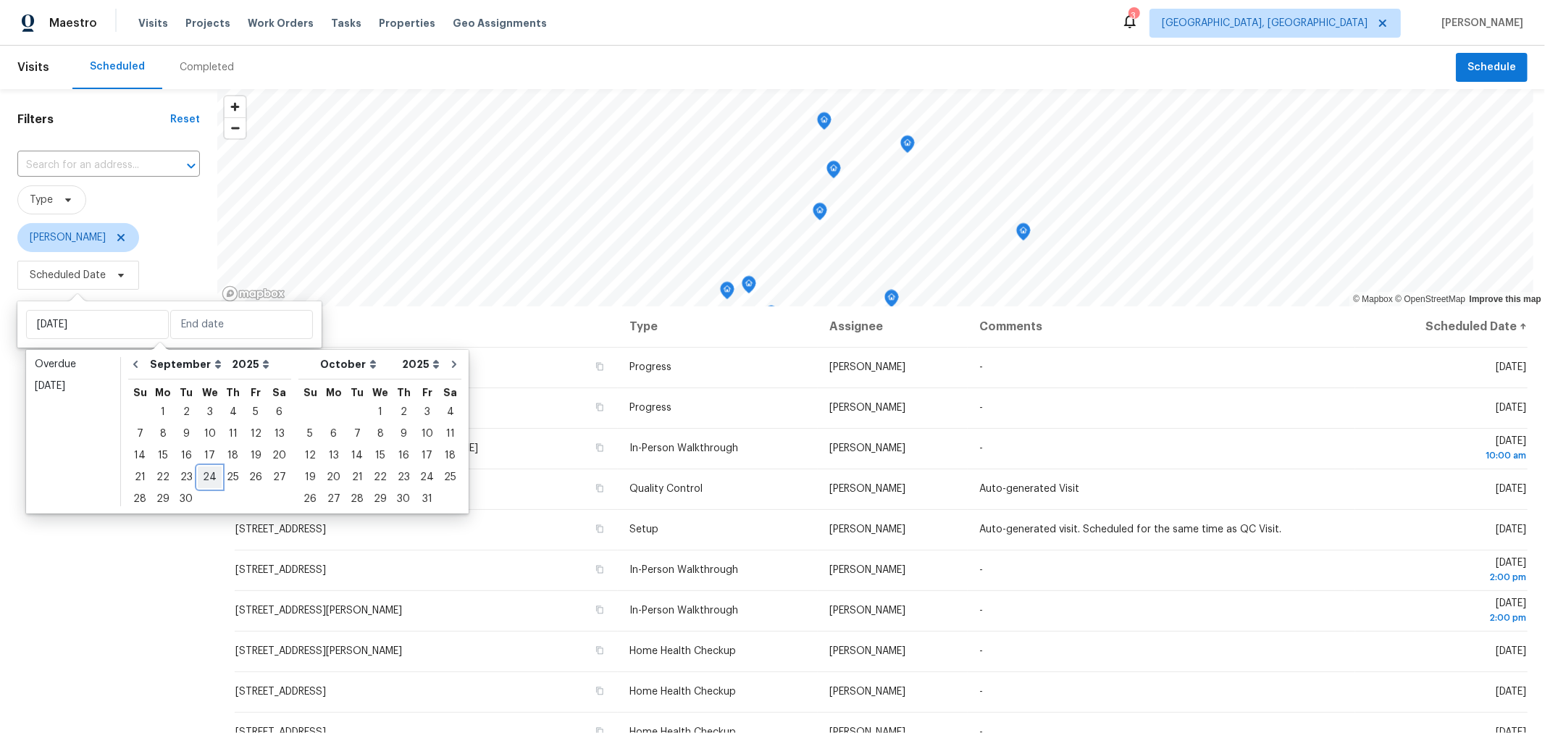
click at [204, 481] on div "24" at bounding box center [210, 477] width 24 height 20
type input "Wed, Sep 24"
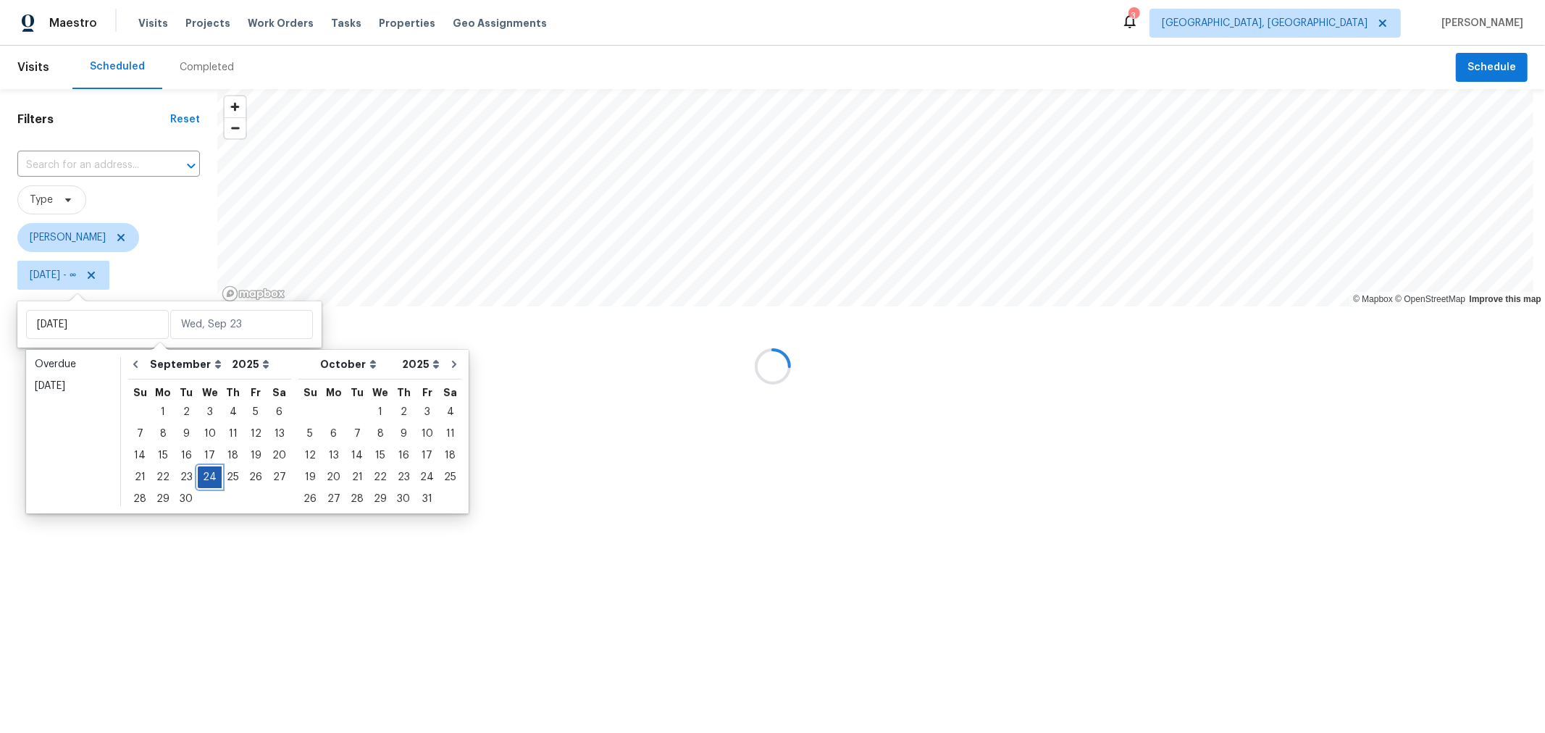
click at [204, 481] on div "24" at bounding box center [210, 477] width 24 height 20
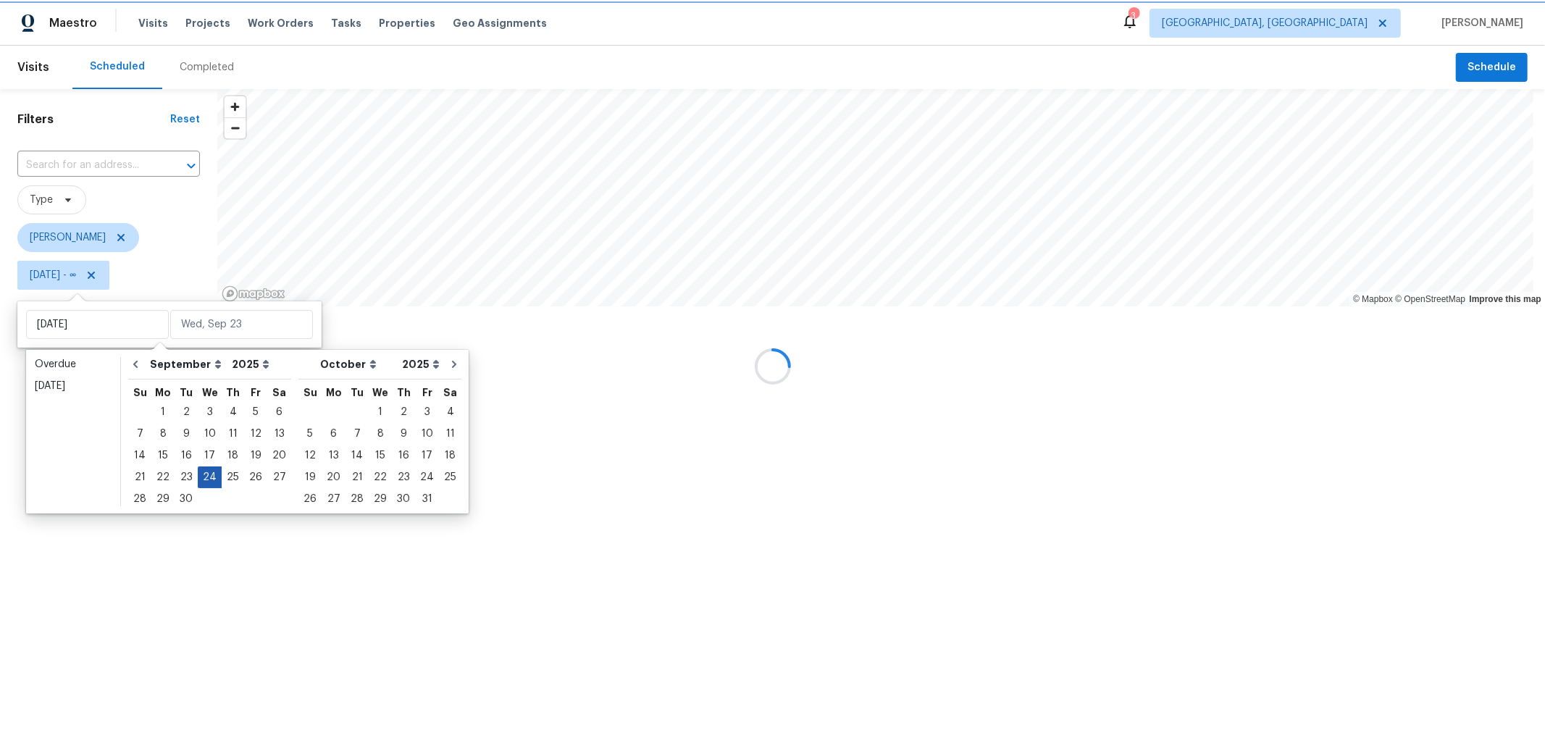
type input "Wed, Sep 24"
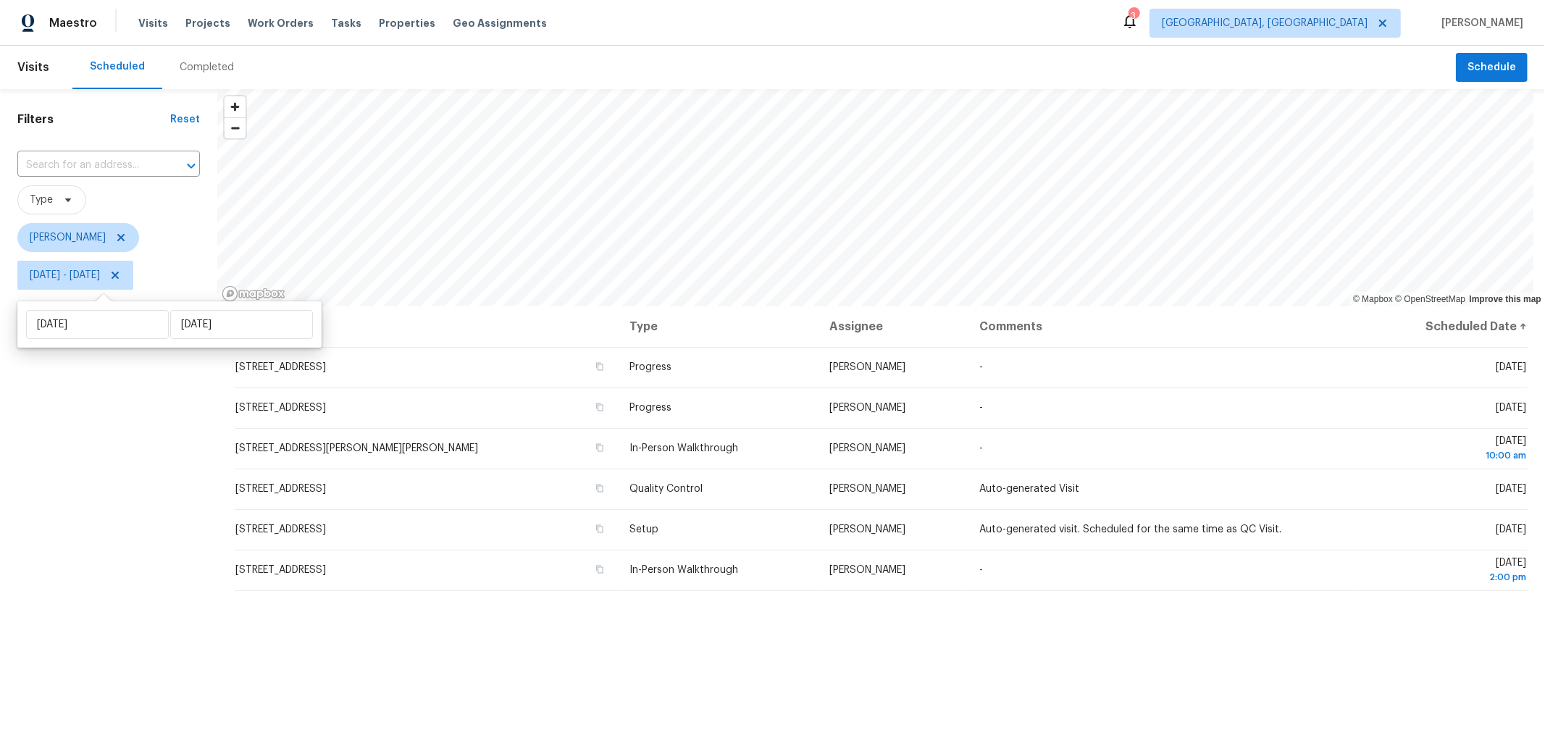
click at [135, 523] on div "Filters Reset ​ Type Keith Hollingsworth Wed, Sep 24 - Wed, Sep 24" at bounding box center [108, 491] width 217 height 804
click at [866, 274] on icon "Map marker" at bounding box center [862, 267] width 14 height 18
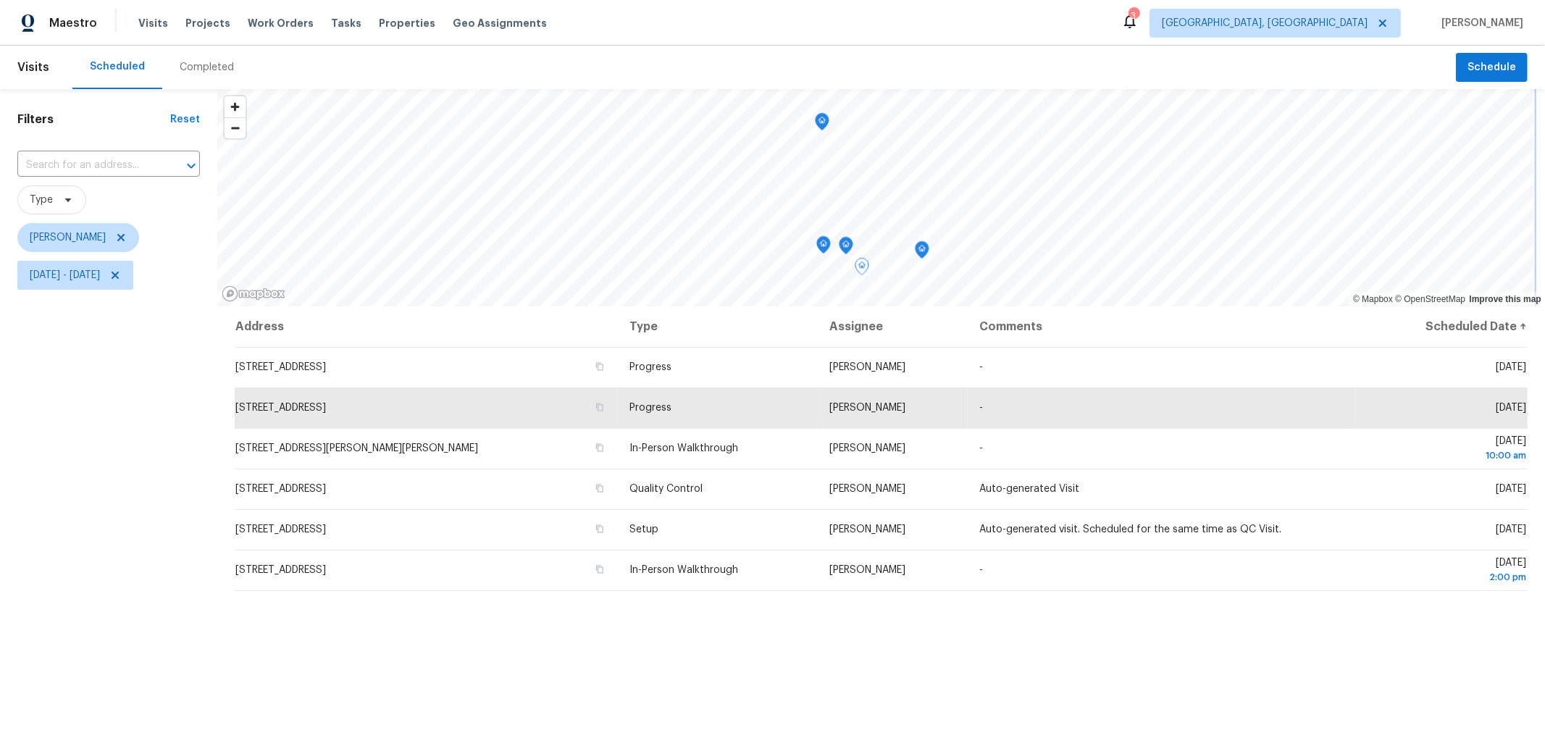
click at [920, 248] on icon "Map marker" at bounding box center [922, 250] width 13 height 17
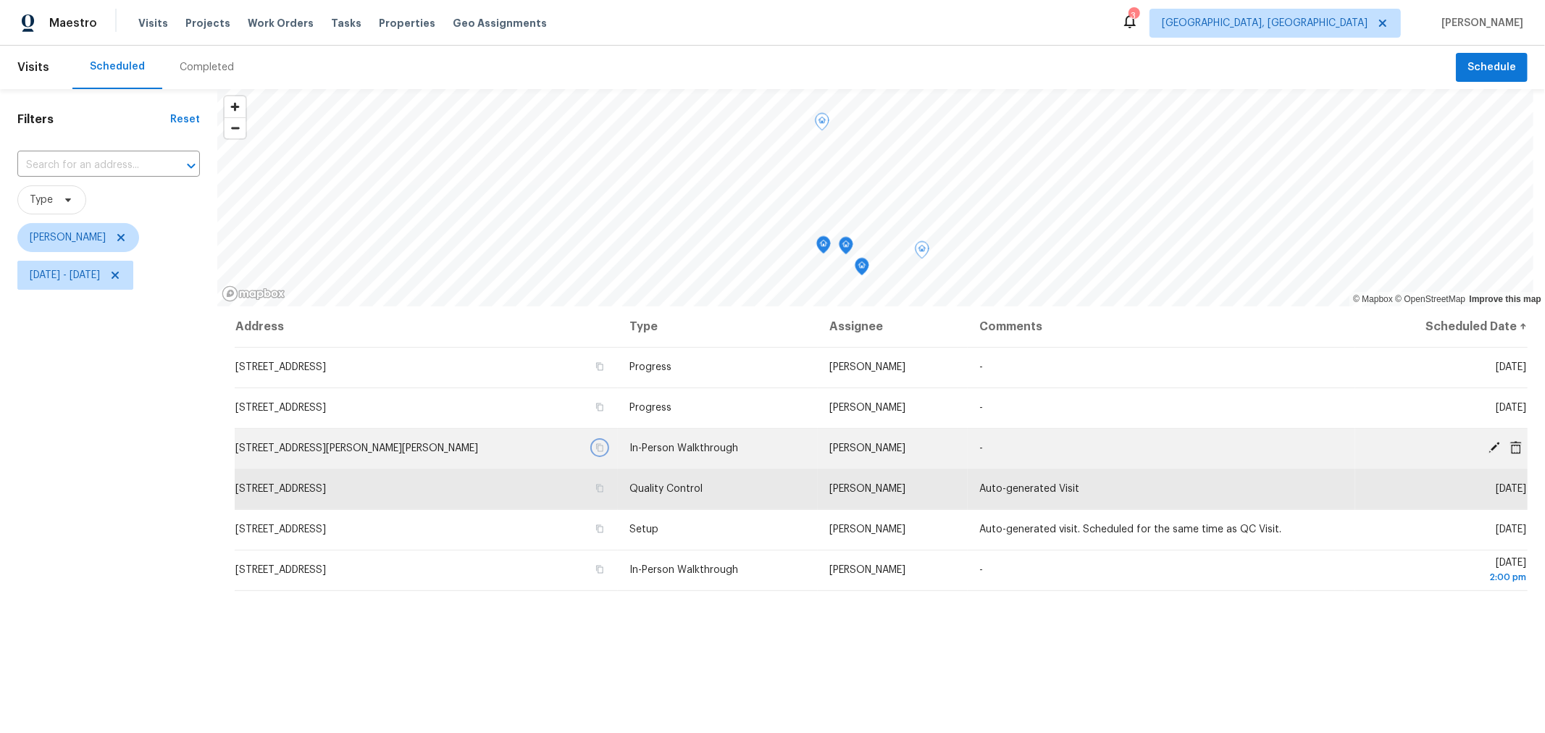
click at [596, 443] on icon "button" at bounding box center [600, 447] width 9 height 9
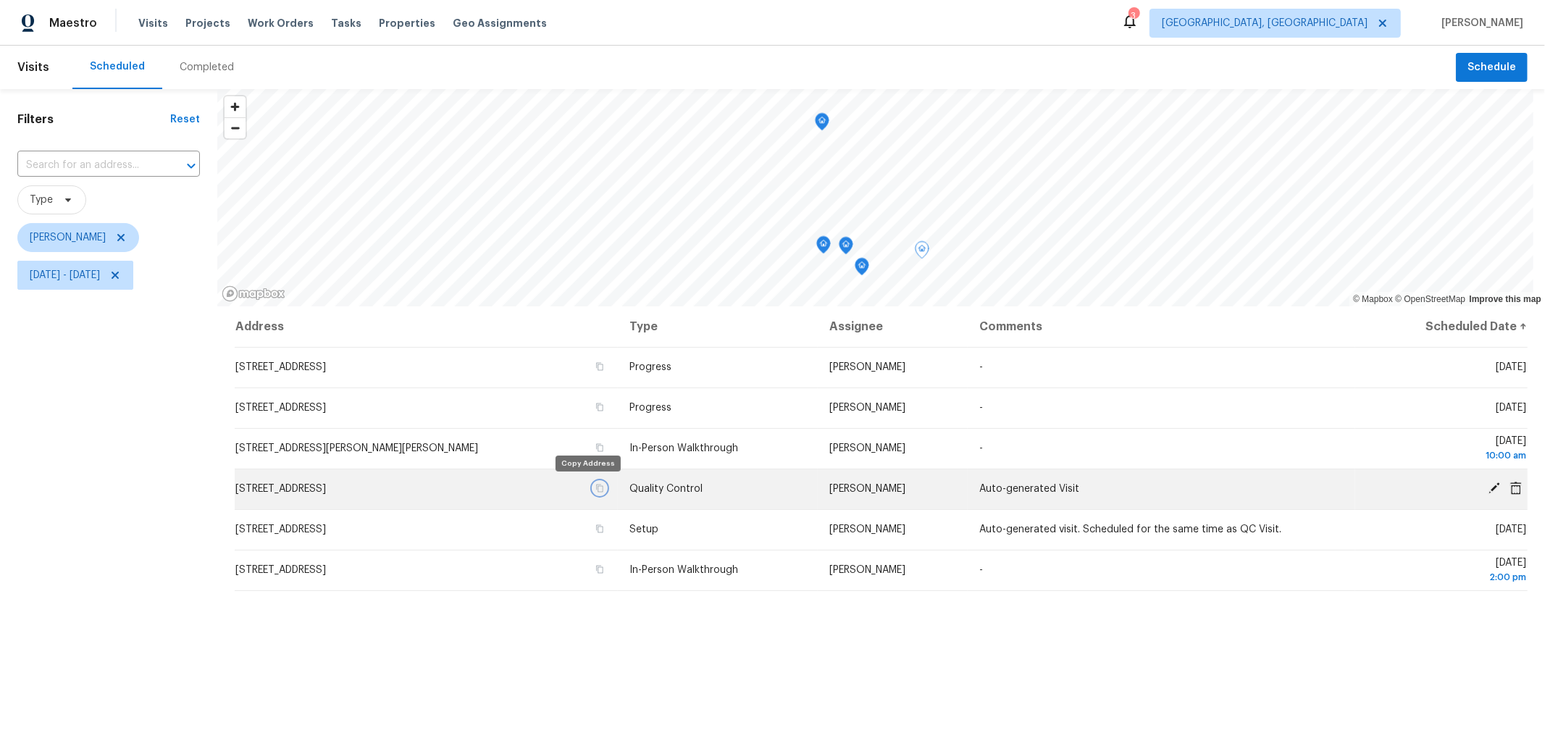
click at [597, 485] on icon "button" at bounding box center [600, 489] width 7 height 8
click at [596, 490] on icon "button" at bounding box center [600, 488] width 9 height 9
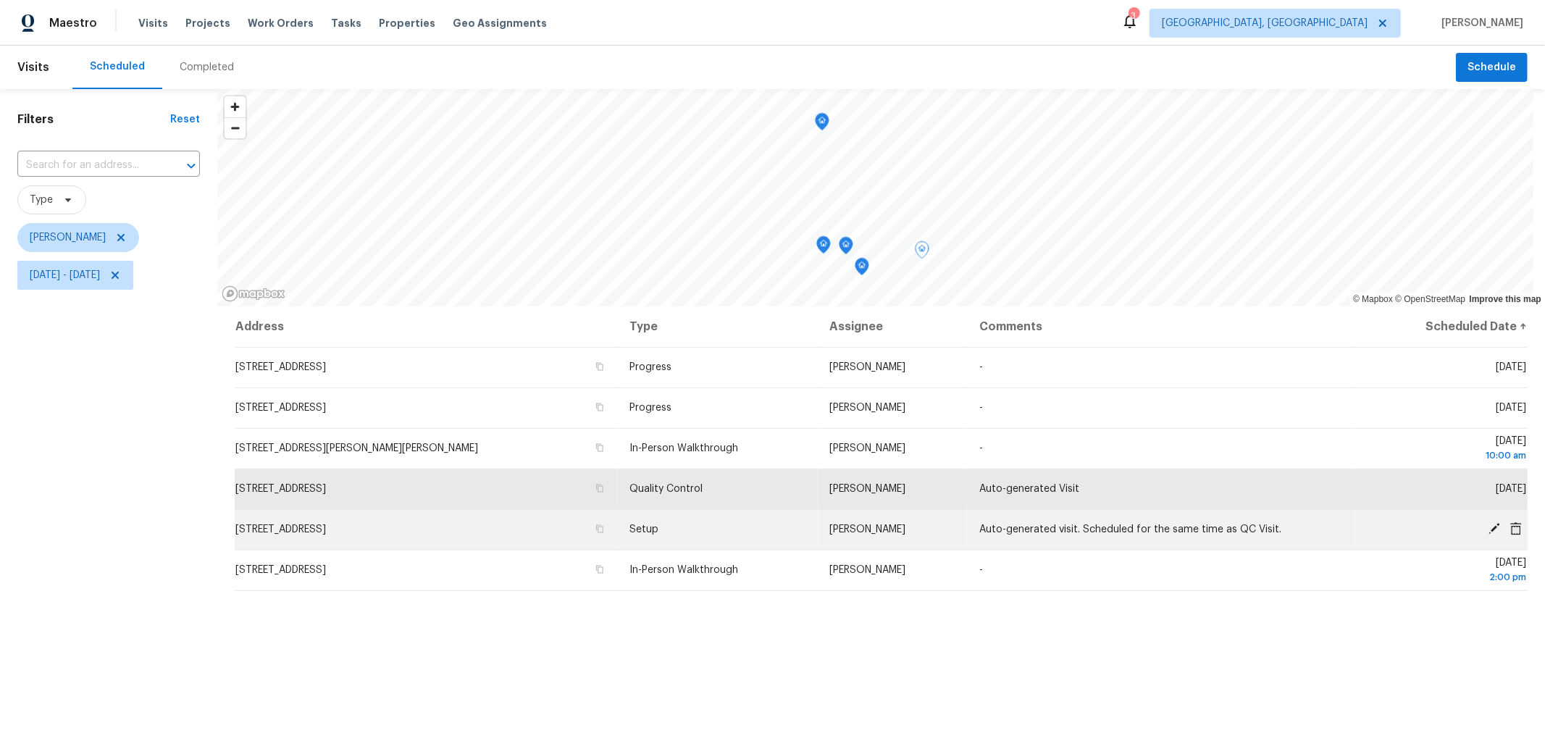
click at [1488, 523] on icon at bounding box center [1494, 528] width 13 height 13
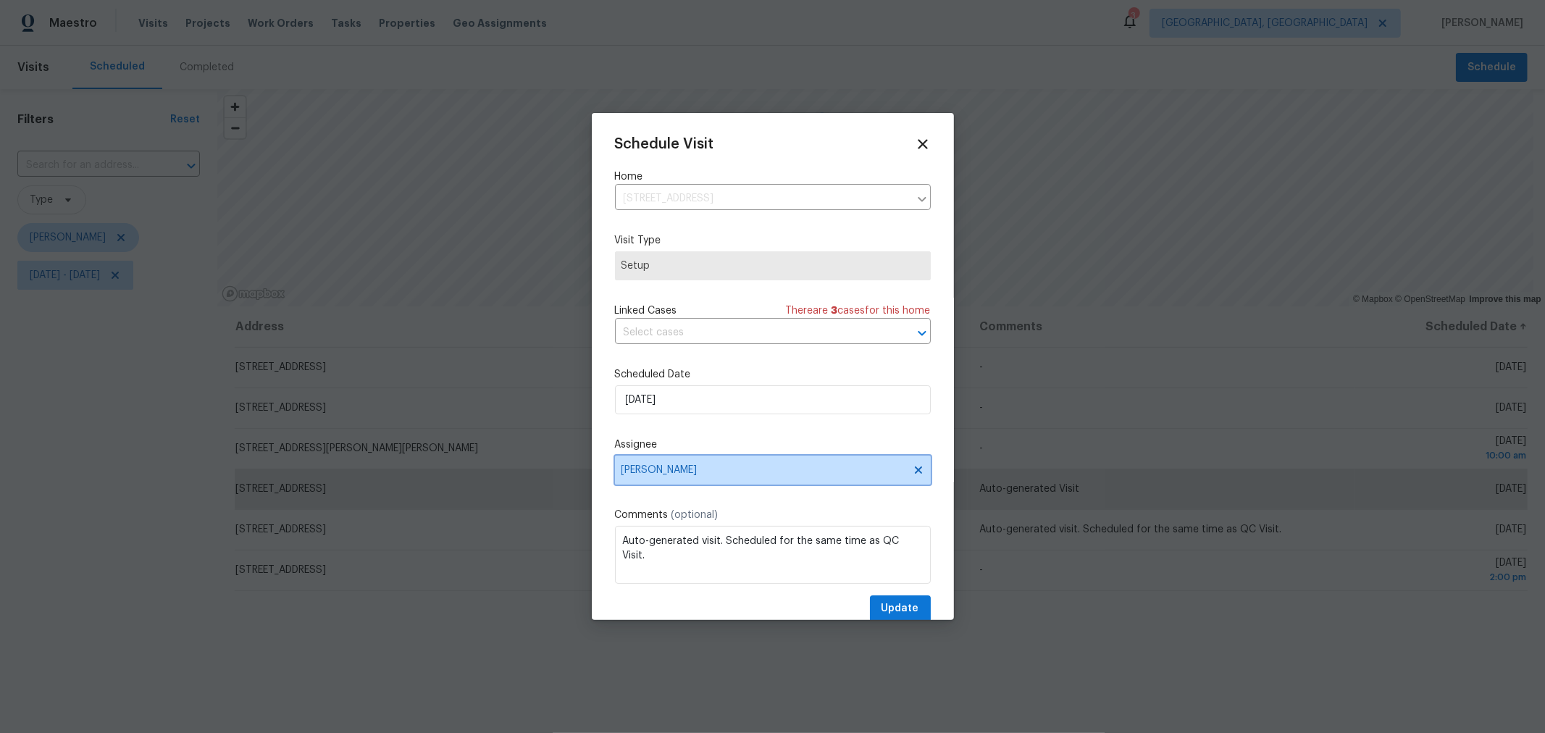
click at [814, 479] on span "[PERSON_NAME]" at bounding box center [773, 470] width 316 height 29
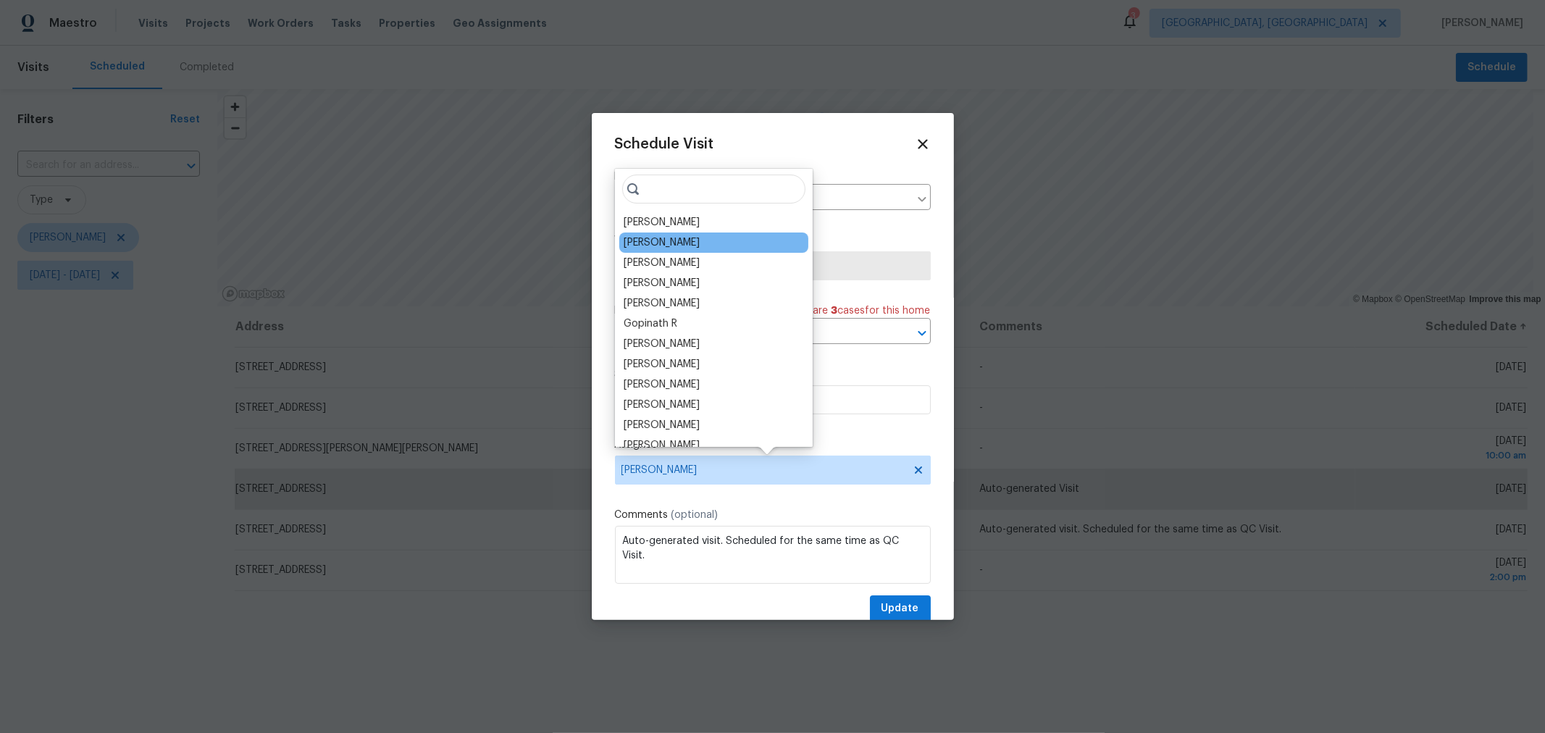
click at [676, 243] on div "Michael Foley" at bounding box center [662, 242] width 76 height 14
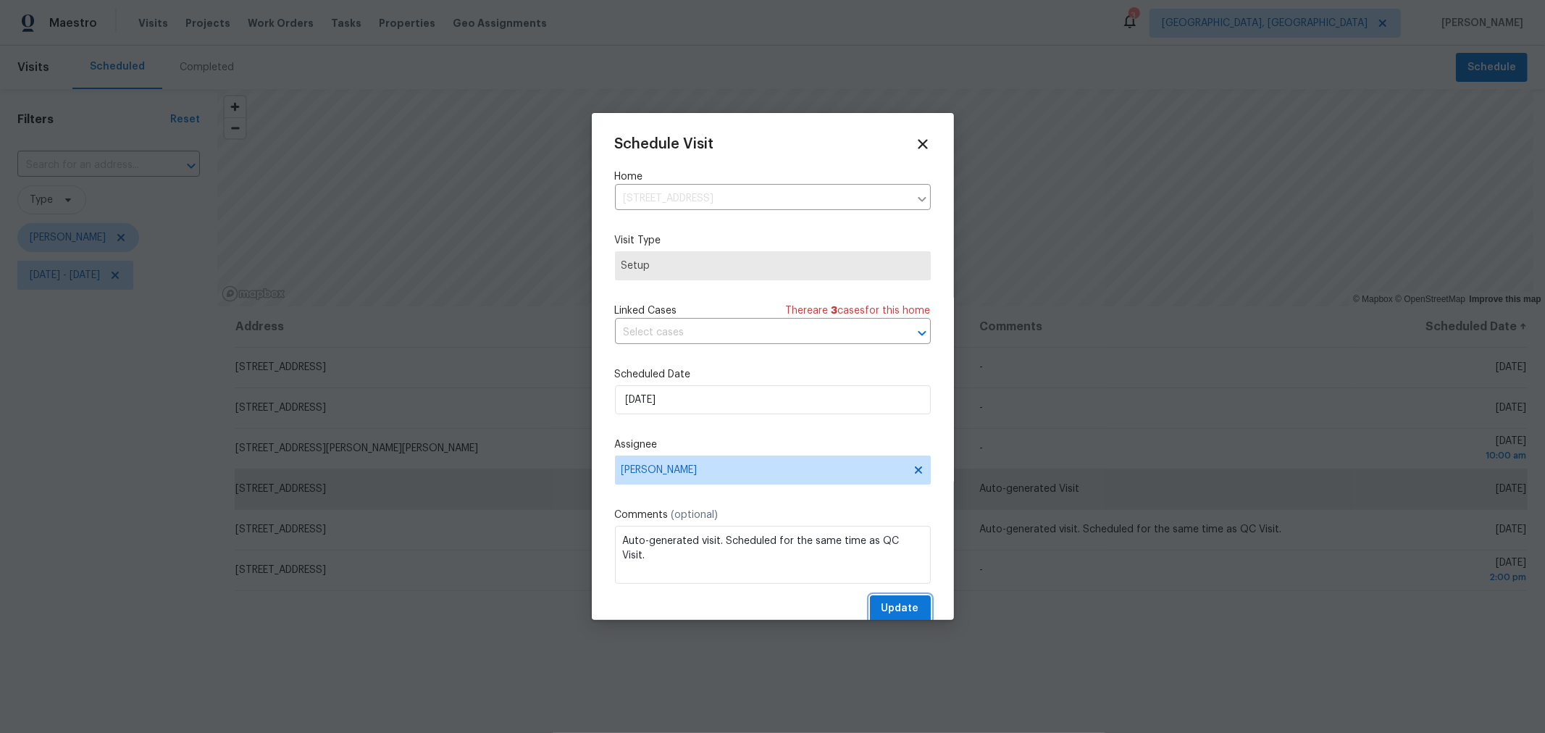
click at [899, 598] on button "Update" at bounding box center [900, 609] width 61 height 27
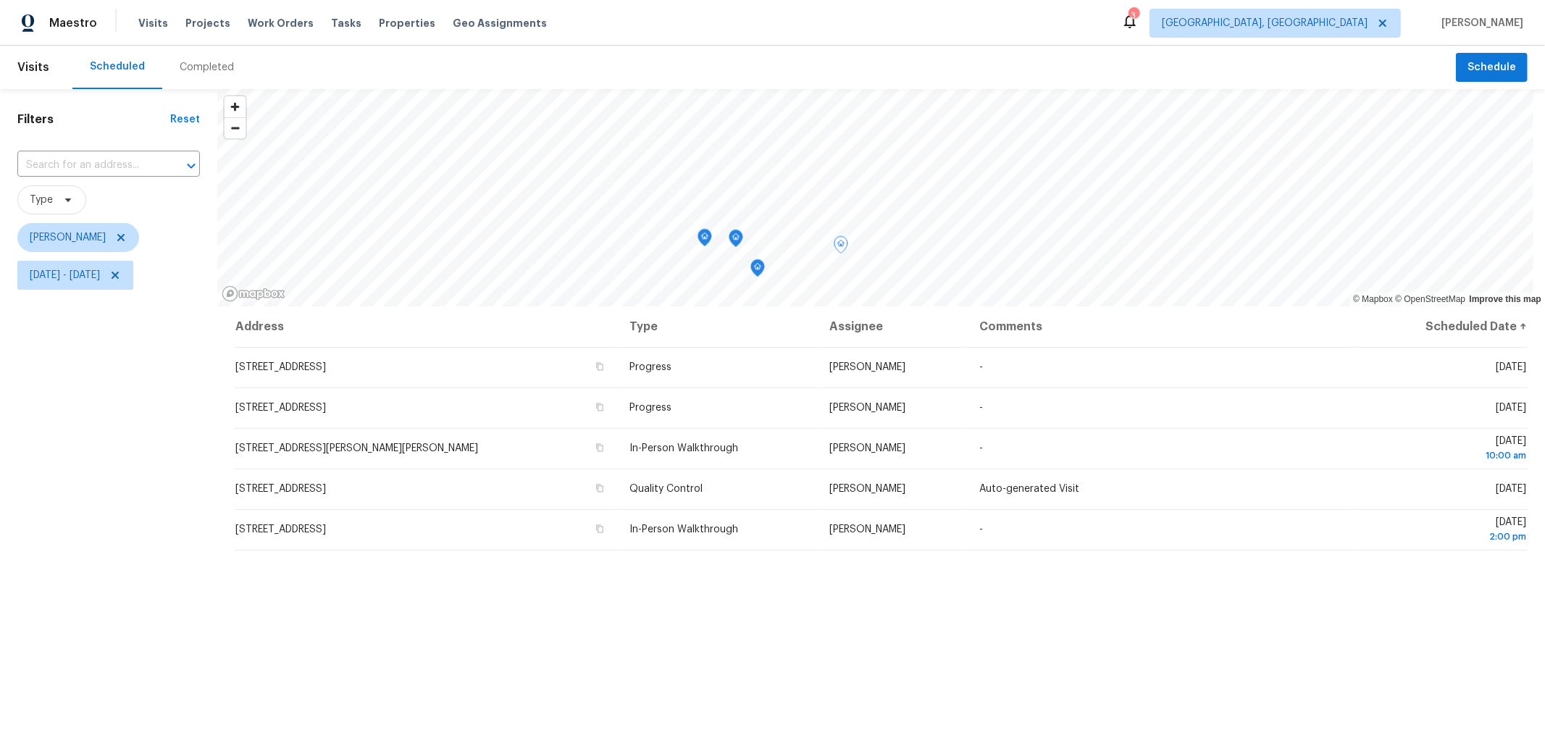
click at [761, 275] on icon "Map marker" at bounding box center [758, 268] width 14 height 18
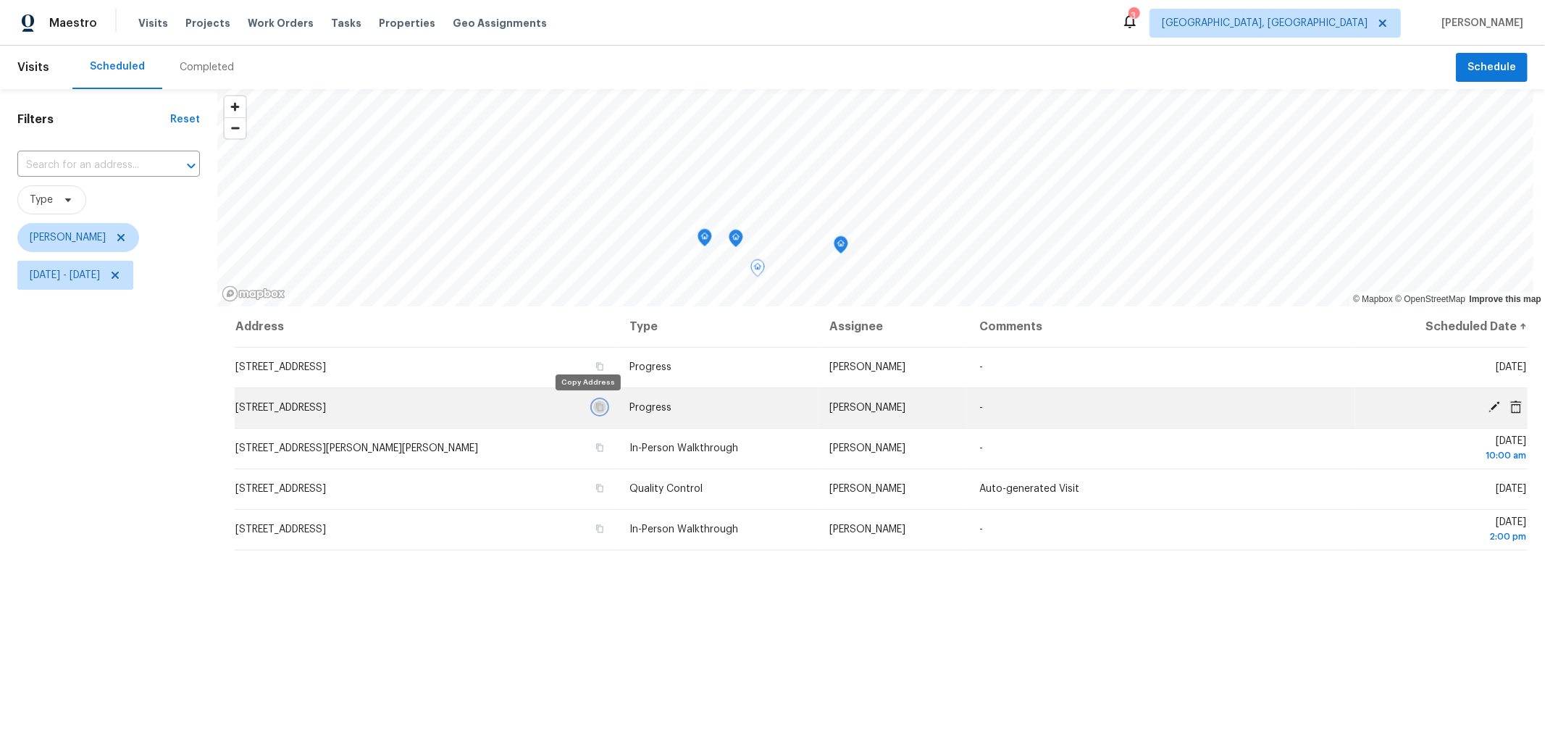
click at [596, 406] on icon "button" at bounding box center [600, 407] width 9 height 9
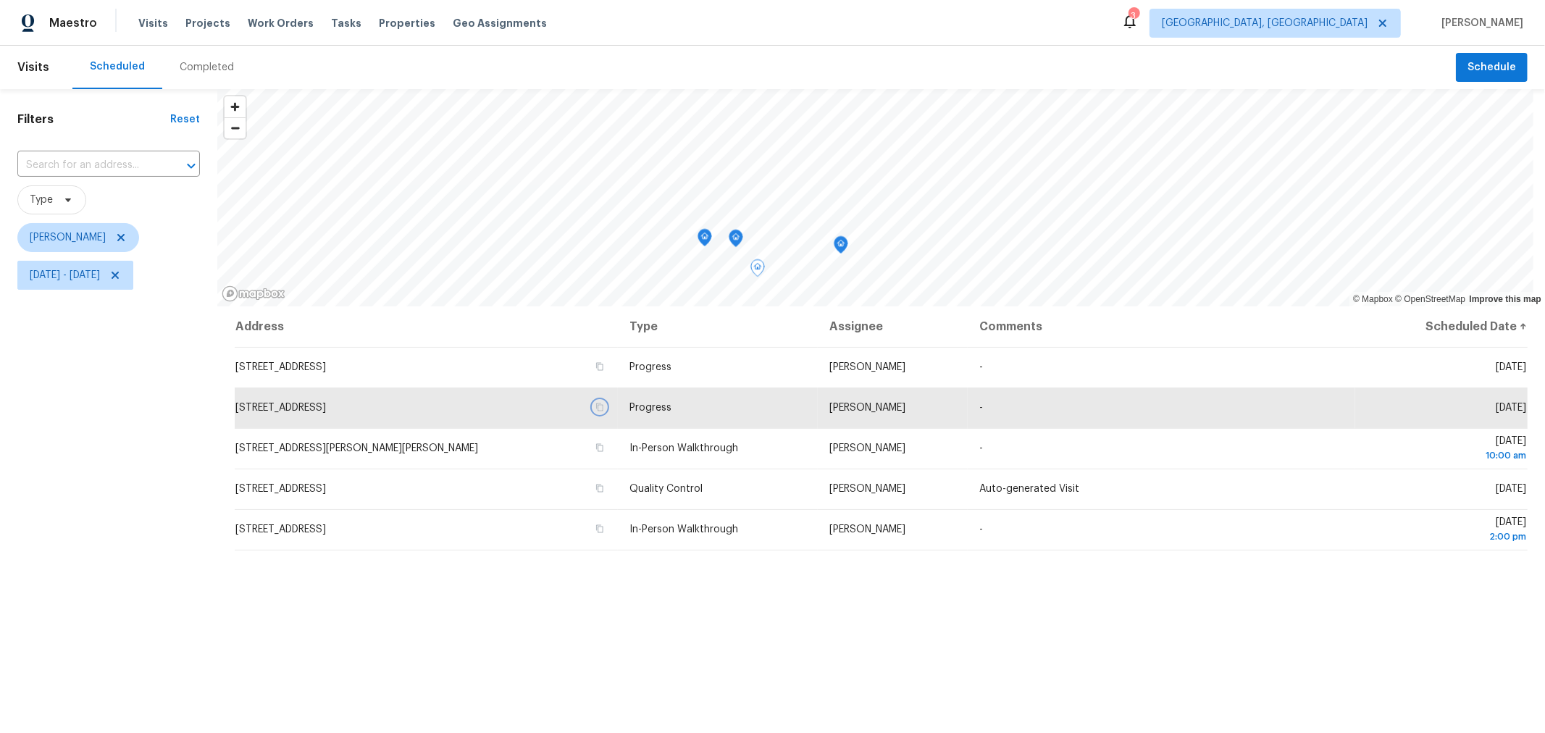
click at [735, 243] on icon "Map marker" at bounding box center [736, 238] width 13 height 17
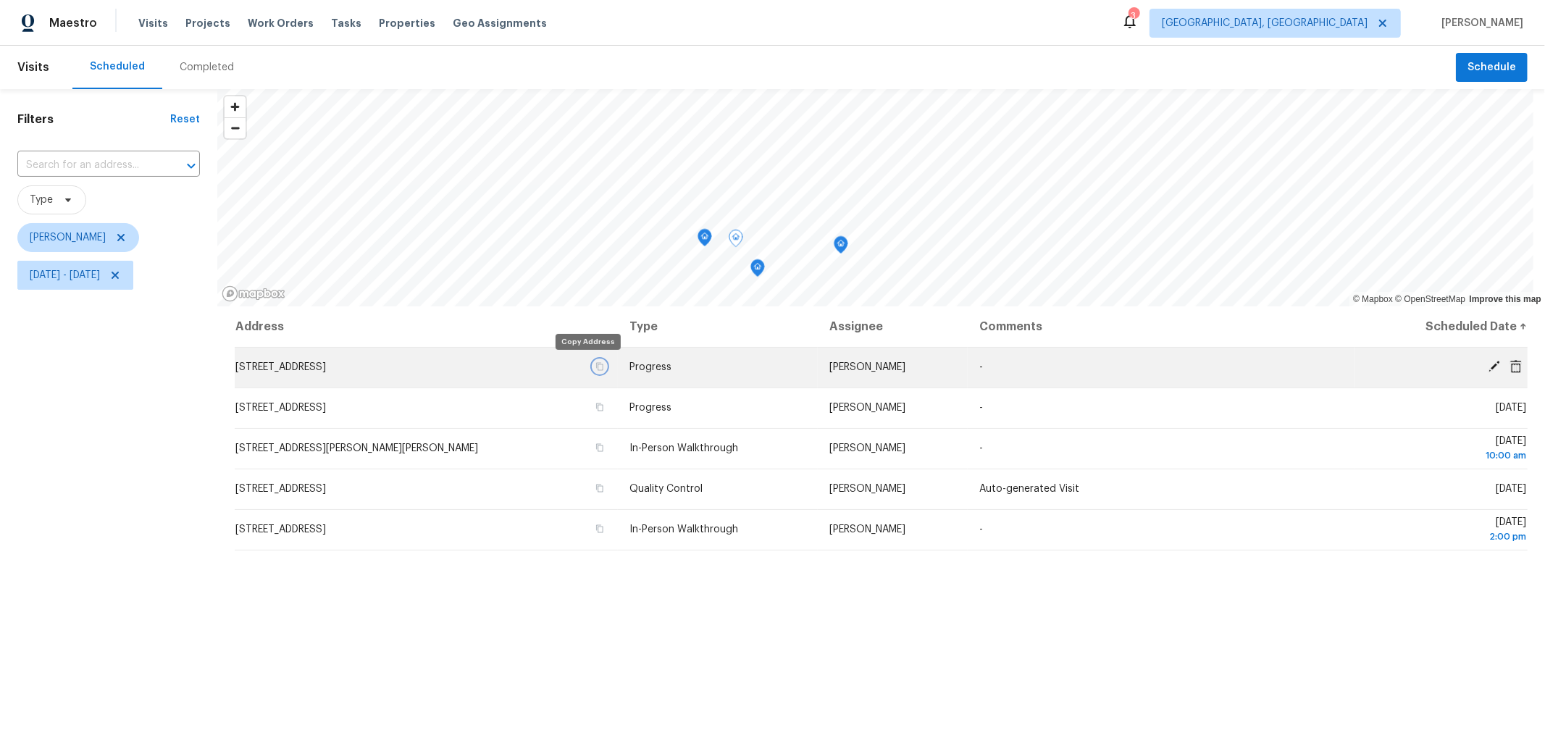
click at [597, 365] on icon "button" at bounding box center [600, 367] width 7 height 8
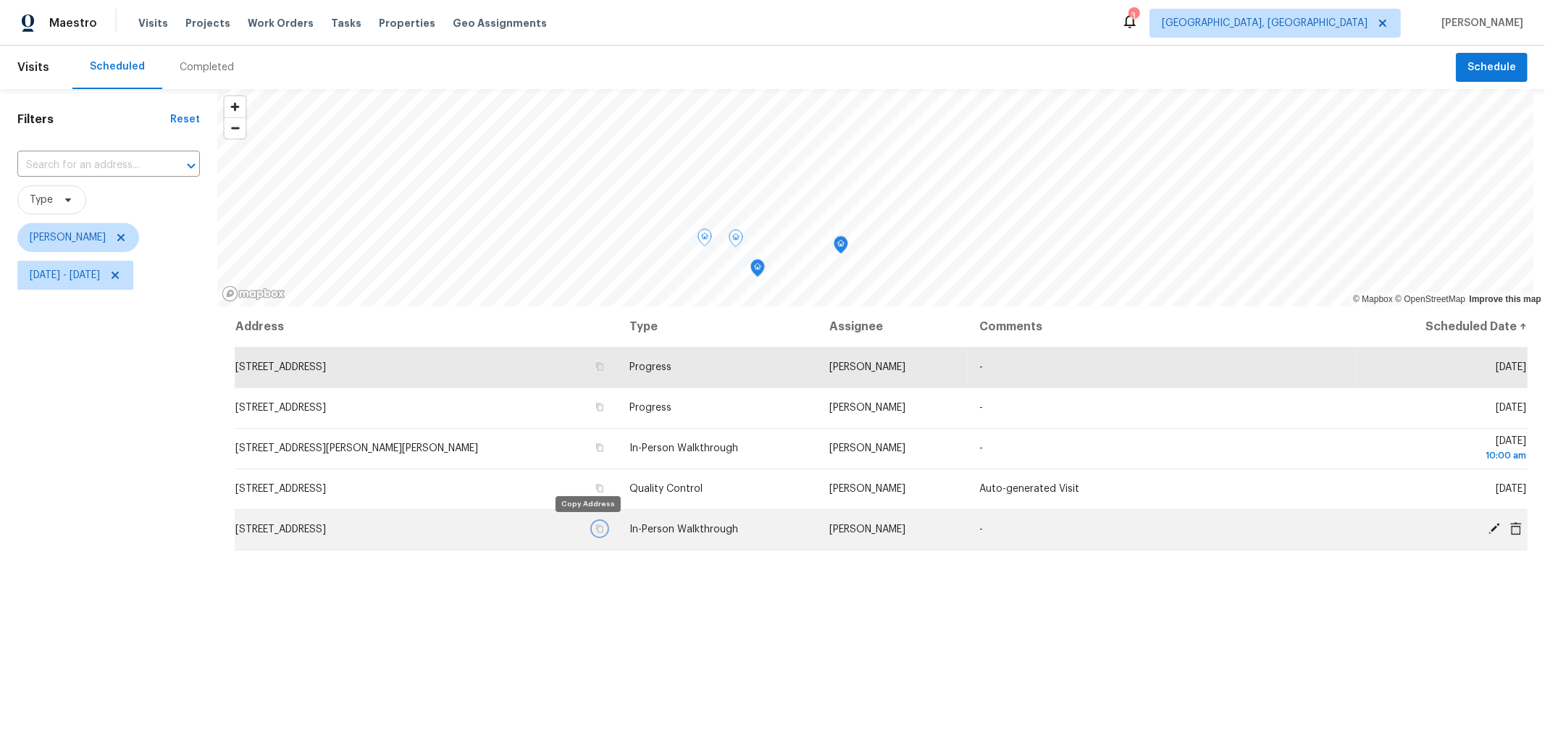
click at [596, 525] on icon "button" at bounding box center [600, 529] width 9 height 9
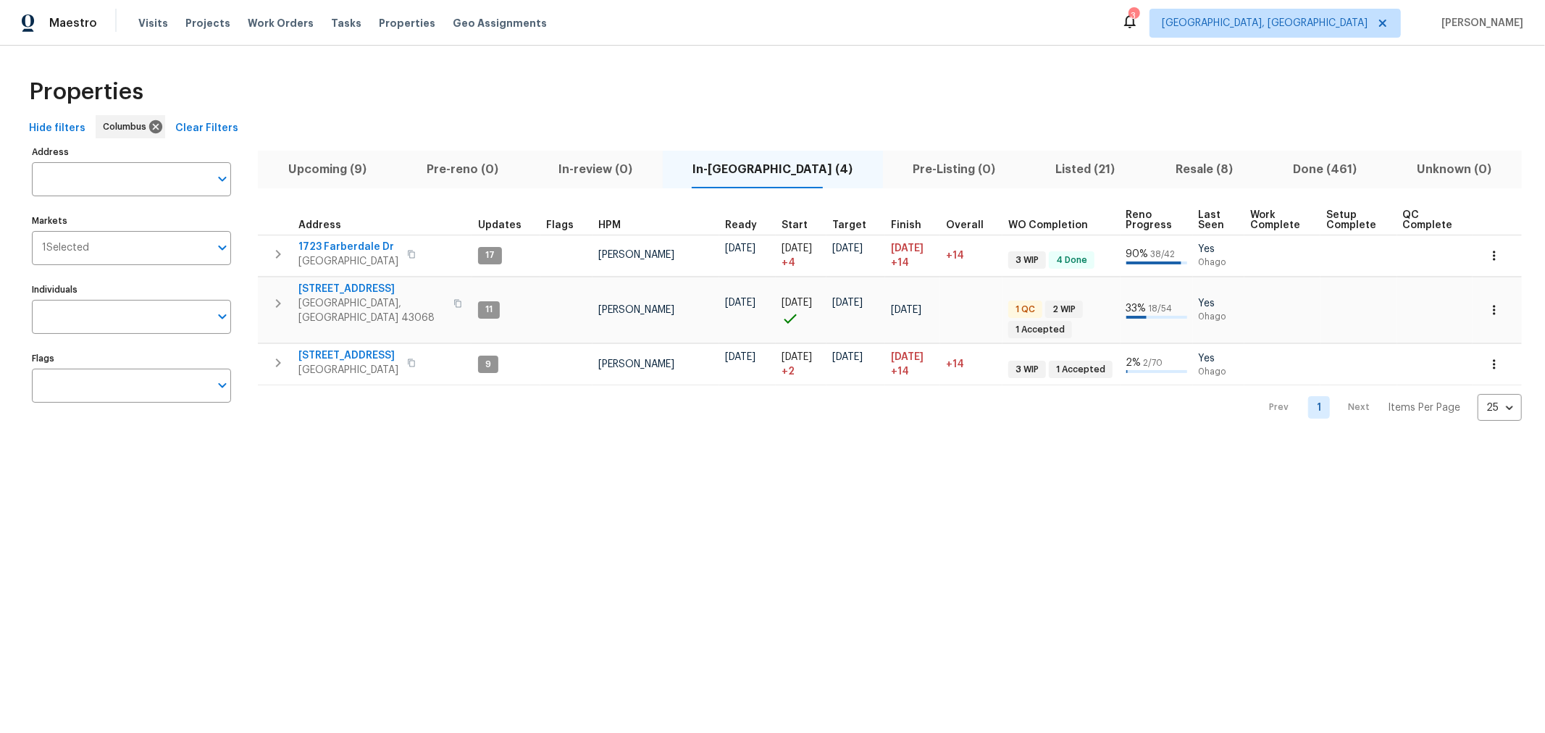
click at [1490, 444] on html "Maestro Visits Projects Work Orders Tasks Properties Geo Assignments 3 [GEOGRAP…" at bounding box center [772, 222] width 1545 height 444
click at [275, 301] on icon "button" at bounding box center [278, 303] width 17 height 17
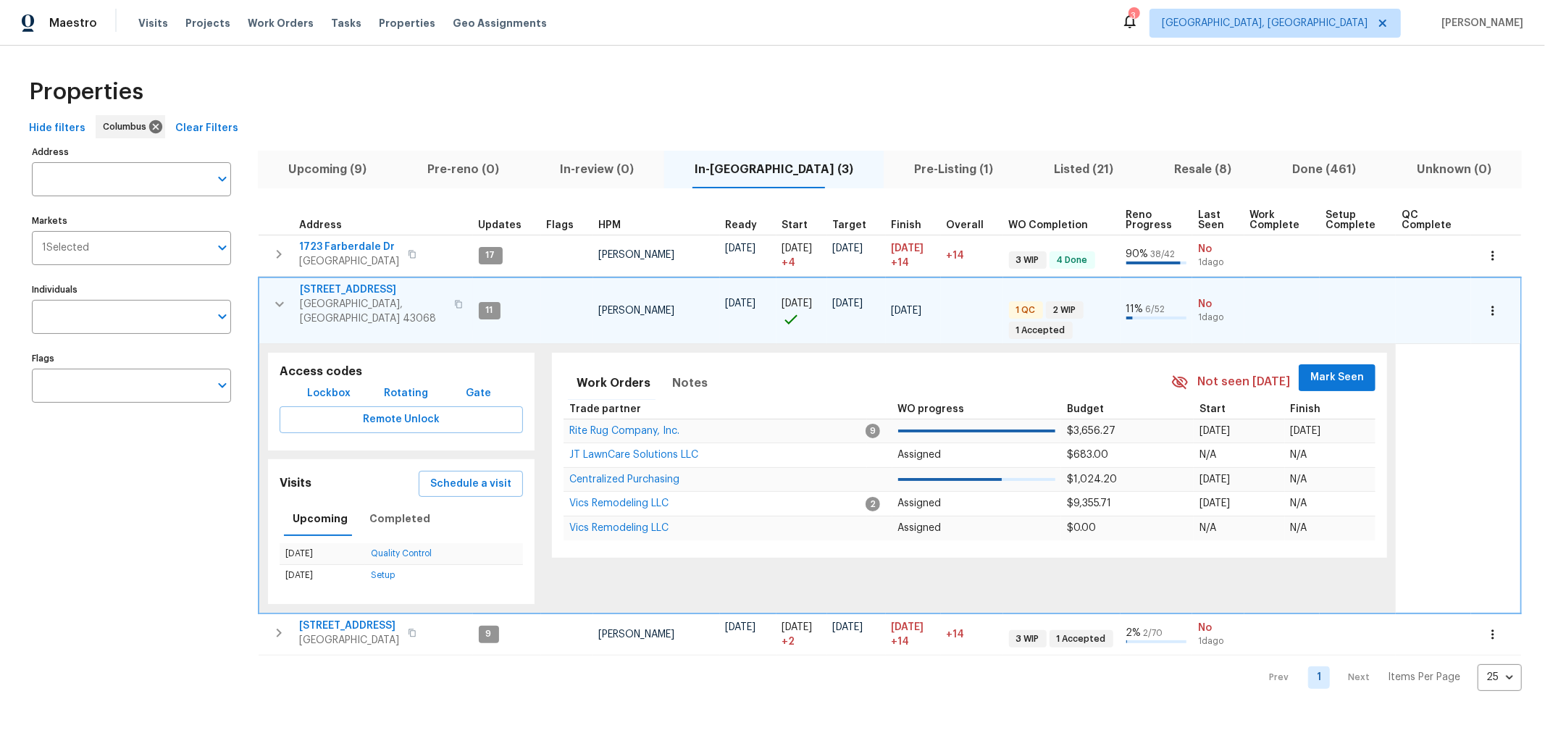
click at [312, 284] on span "[STREET_ADDRESS]" at bounding box center [373, 290] width 146 height 14
click at [277, 301] on icon "button" at bounding box center [279, 303] width 9 height 5
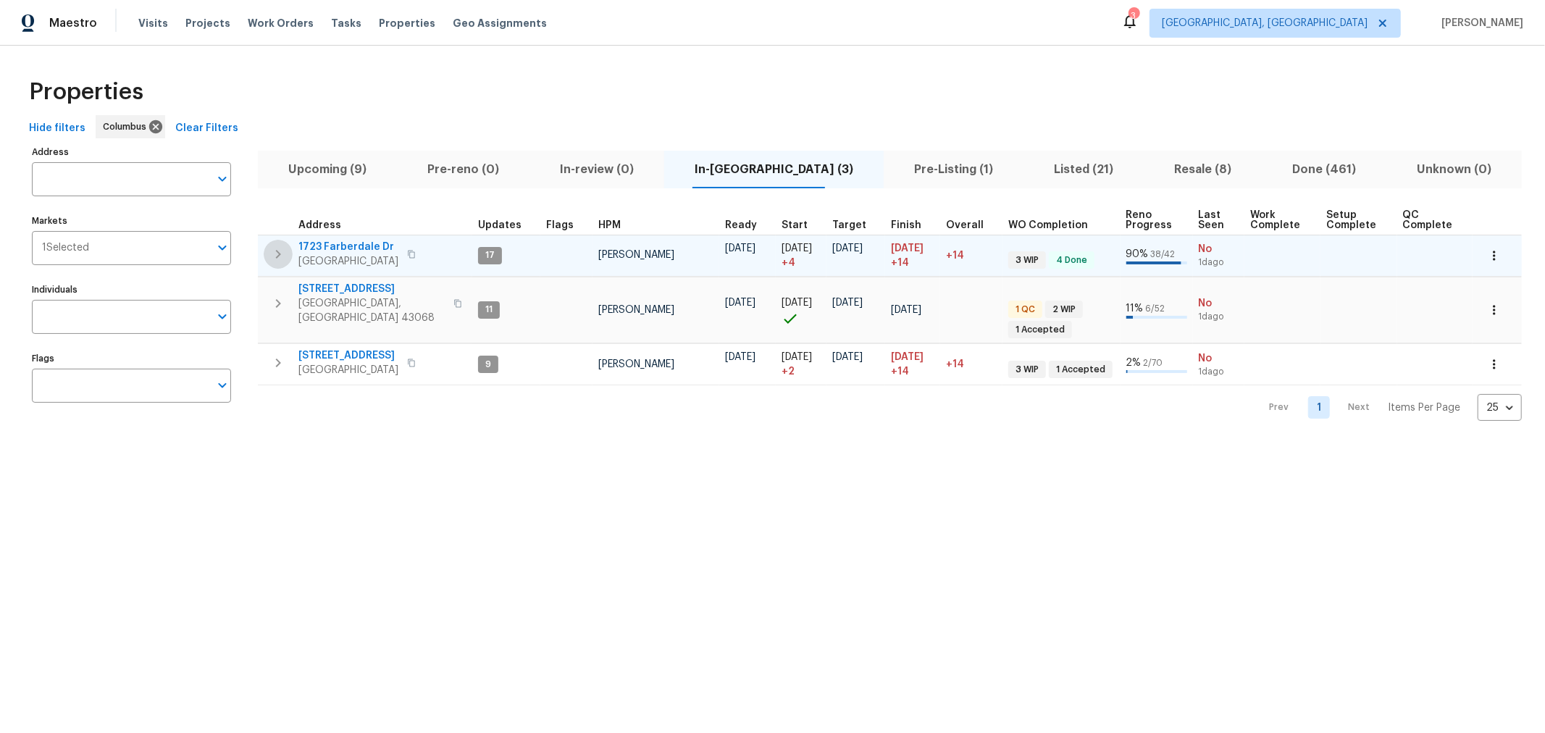
click at [281, 254] on icon "button" at bounding box center [278, 254] width 17 height 17
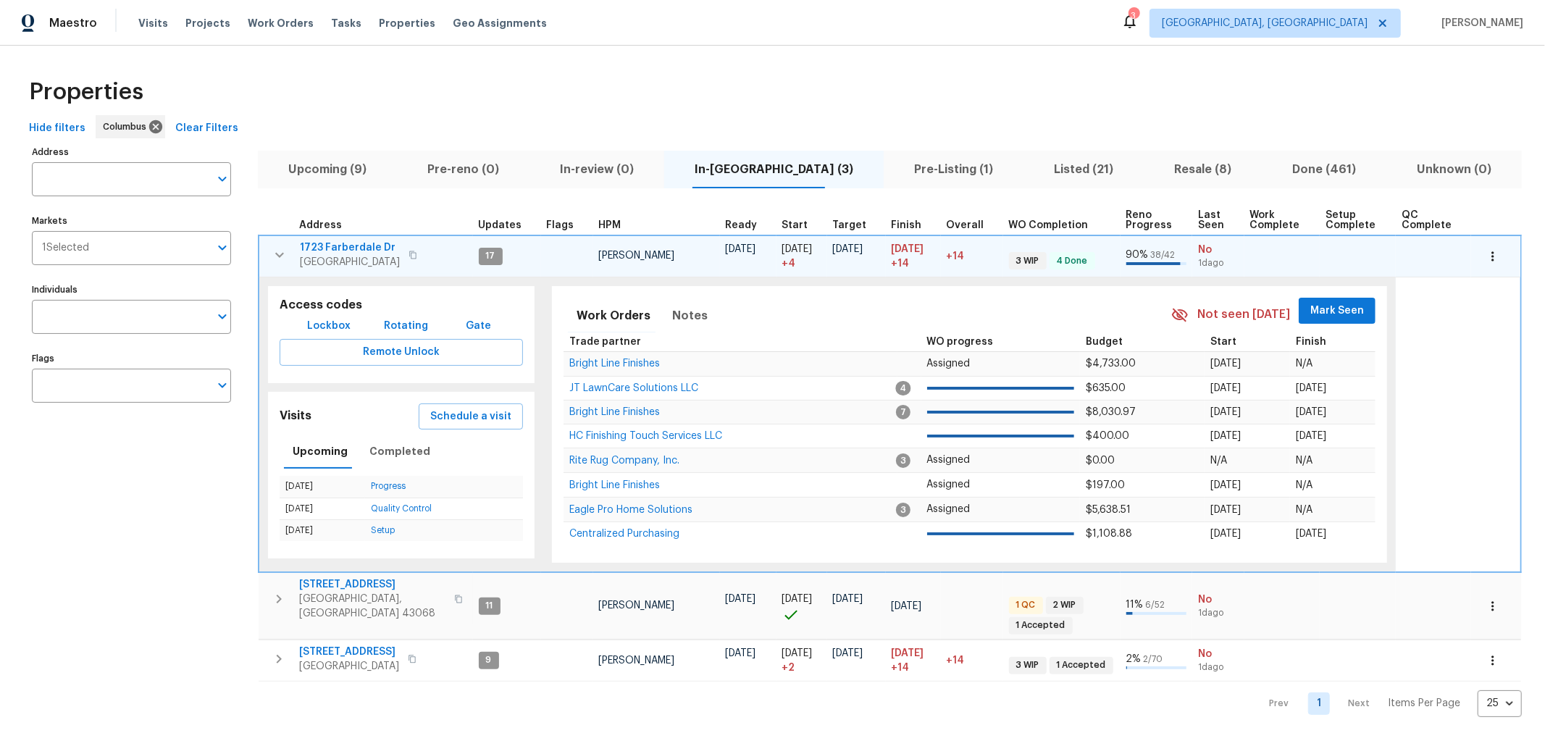
click at [1354, 299] on button "Mark Seen" at bounding box center [1337, 311] width 77 height 27
click at [279, 248] on icon "button" at bounding box center [279, 254] width 17 height 17
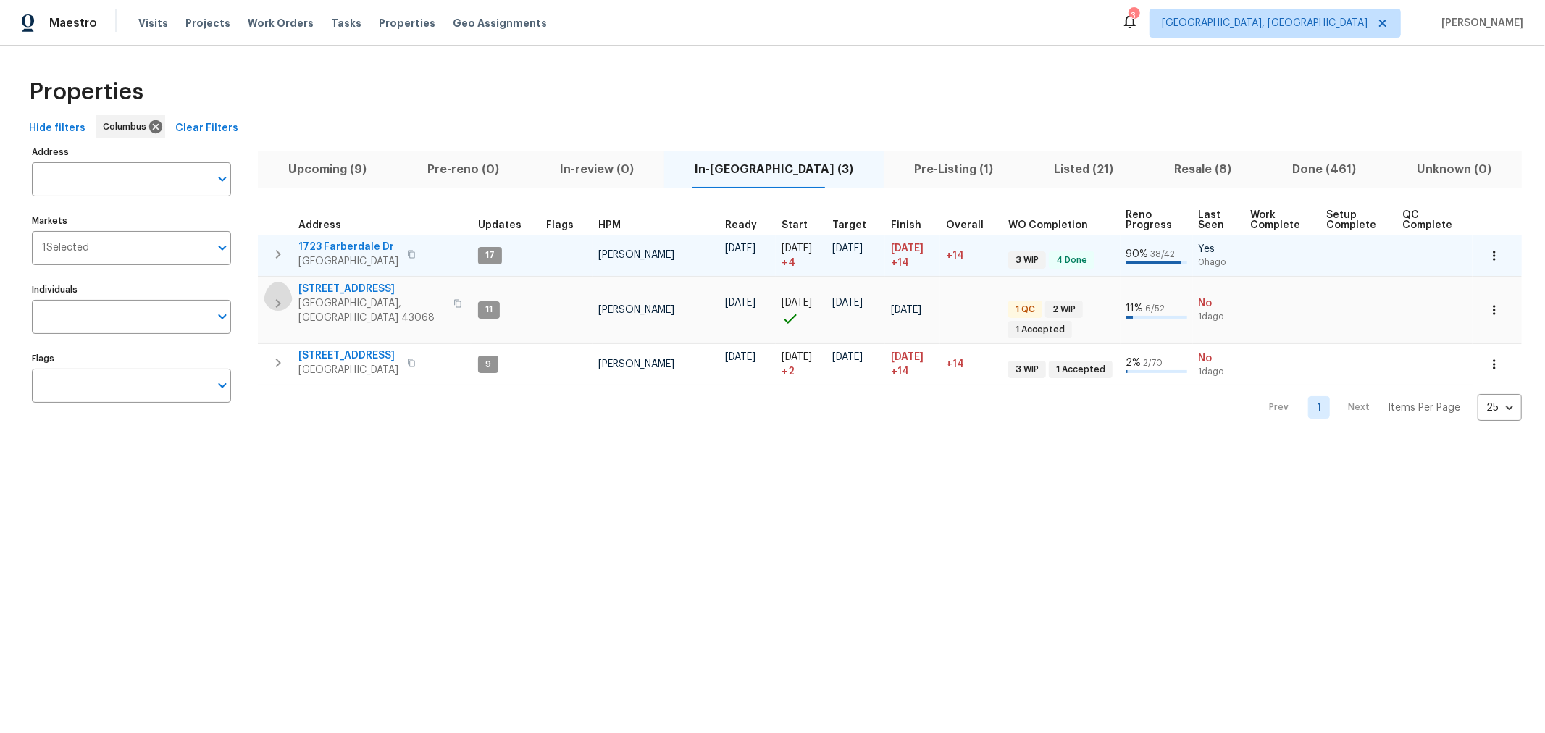
click at [278, 298] on icon "button" at bounding box center [278, 303] width 17 height 17
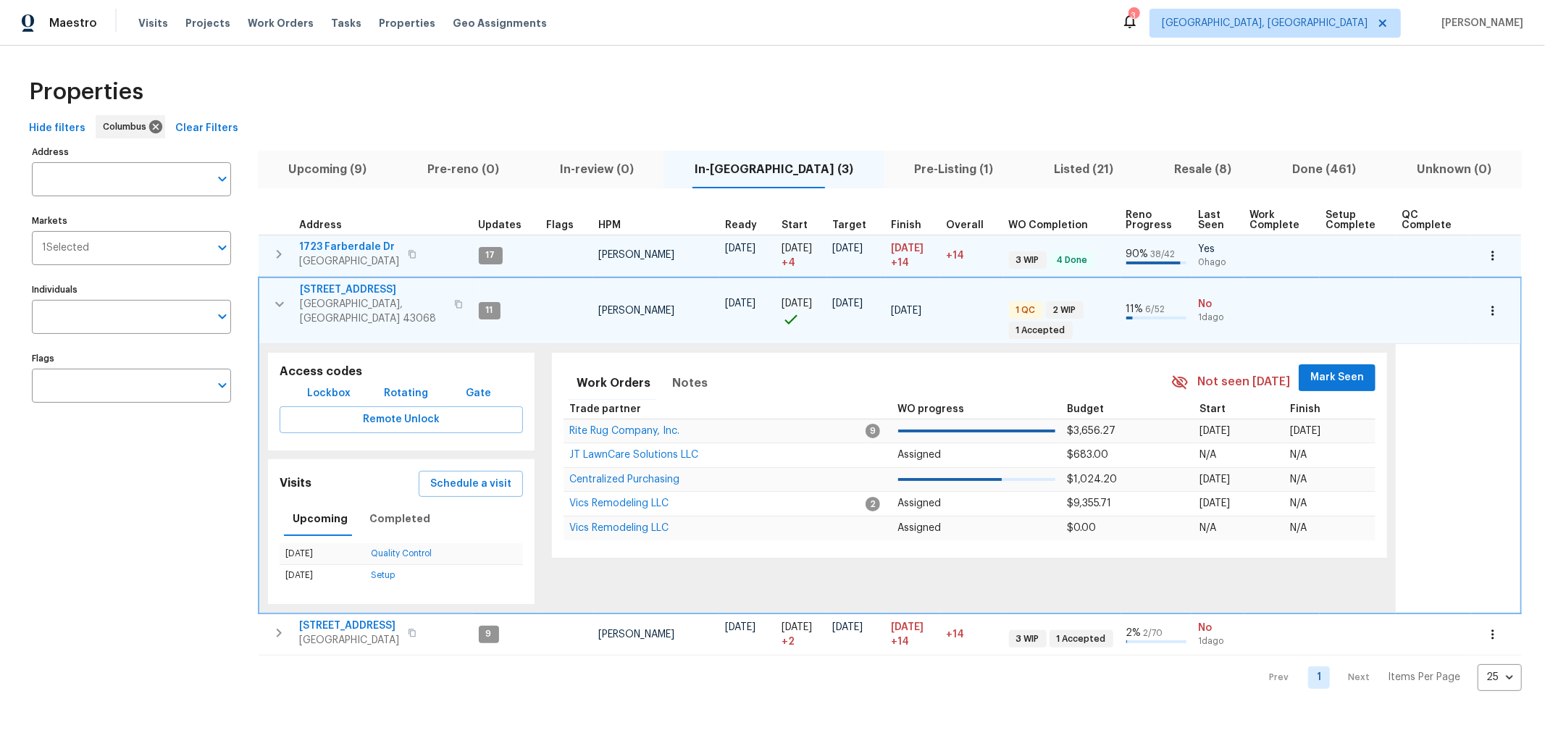
click at [1345, 370] on span "Mark Seen" at bounding box center [1338, 378] width 54 height 18
click at [269, 288] on button "button" at bounding box center [279, 304] width 29 height 43
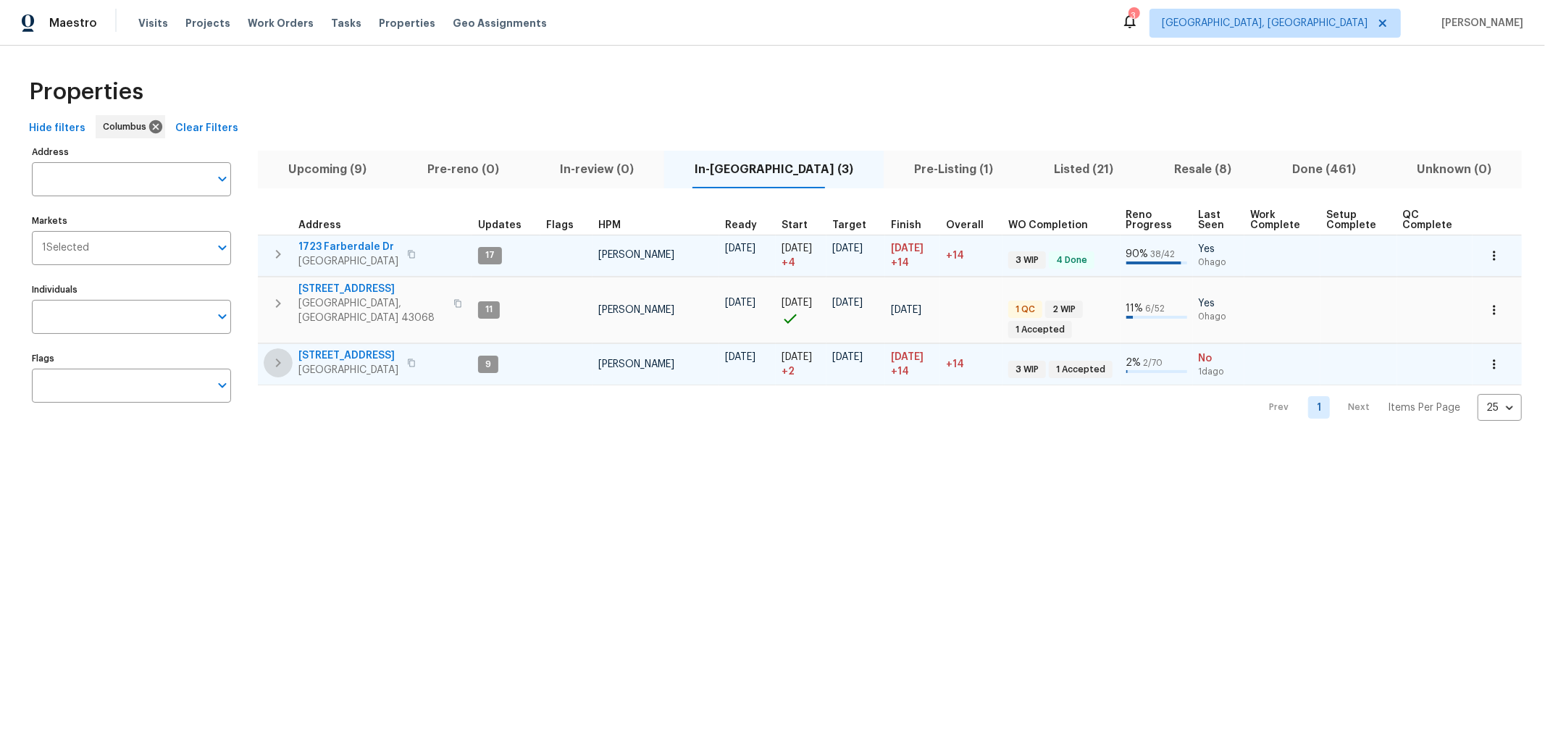
click at [287, 348] on button "button" at bounding box center [278, 362] width 29 height 29
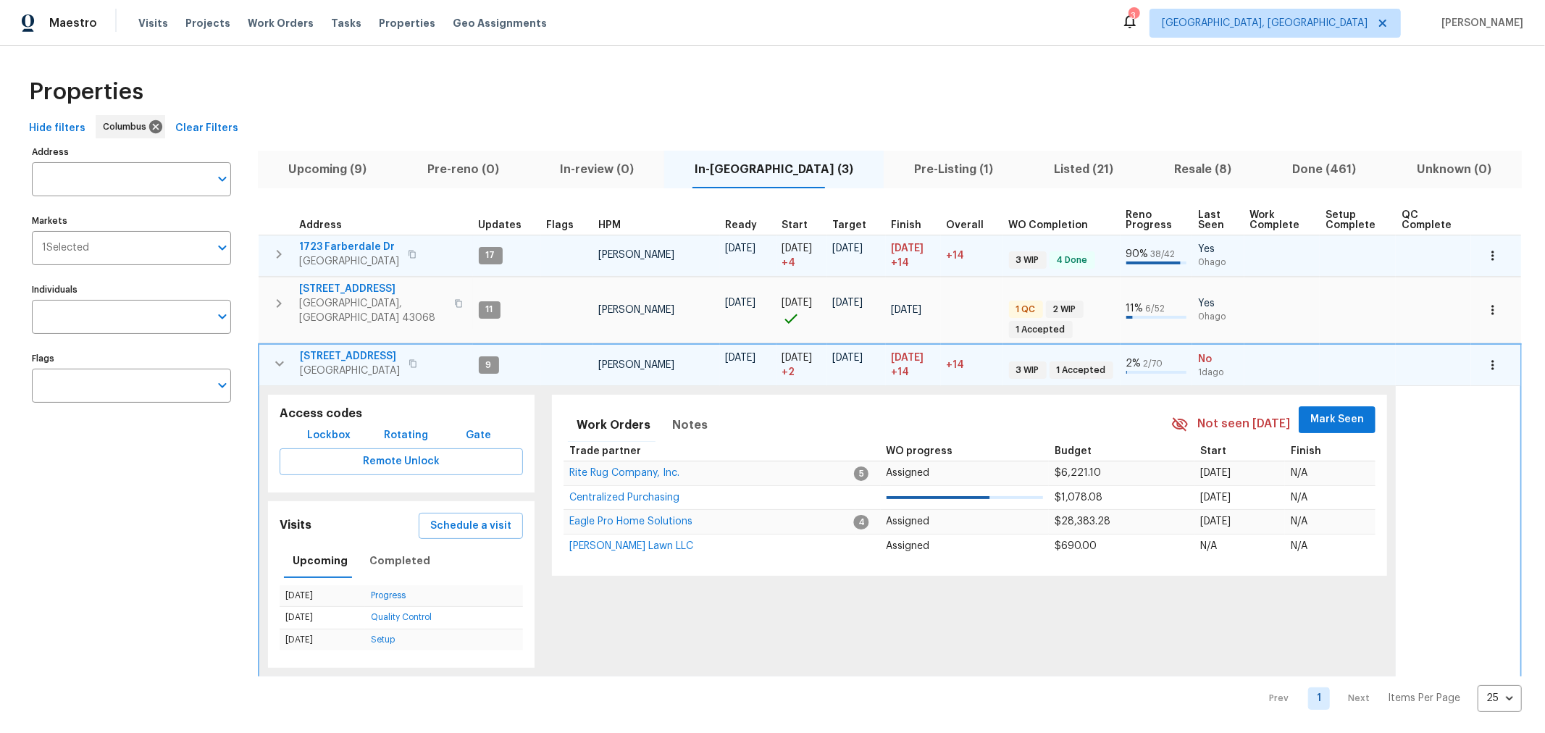
click at [1311, 418] on span "Mark Seen" at bounding box center [1338, 420] width 54 height 18
click at [271, 355] on icon "button" at bounding box center [279, 363] width 17 height 17
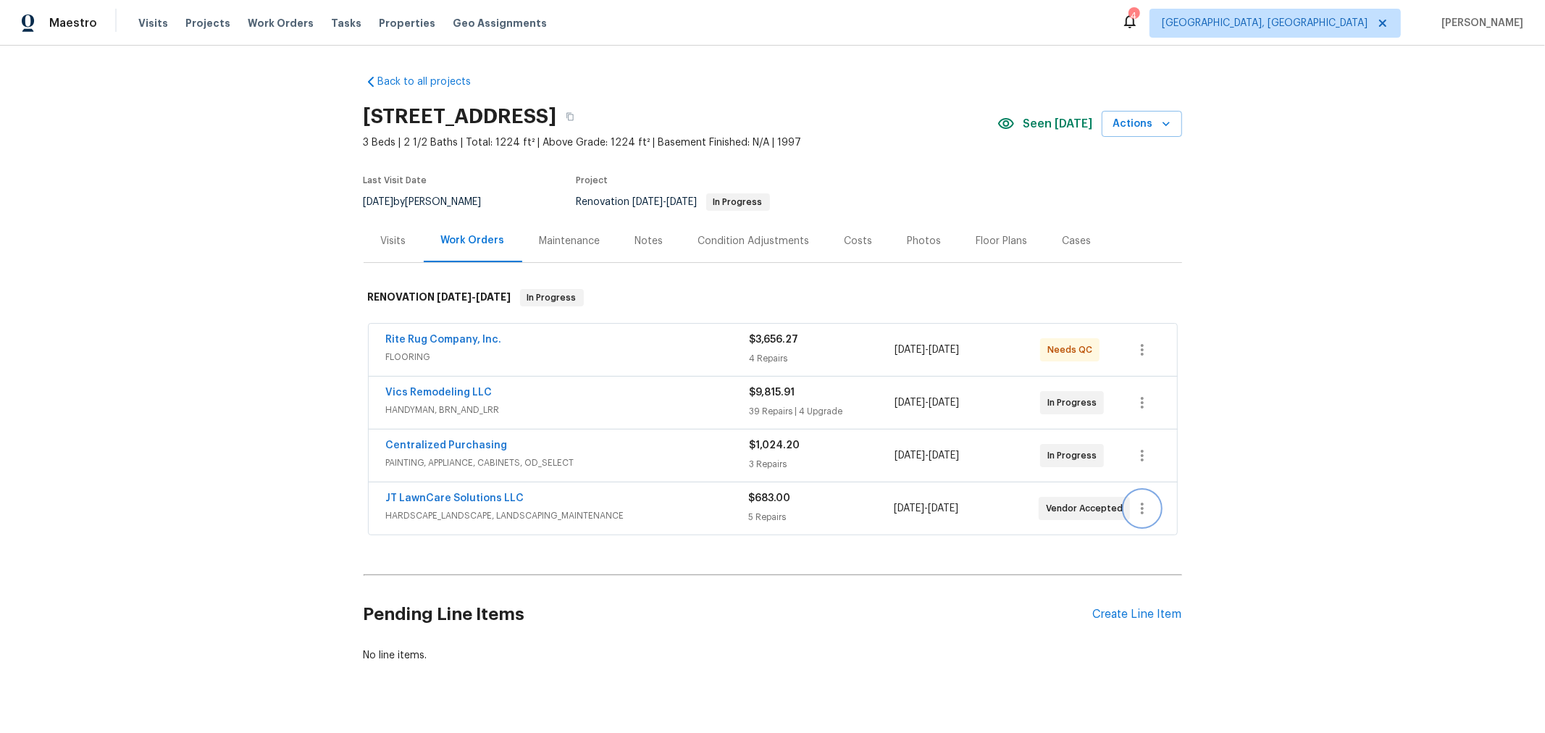
click at [1143, 504] on icon "button" at bounding box center [1142, 508] width 17 height 17
click at [1142, 511] on li "Edit" at bounding box center [1197, 506] width 156 height 24
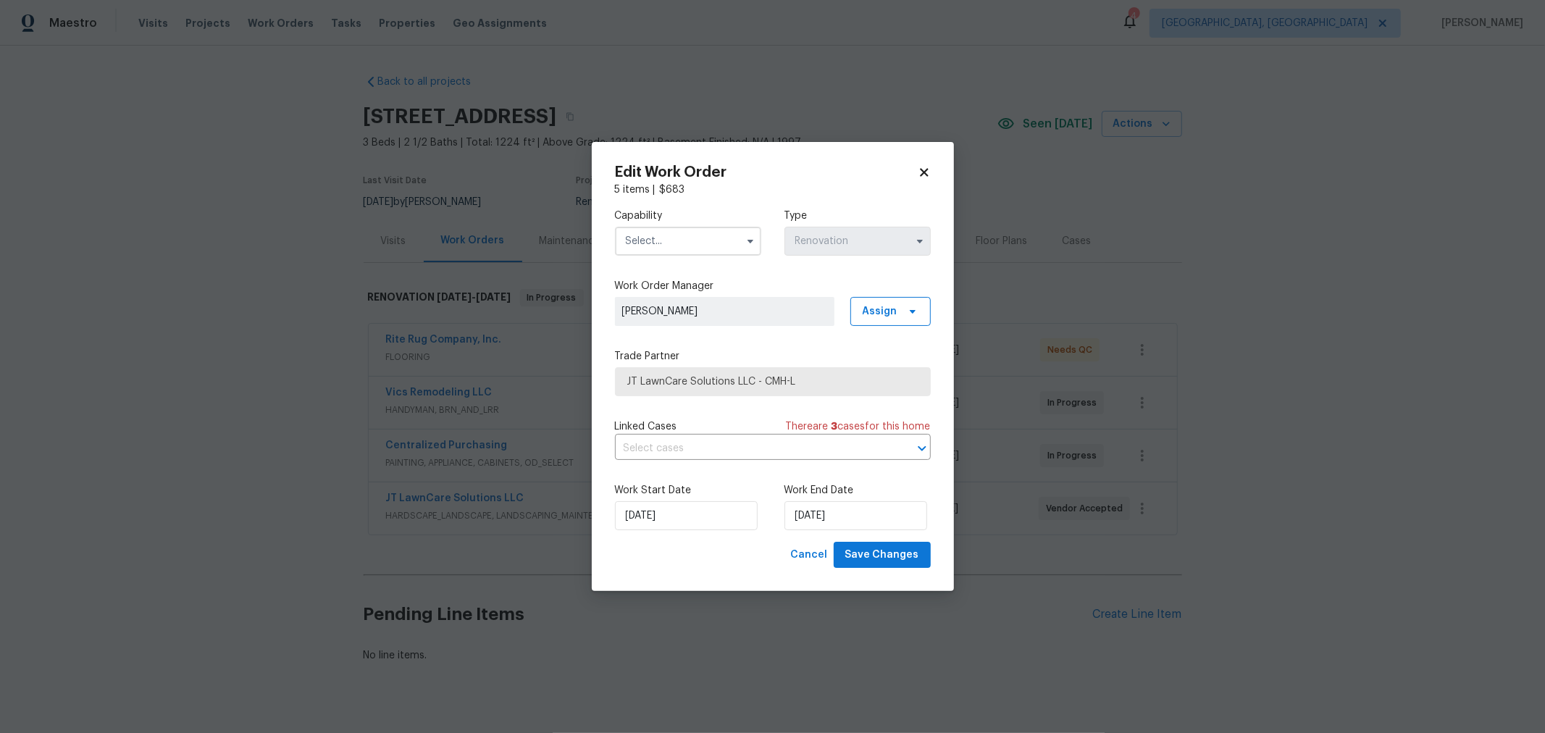
click at [924, 151] on div "Edit Work Order 5 items | $ 683 Capability Type Renovation Work Order Manager […" at bounding box center [773, 367] width 362 height 450
click at [923, 163] on div "Edit Work Order 5 items | $ 683 Capability Type Renovation Work Order Manager […" at bounding box center [773, 367] width 362 height 450
click at [924, 170] on icon at bounding box center [924, 172] width 8 height 8
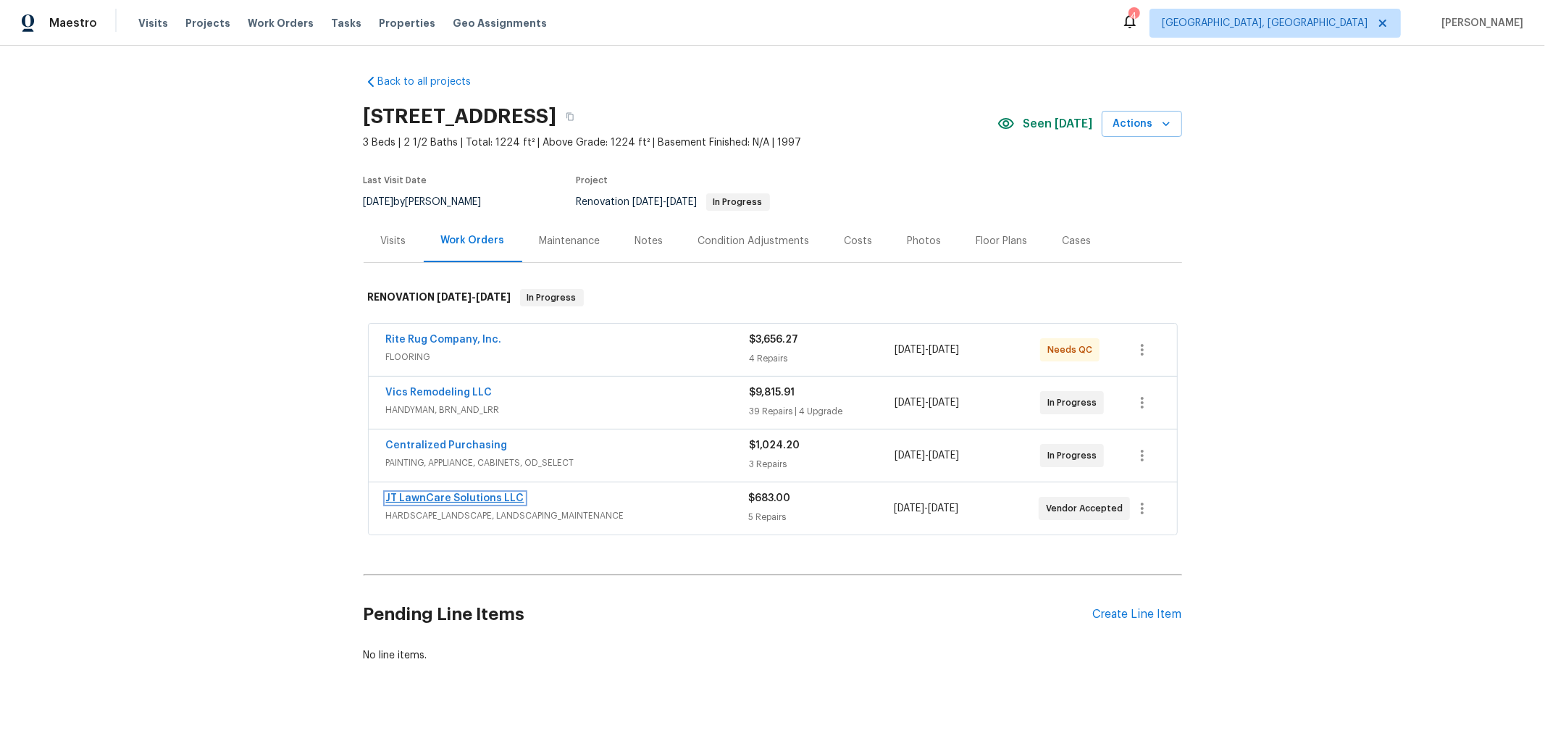
click at [433, 493] on link "JT LawnCare Solutions LLC" at bounding box center [455, 498] width 138 height 10
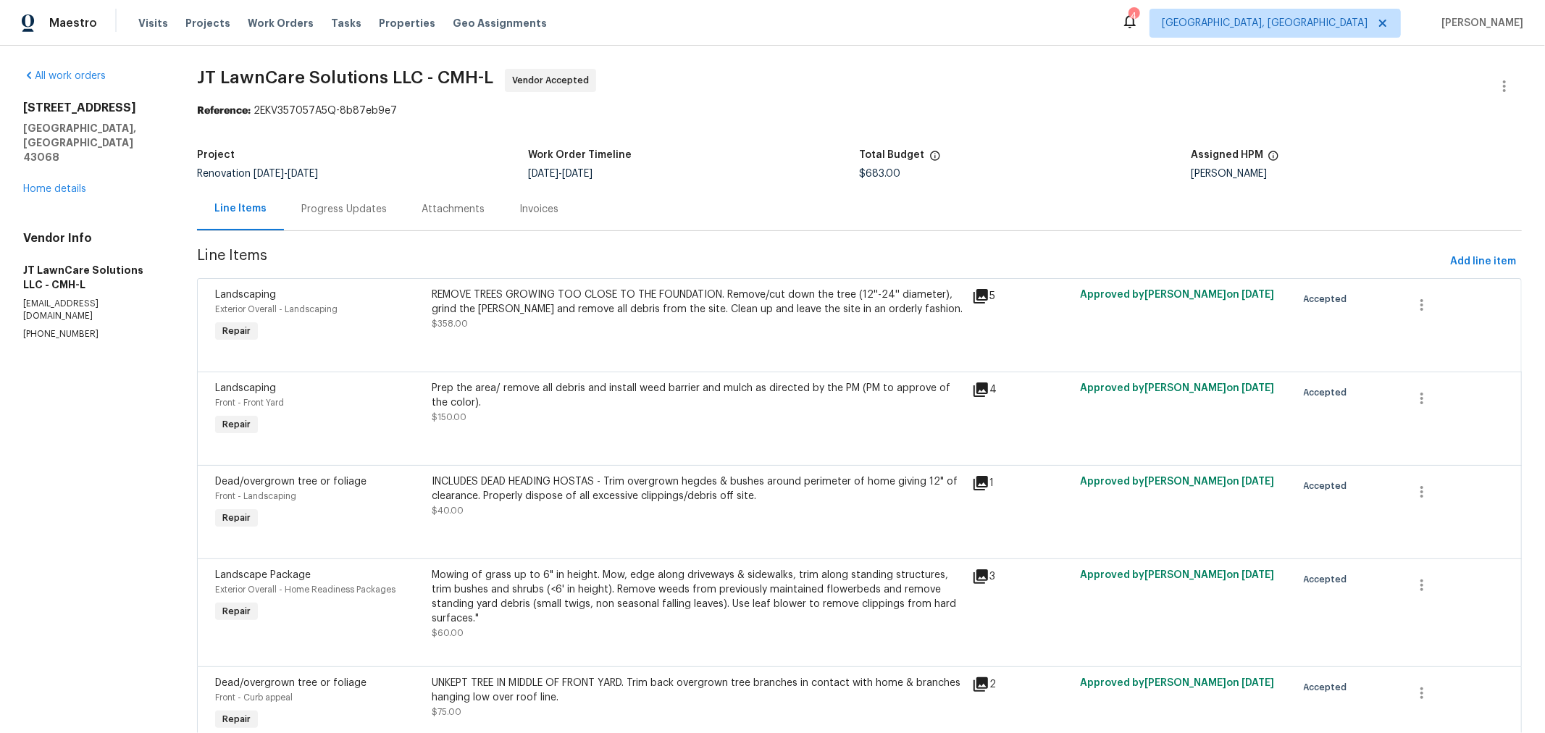
click at [341, 209] on div "Progress Updates" at bounding box center [343, 209] width 85 height 14
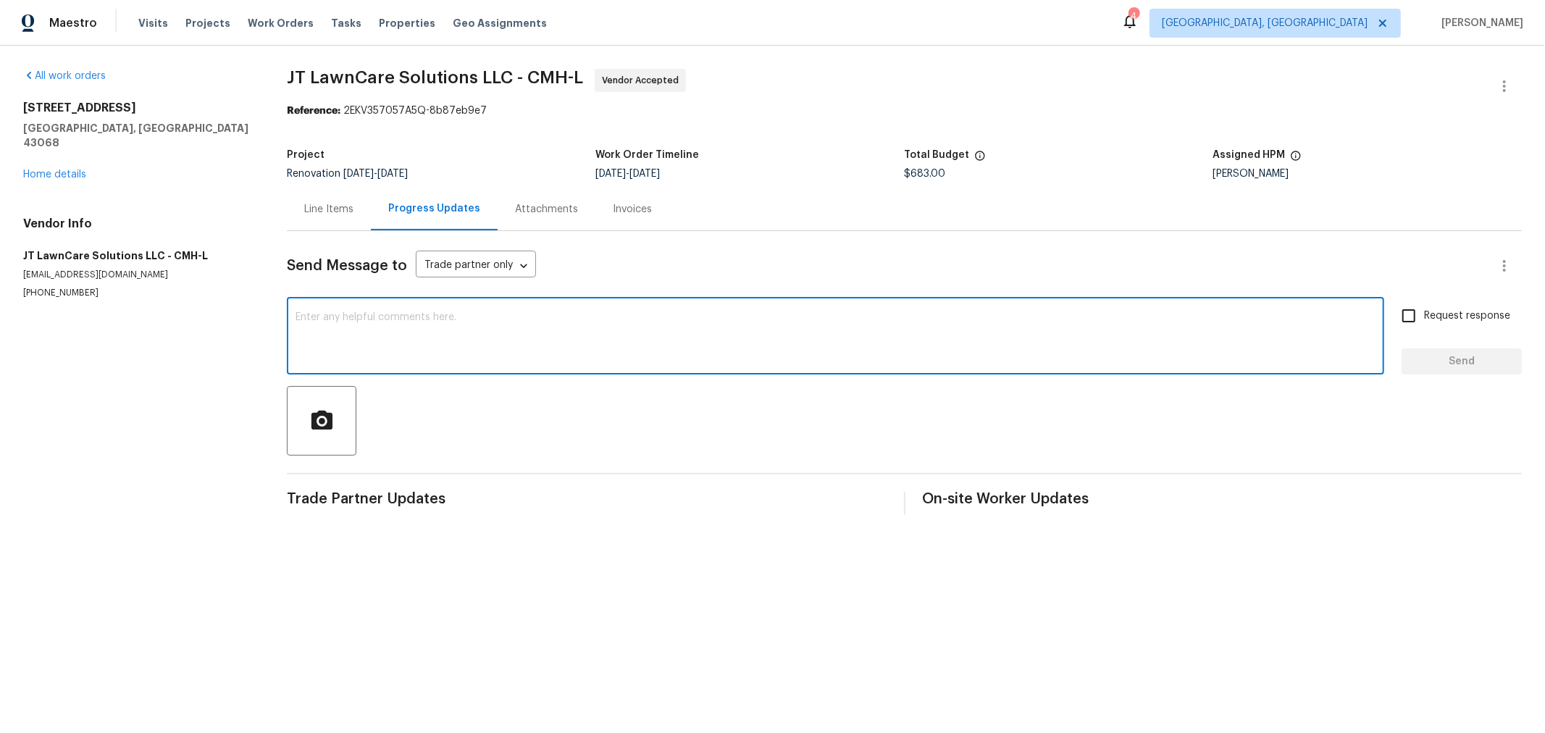
click at [433, 312] on textarea at bounding box center [836, 337] width 1080 height 51
type textarea "Hello, can you tell me when this work is scheduled please?"
click at [1451, 323] on label "Request response" at bounding box center [1452, 316] width 117 height 30
click at [1424, 323] on input "Request response" at bounding box center [1409, 316] width 30 height 30
checkbox input "true"
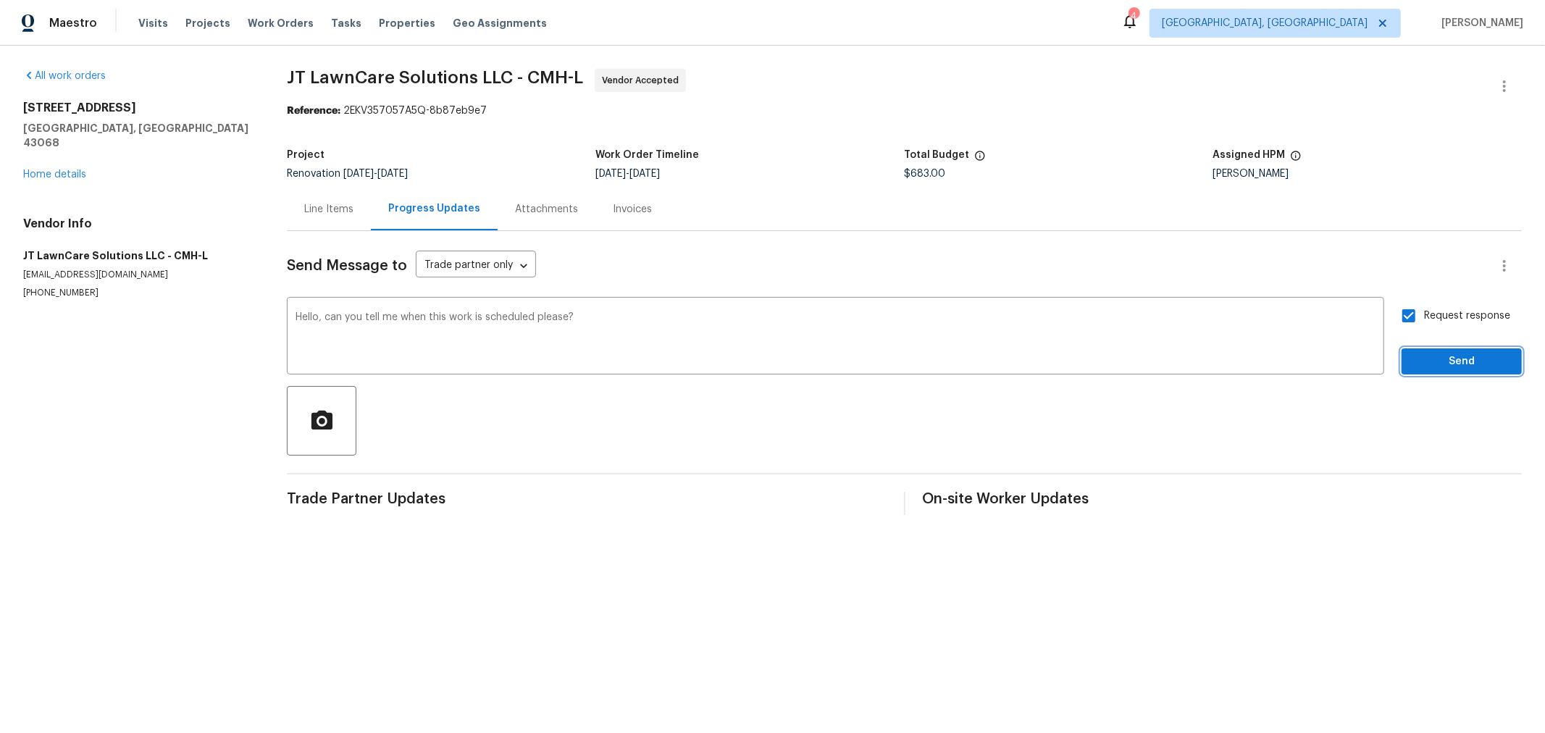
click at [1447, 351] on button "Send" at bounding box center [1462, 361] width 120 height 27
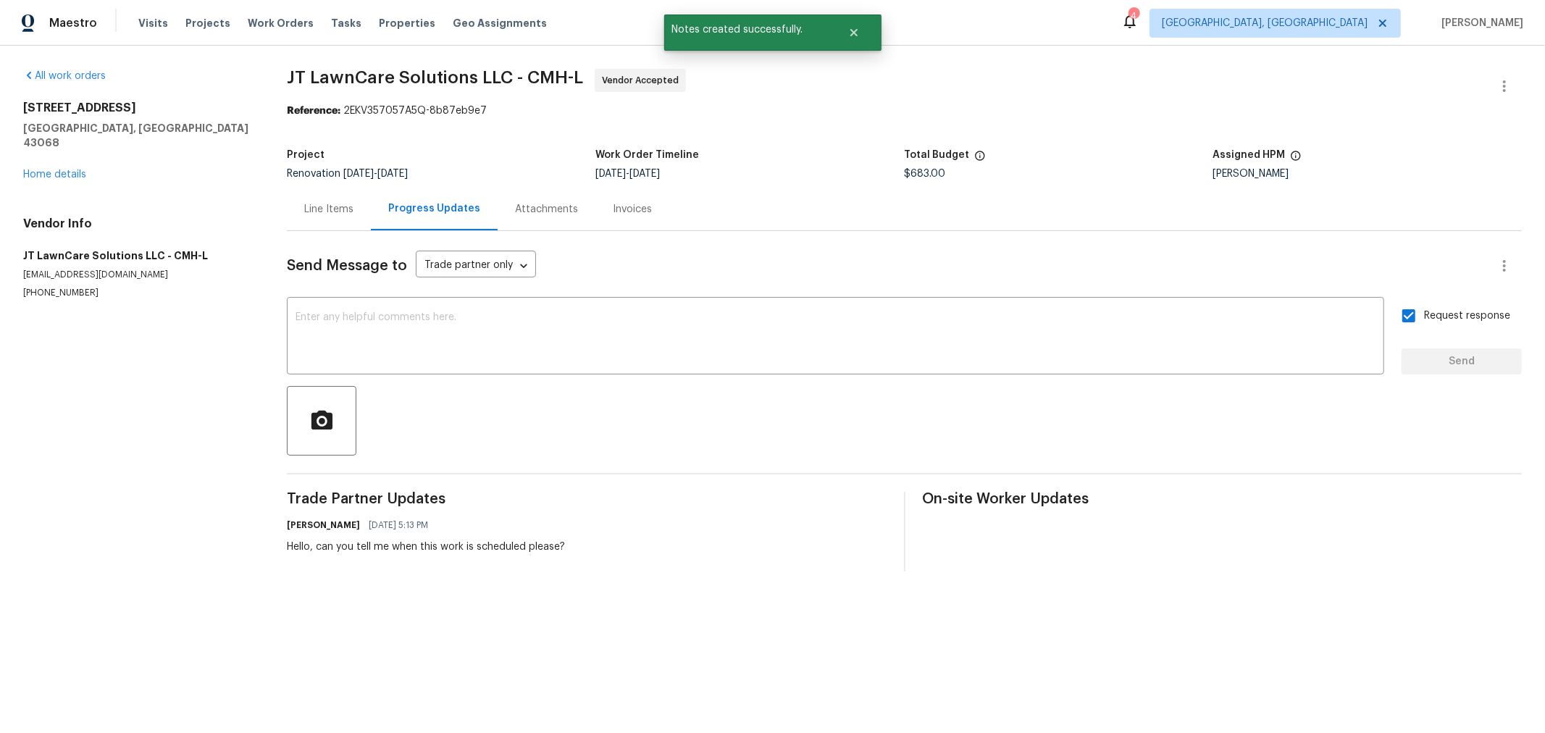
click at [65, 165] on div "[STREET_ADDRESS][PERSON_NAME] Home details" at bounding box center [137, 141] width 229 height 81
click at [69, 170] on link "Home details" at bounding box center [54, 175] width 63 height 10
